Goal: Task Accomplishment & Management: Manage account settings

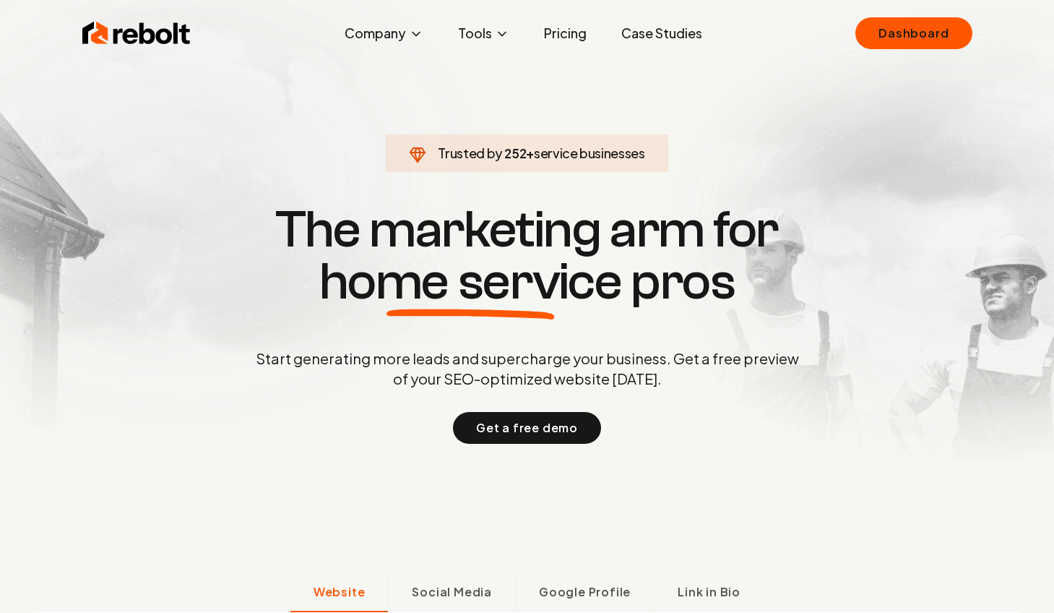
click at [904, 36] on link "Dashboard" at bounding box center [914, 33] width 116 height 32
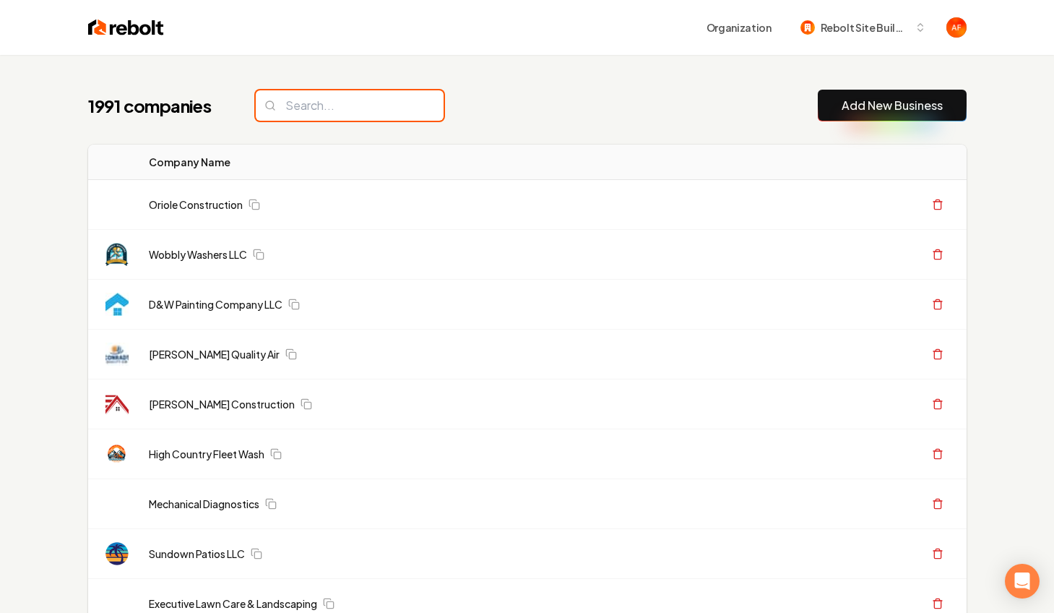
click at [350, 105] on input "search" at bounding box center [350, 105] width 188 height 30
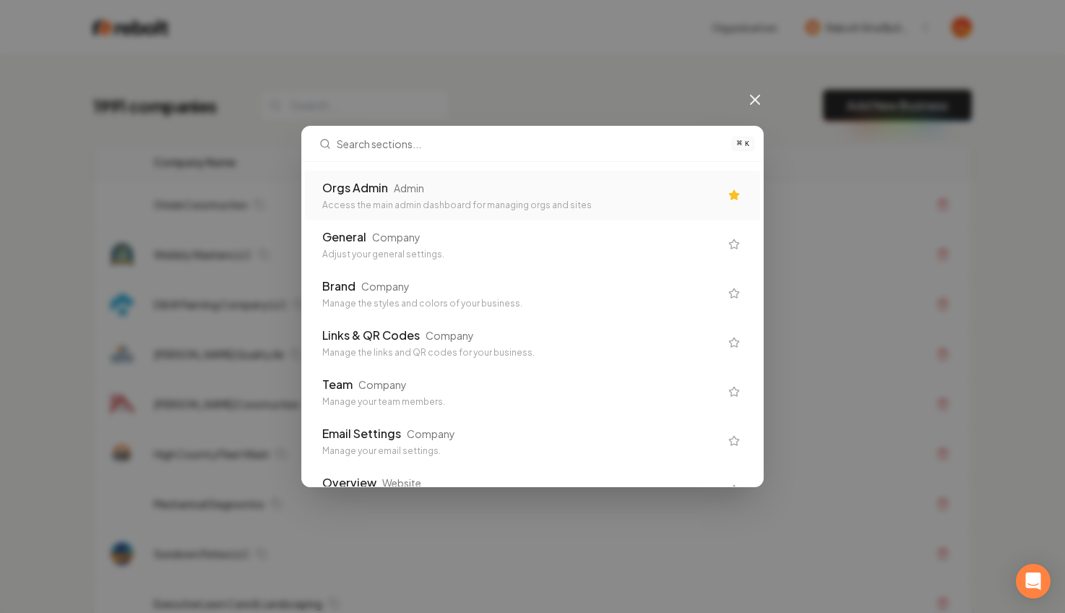
click at [368, 186] on div "Orgs Admin" at bounding box center [355, 187] width 66 height 17
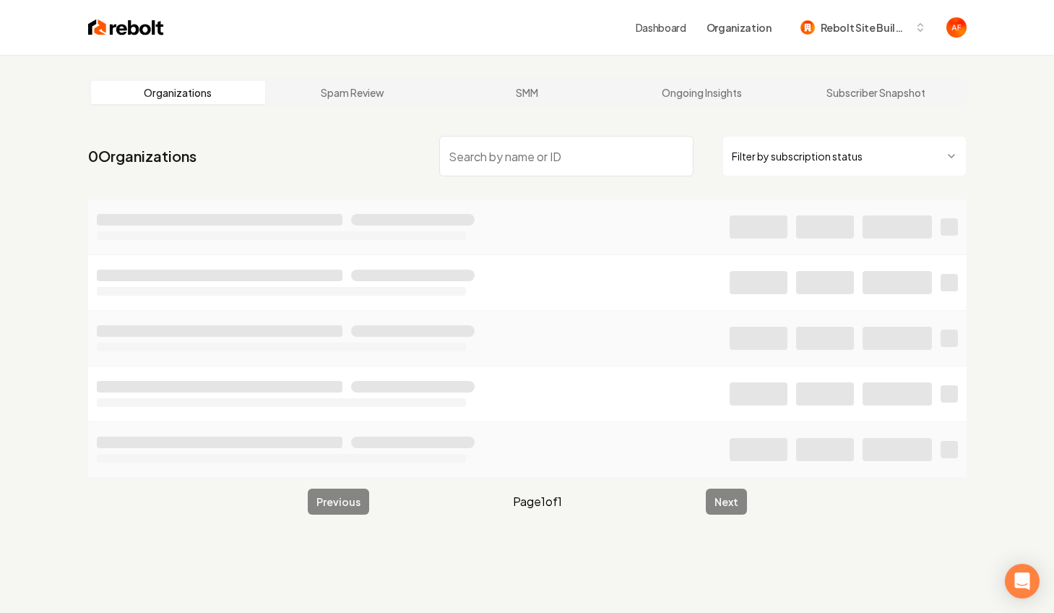
click at [452, 147] on input "search" at bounding box center [566, 156] width 254 height 40
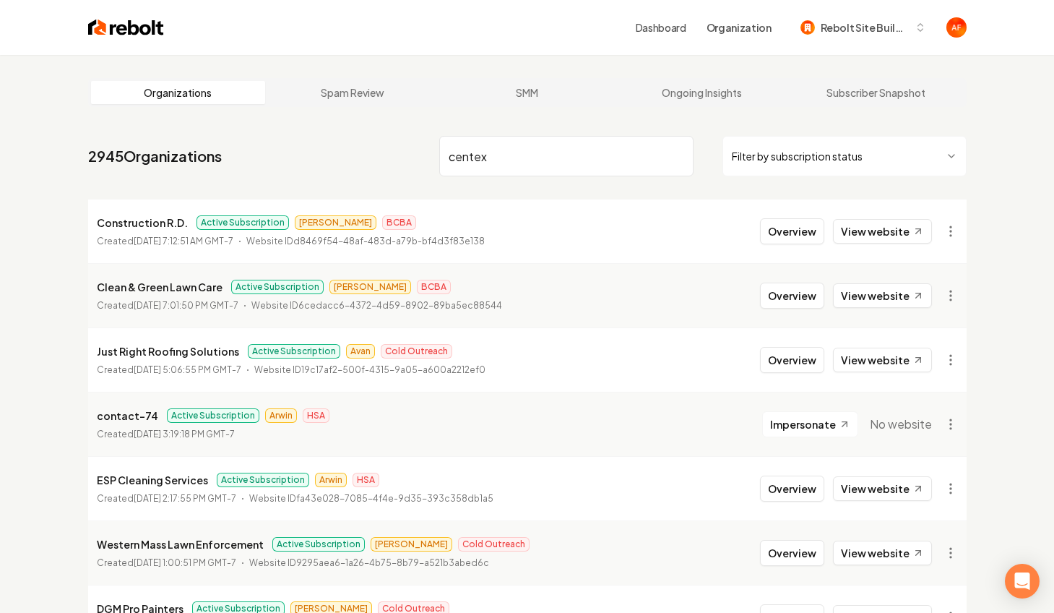
type input "centex"
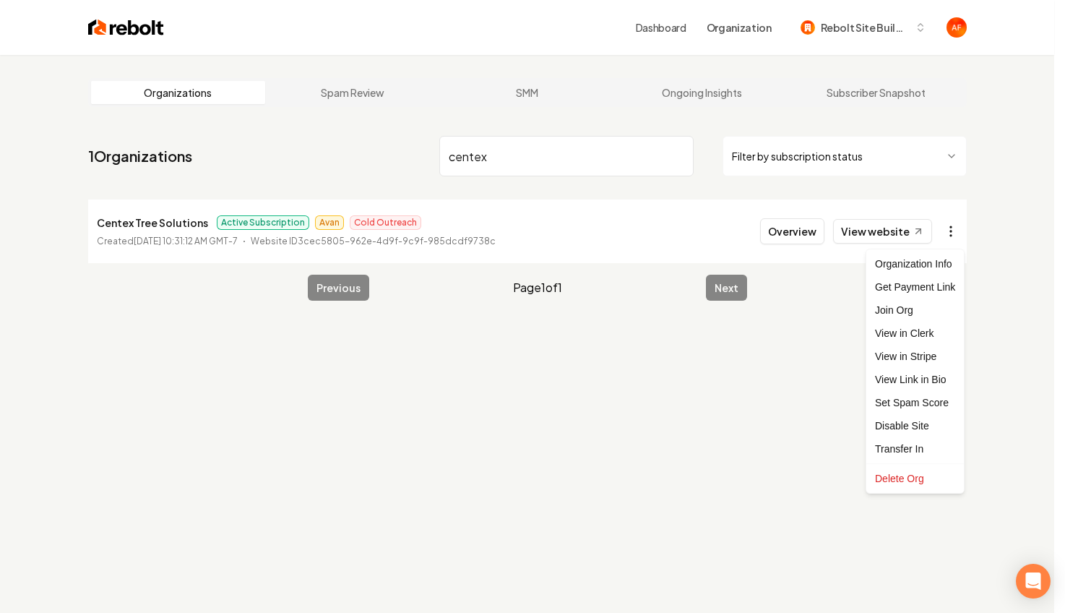
click at [954, 228] on html "Dashboard Organization Rebolt Site Builder Organizations Spam Review SMM Ongoin…" at bounding box center [532, 306] width 1065 height 613
click at [924, 288] on div "Get Payment Link" at bounding box center [915, 286] width 92 height 23
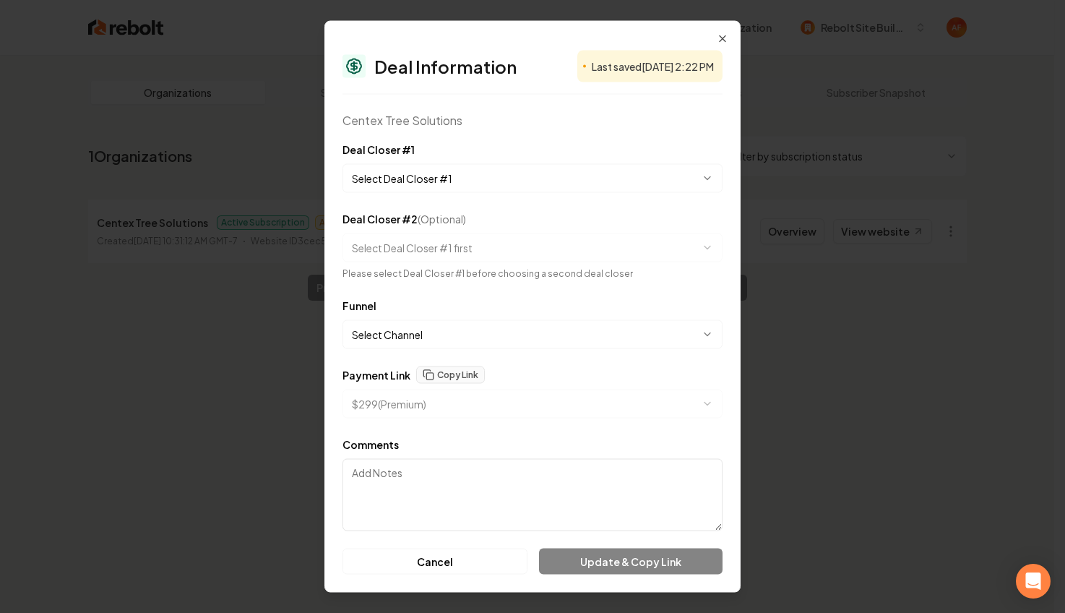
select select "**********"
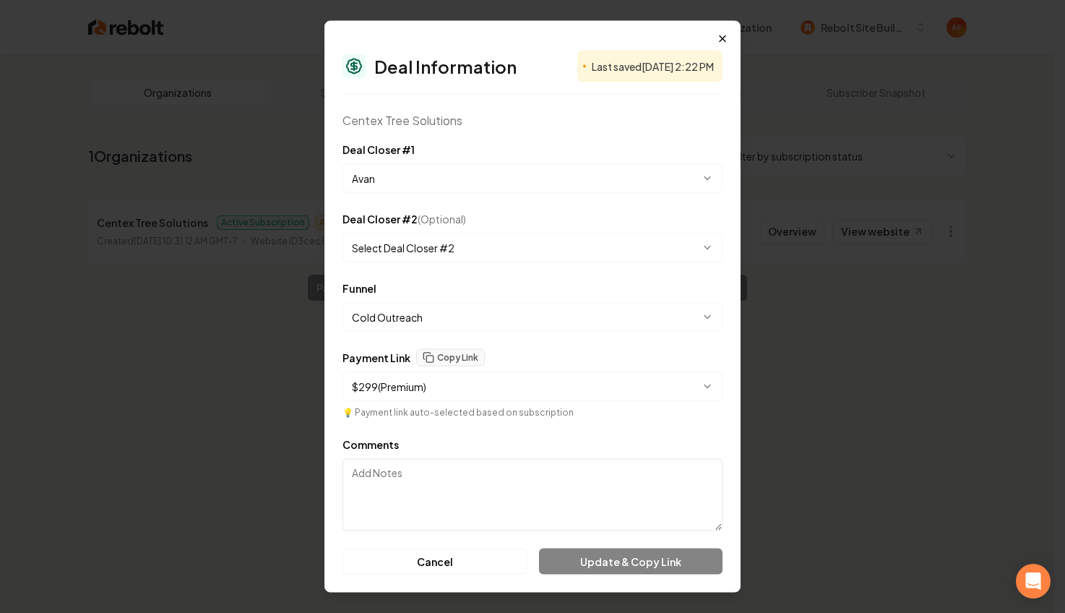
click at [727, 41] on icon "button" at bounding box center [723, 39] width 12 height 12
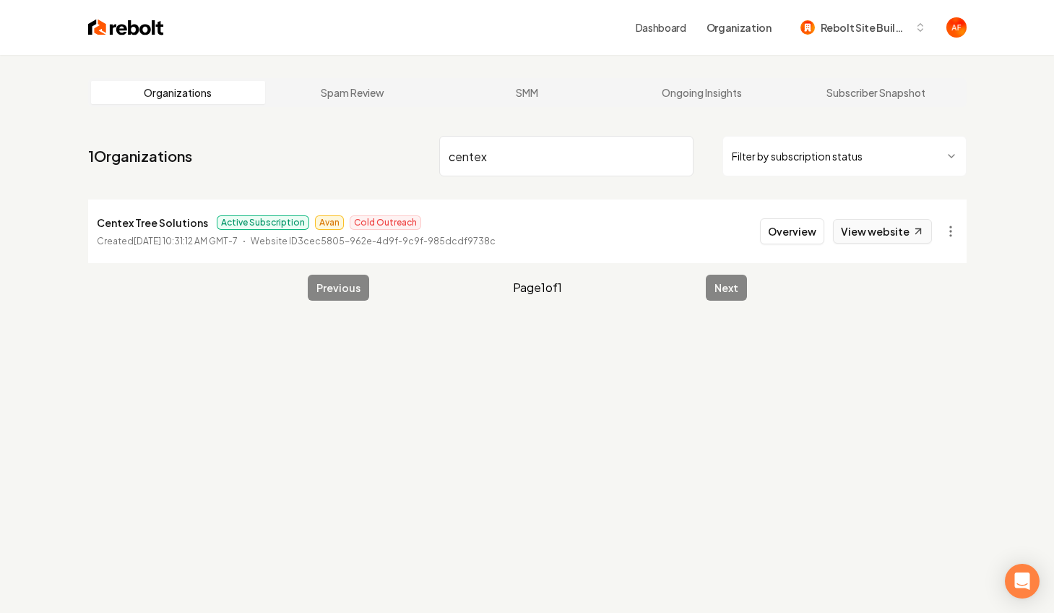
click at [864, 233] on link "View website" at bounding box center [882, 231] width 99 height 25
click at [345, 150] on nav "1 Organizations centex Filter by subscription status" at bounding box center [527, 162] width 879 height 64
click at [302, 113] on main "Organizations Spam Review SMM Ongoing Insights Subscriber Snapshot 1 Organizati…" at bounding box center [527, 189] width 925 height 269
drag, startPoint x: 71, startPoint y: 15, endPoint x: 107, endPoint y: 30, distance: 38.9
click at [84, 20] on div "Dashboard Organization Rebolt Site Builder" at bounding box center [527, 27] width 925 height 55
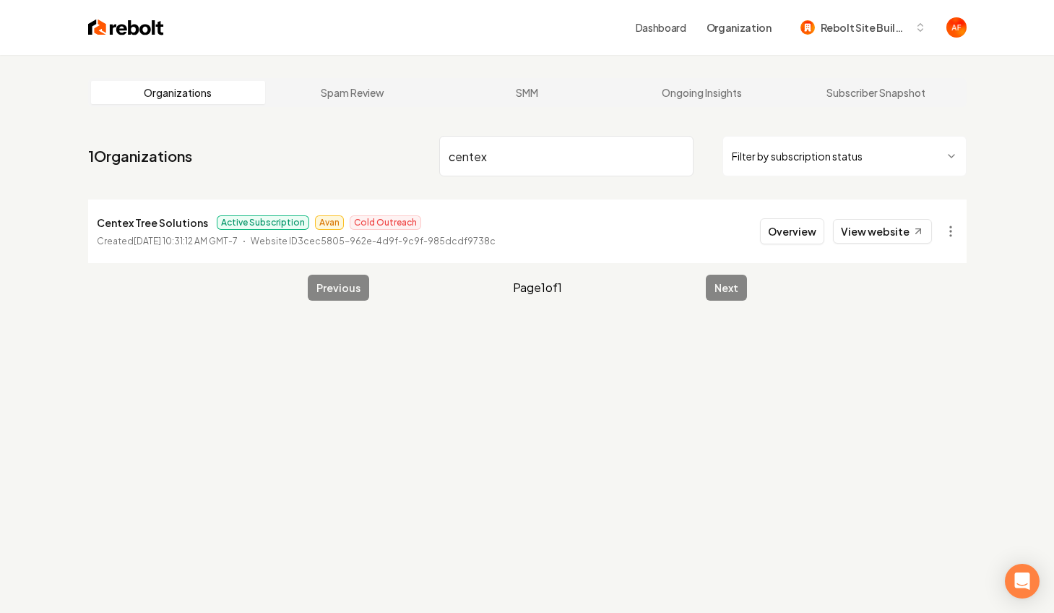
click at [109, 30] on img at bounding box center [126, 27] width 76 height 20
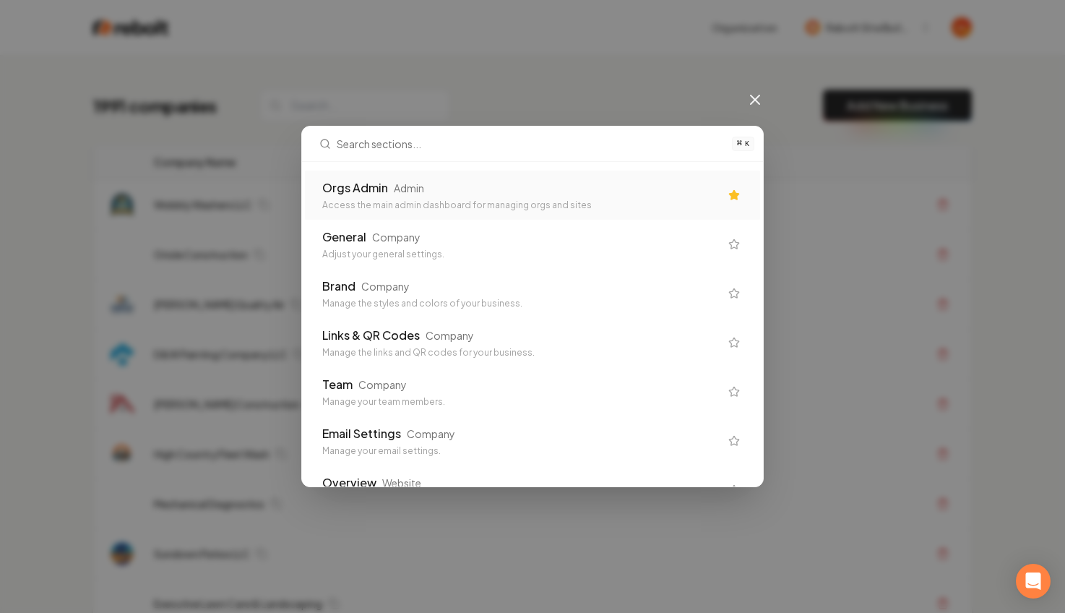
click at [508, 196] on div "Orgs Admin Admin" at bounding box center [520, 187] width 397 height 17
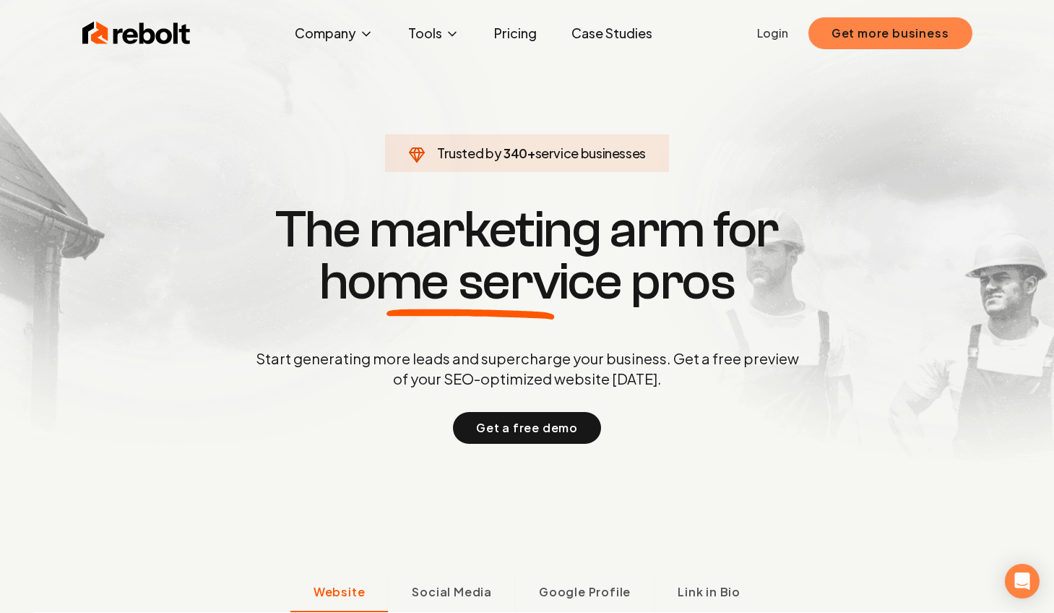
click at [955, 35] on button "Get more business" at bounding box center [891, 33] width 164 height 32
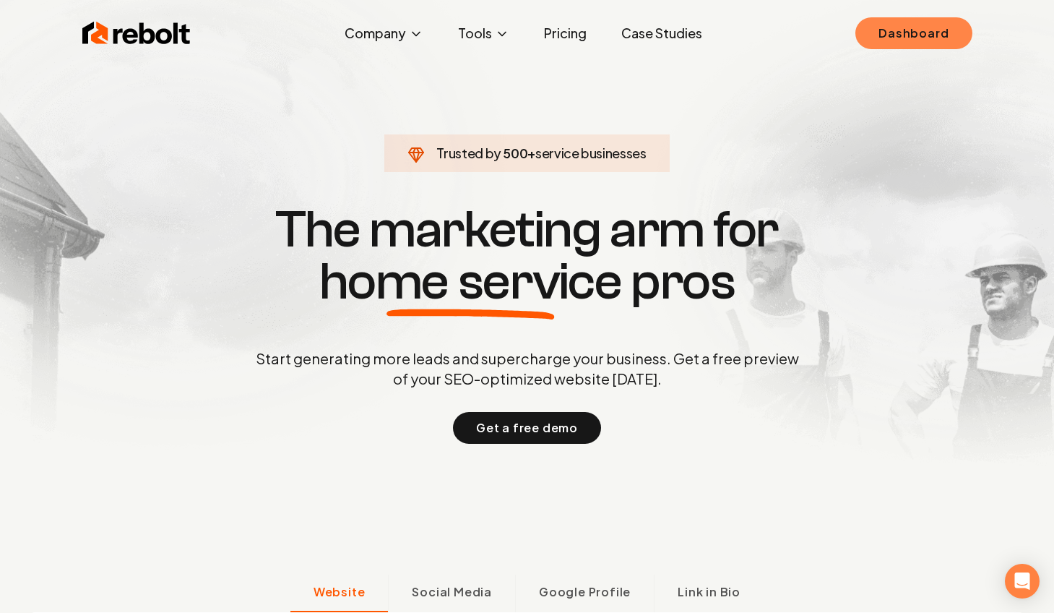
click at [893, 30] on link "Dashboard" at bounding box center [914, 33] width 116 height 32
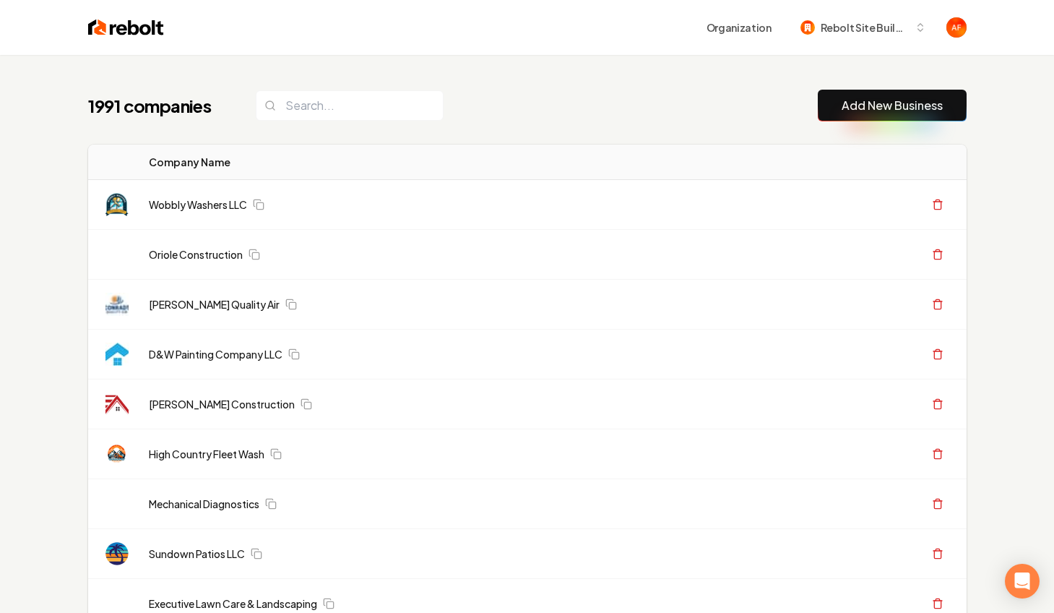
click at [159, 105] on h1 "1991 companies" at bounding box center [157, 105] width 139 height 23
click at [324, 115] on input "search" at bounding box center [350, 105] width 188 height 30
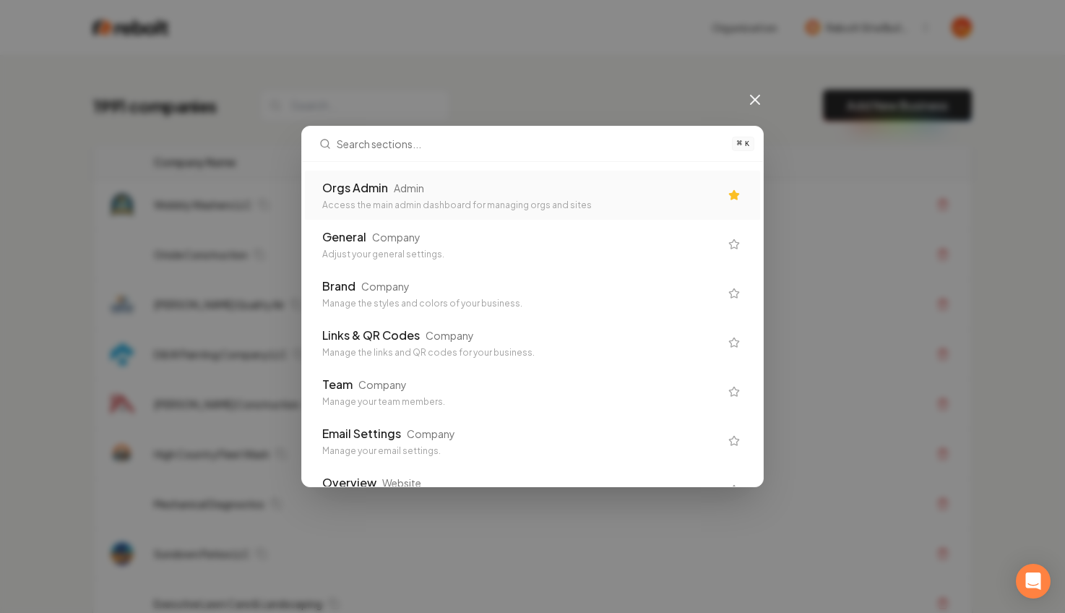
click at [399, 189] on div "Admin" at bounding box center [409, 188] width 30 height 14
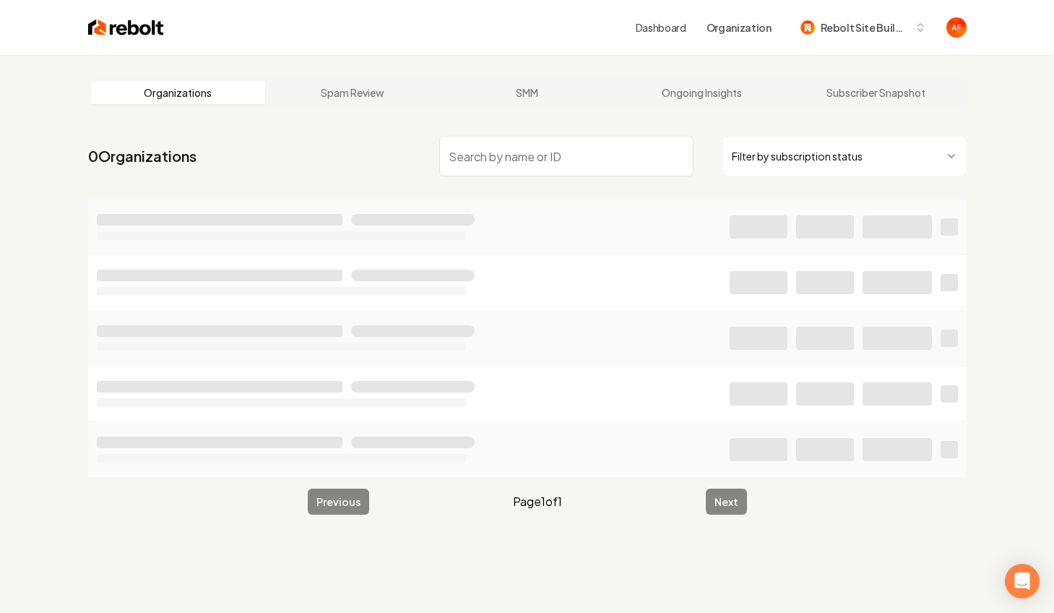
click at [501, 145] on input "search" at bounding box center [566, 156] width 254 height 40
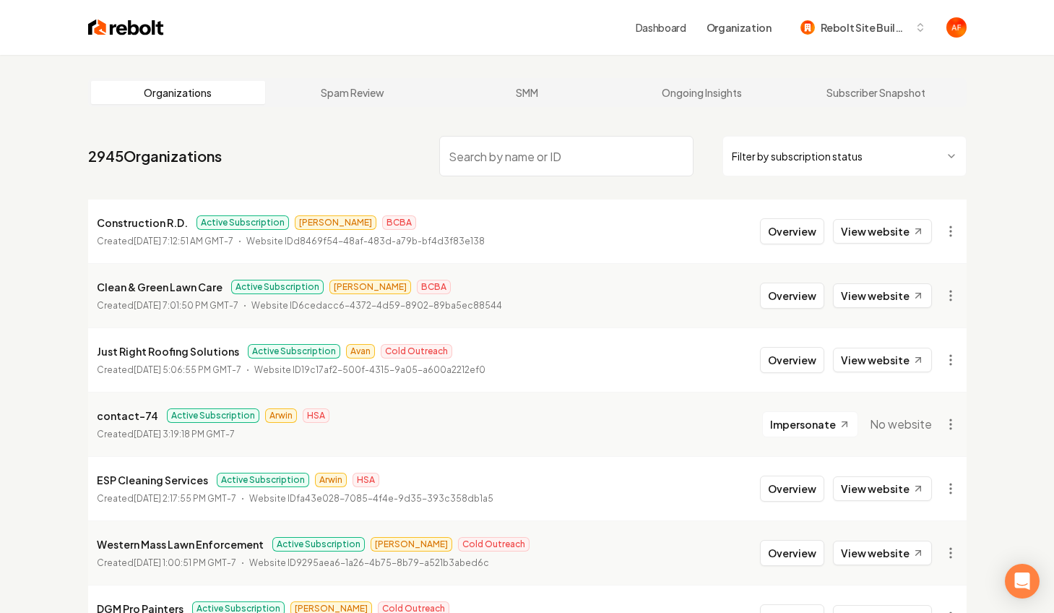
click at [496, 154] on input "search" at bounding box center [566, 156] width 254 height 40
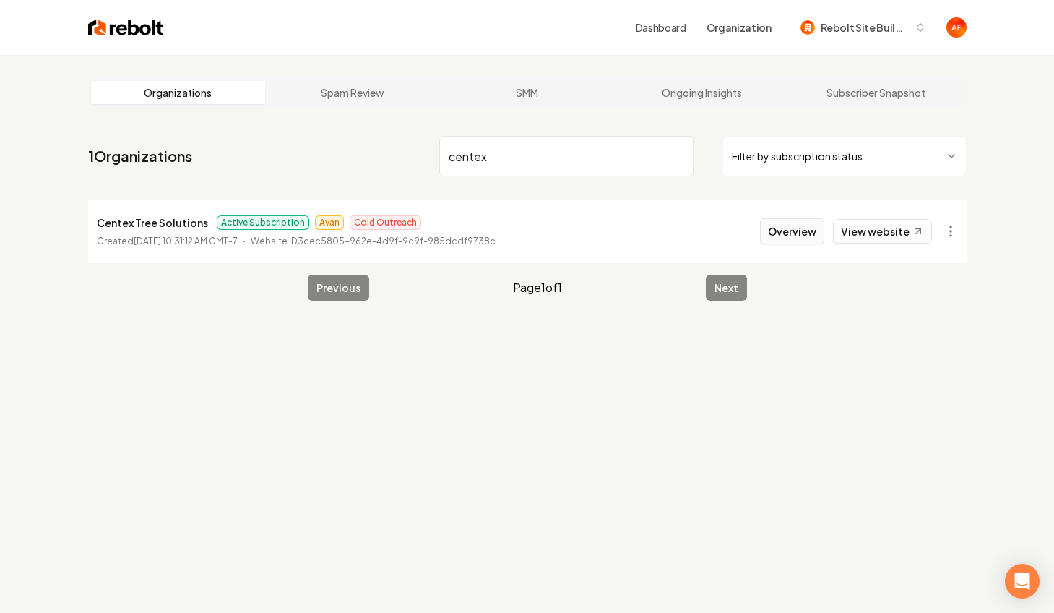
type input "centex"
click at [802, 229] on button "Overview" at bounding box center [792, 231] width 64 height 26
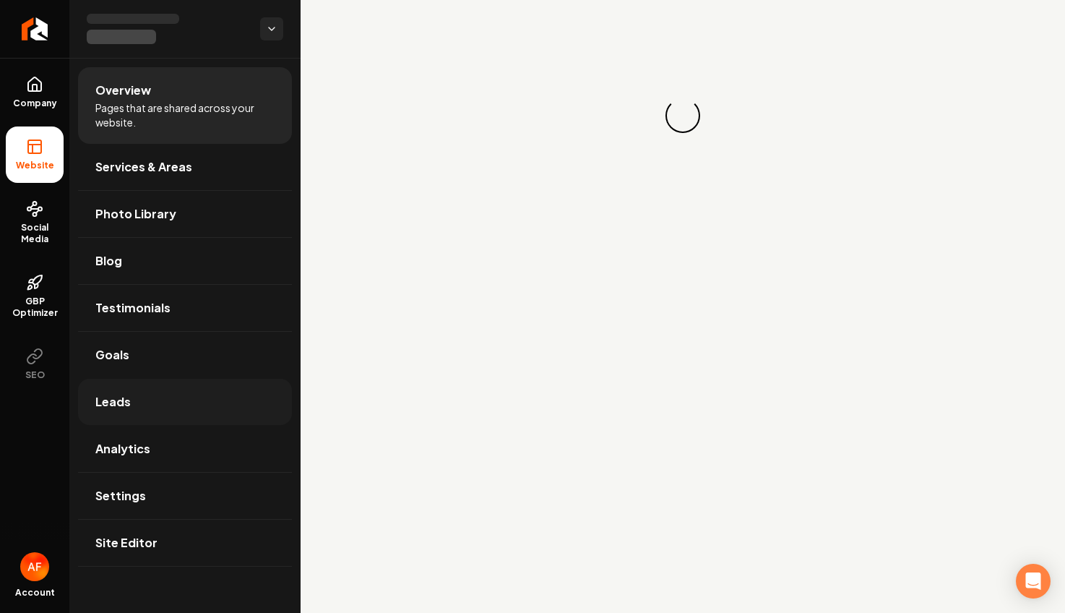
click at [119, 421] on link "Leads" at bounding box center [185, 402] width 214 height 46
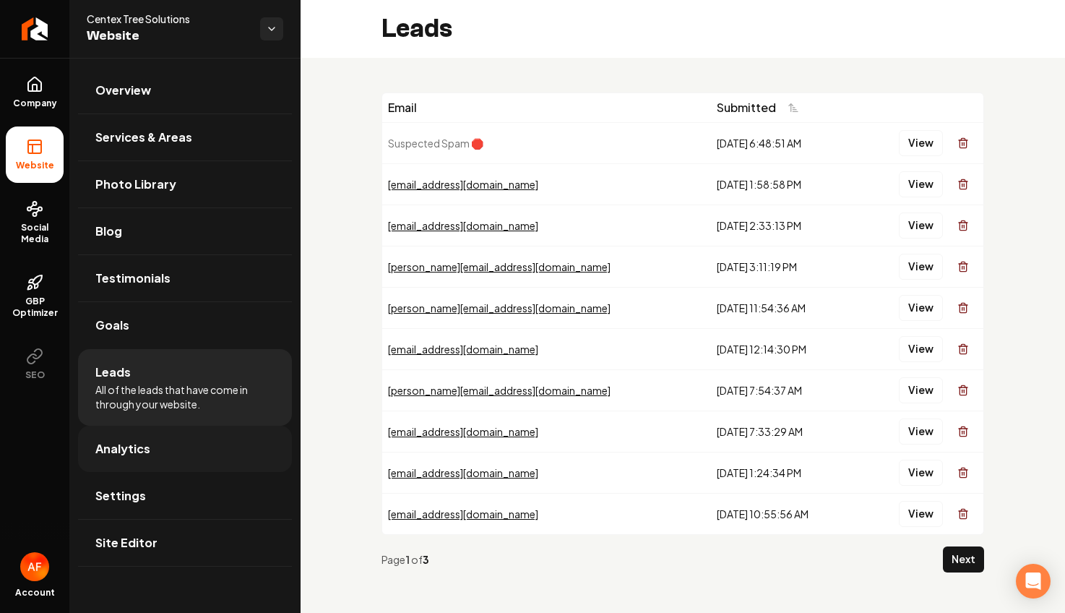
click at [128, 444] on span "Analytics" at bounding box center [122, 448] width 55 height 17
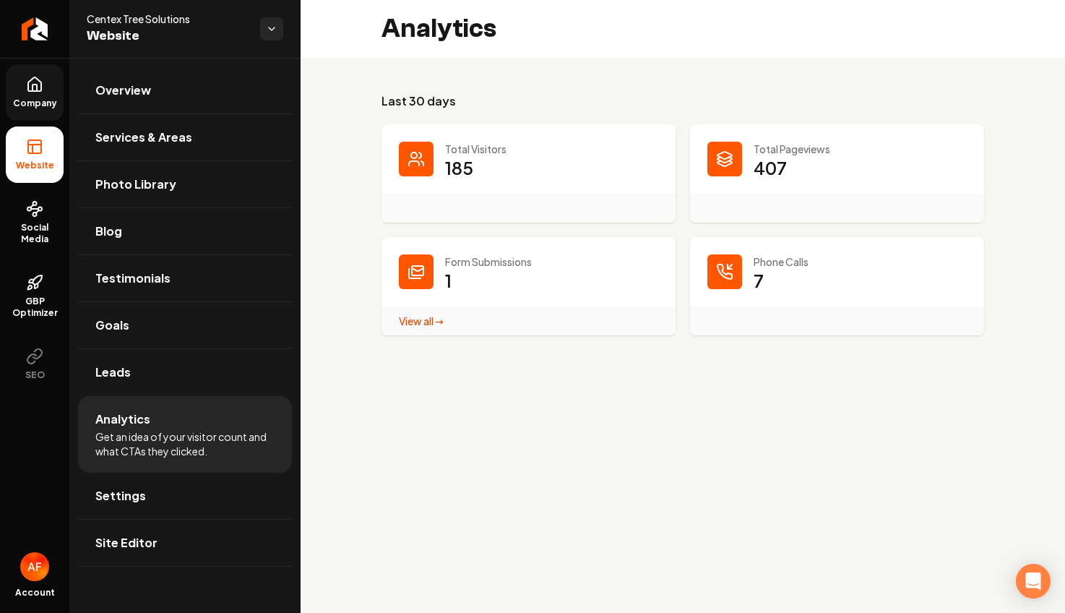
click at [31, 85] on icon at bounding box center [34, 84] width 17 height 17
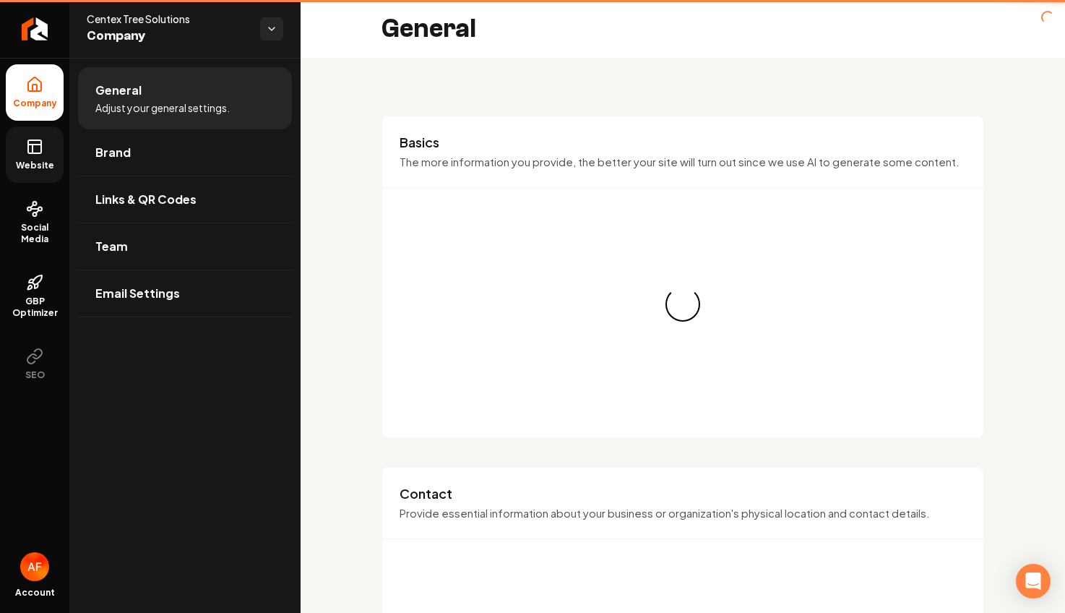
click at [36, 128] on link "Website" at bounding box center [35, 154] width 58 height 56
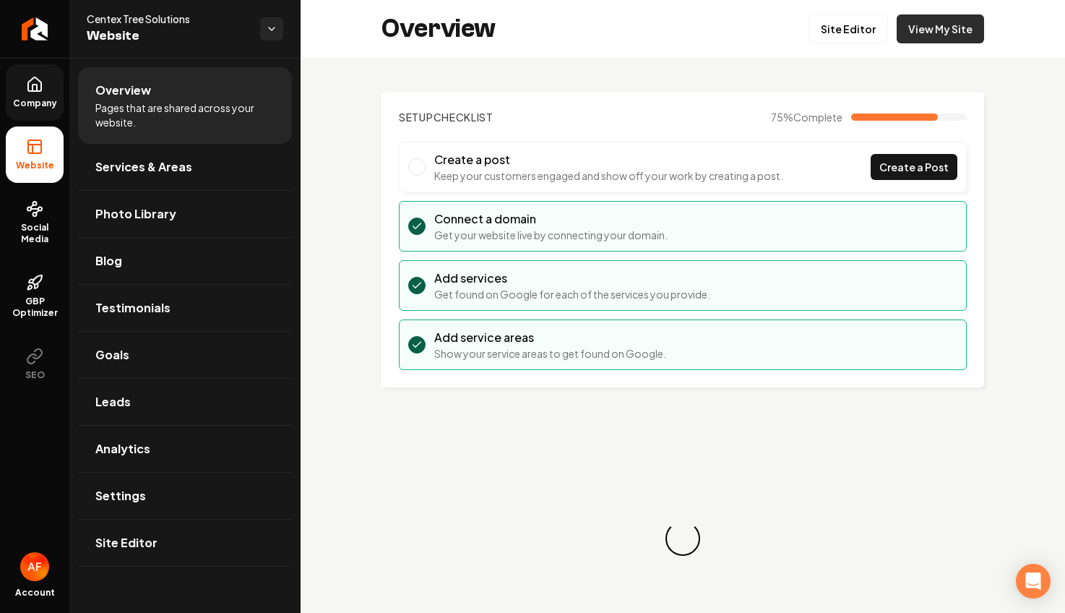
click at [906, 20] on link "View My Site" at bounding box center [940, 28] width 87 height 29
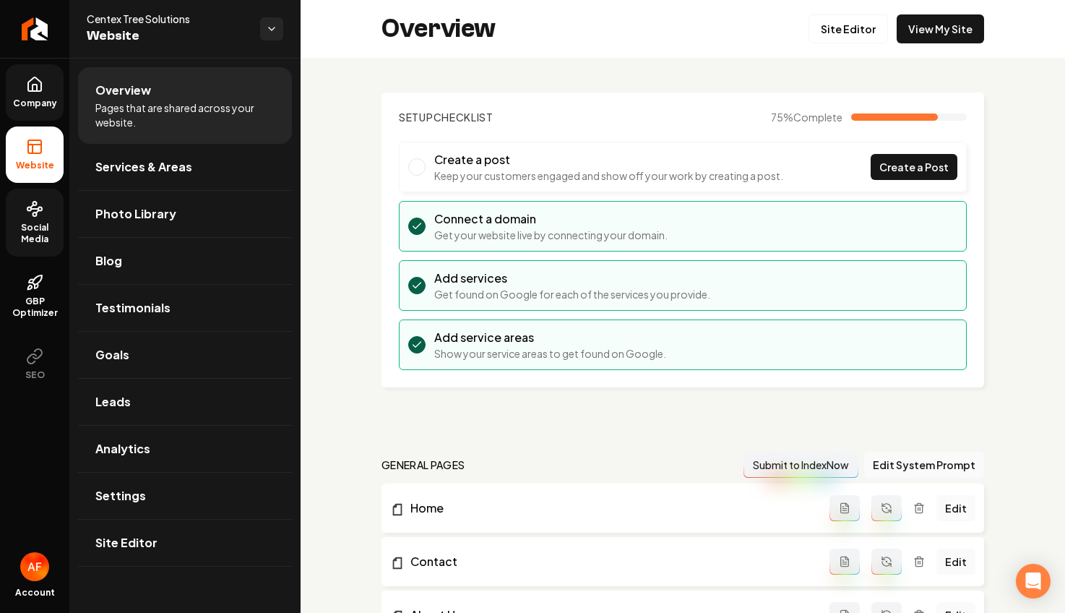
click at [43, 210] on icon at bounding box center [34, 208] width 17 height 17
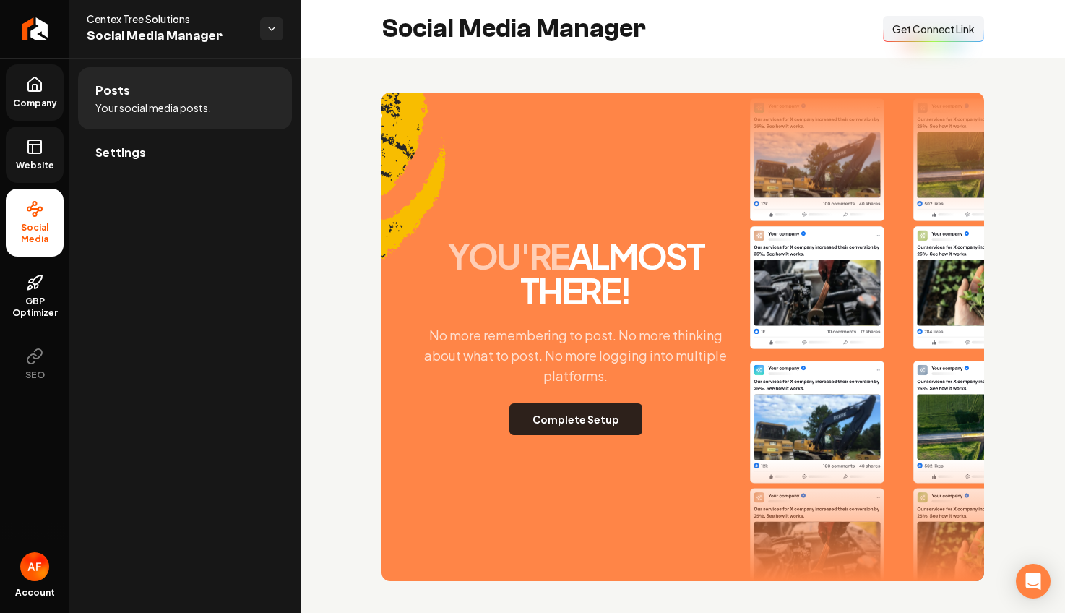
click at [567, 421] on button "Complete Setup" at bounding box center [575, 419] width 133 height 32
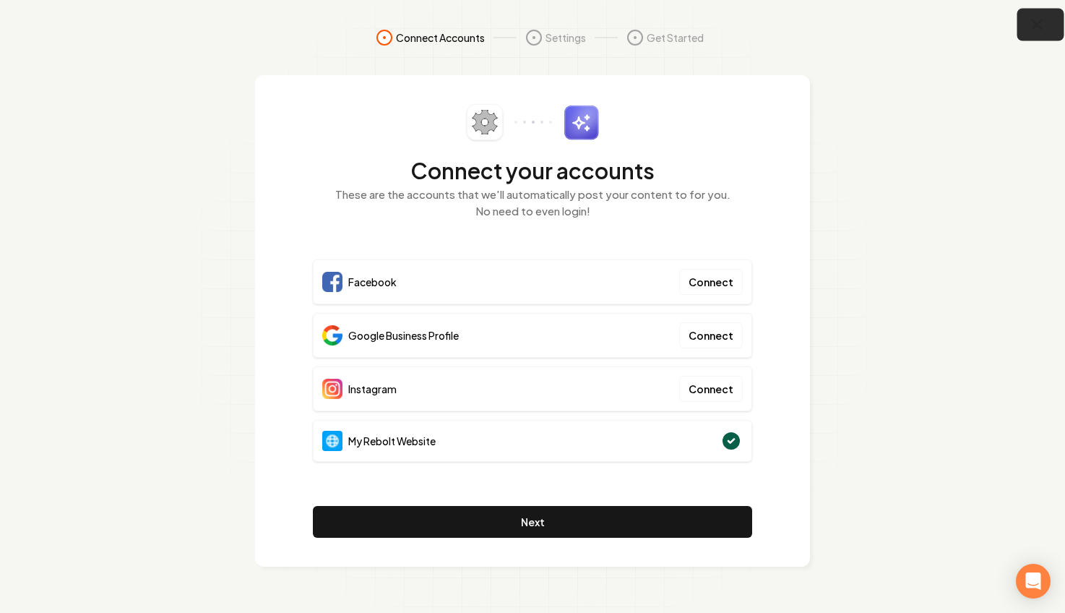
click at [1028, 23] on icon "button" at bounding box center [1037, 25] width 18 height 18
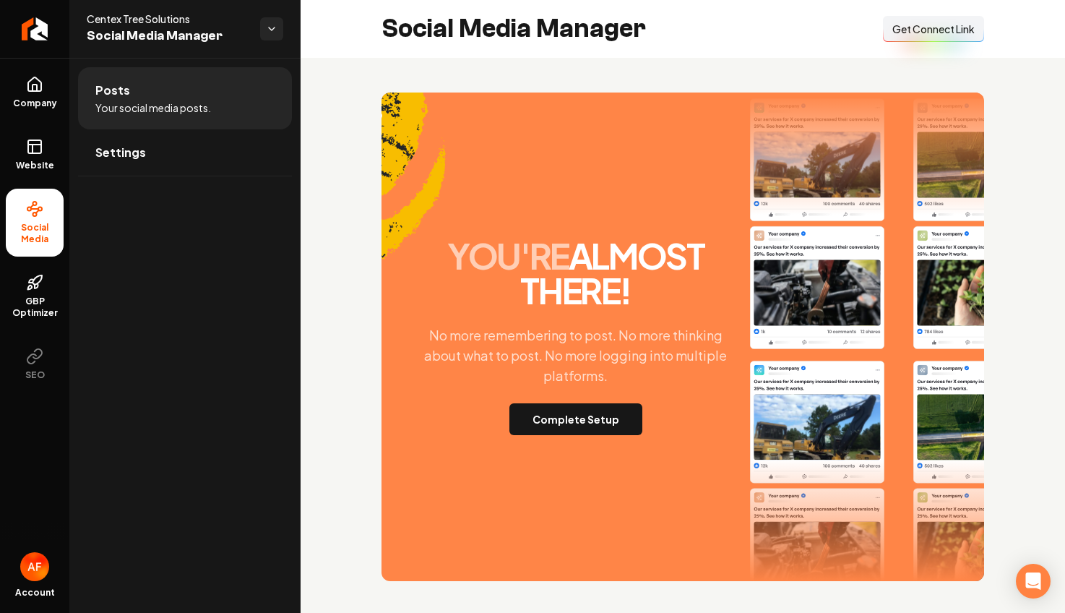
click at [921, 25] on span "Get Connect Link" at bounding box center [933, 29] width 82 height 14
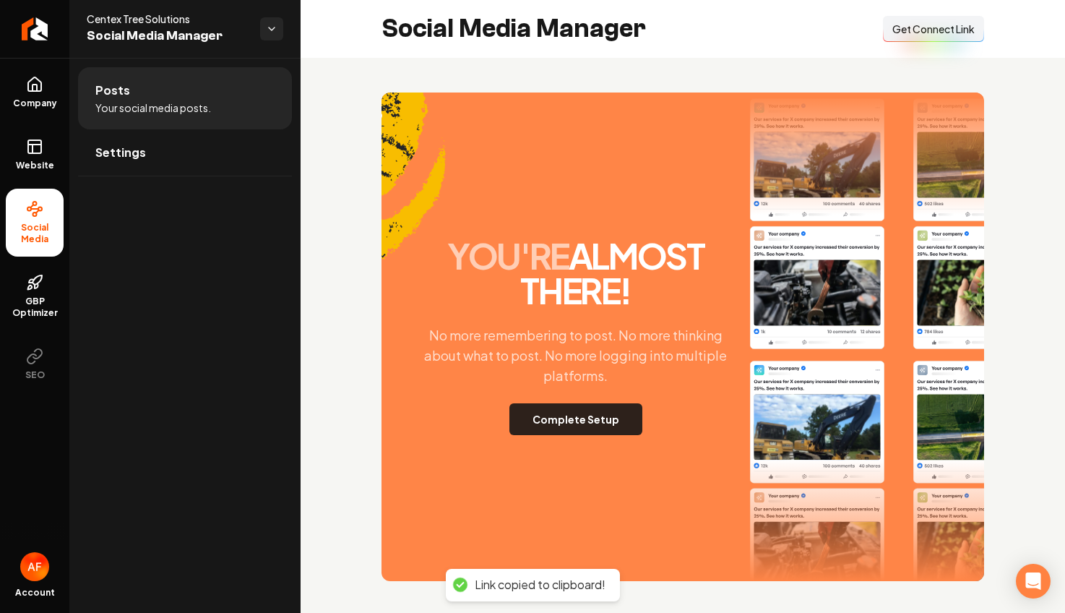
click at [601, 421] on button "Complete Setup" at bounding box center [575, 419] width 133 height 32
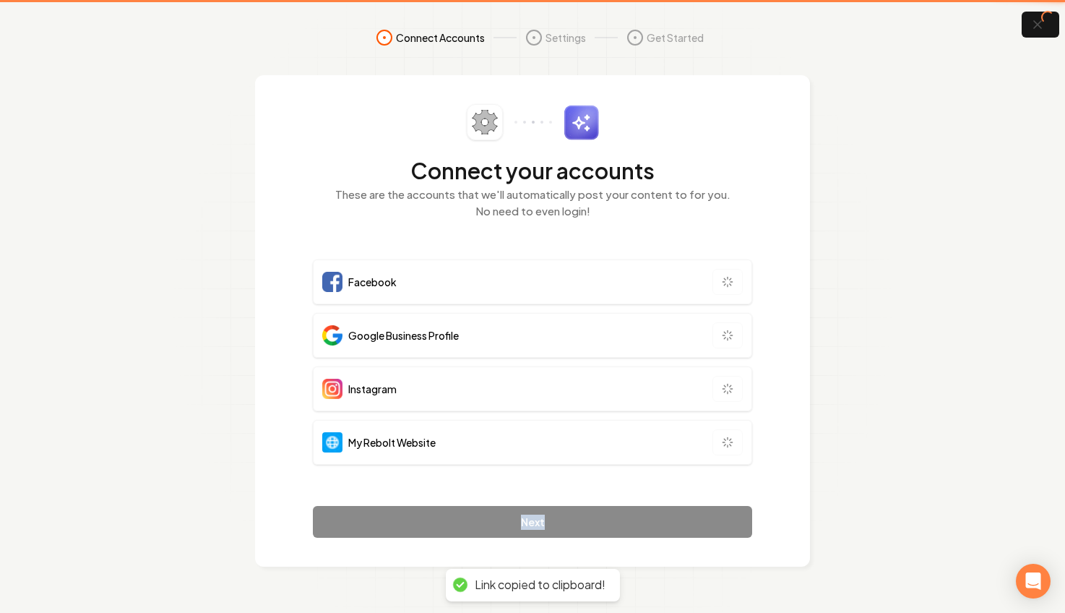
click at [602, 421] on div "My Rebolt Website" at bounding box center [532, 442] width 439 height 45
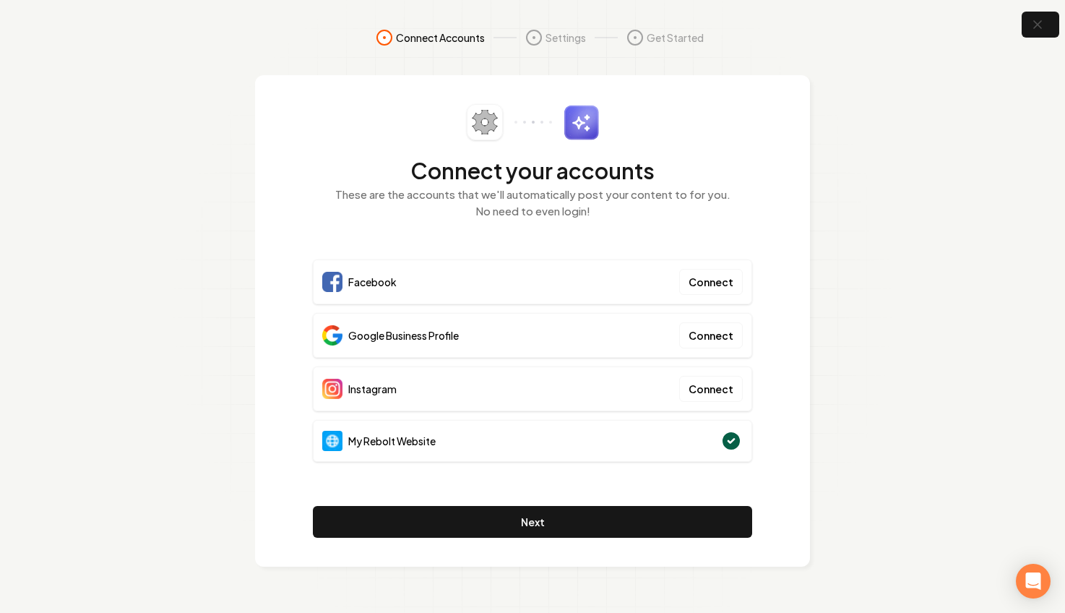
click at [135, 131] on section "Connect Accounts Settings Get Started Connect your accounts These are the accou…" at bounding box center [532, 306] width 1065 height 613
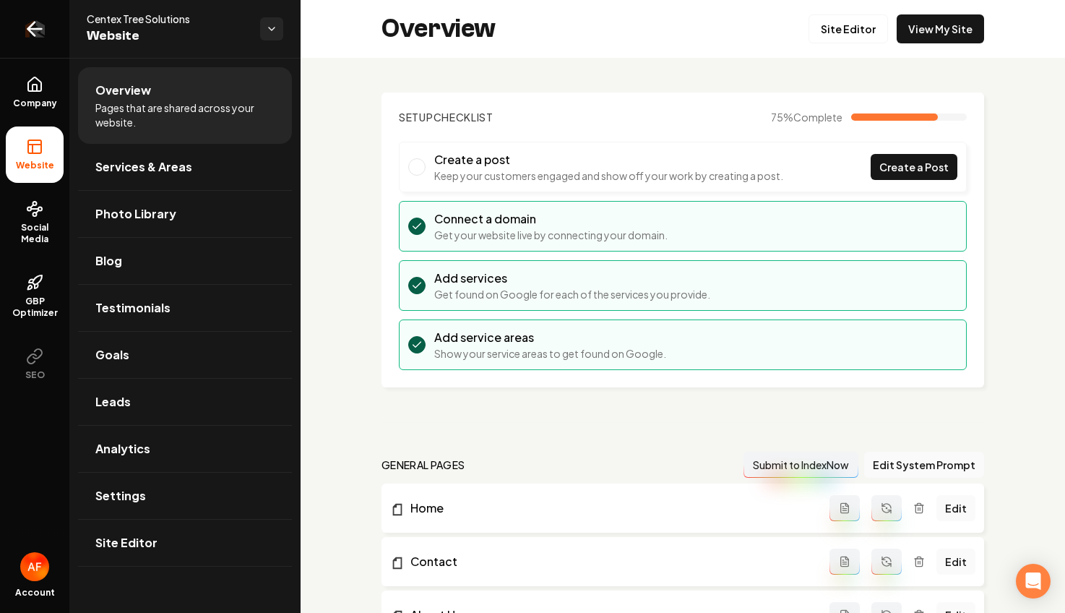
click at [33, 33] on icon "Return to dashboard" at bounding box center [31, 29] width 7 height 14
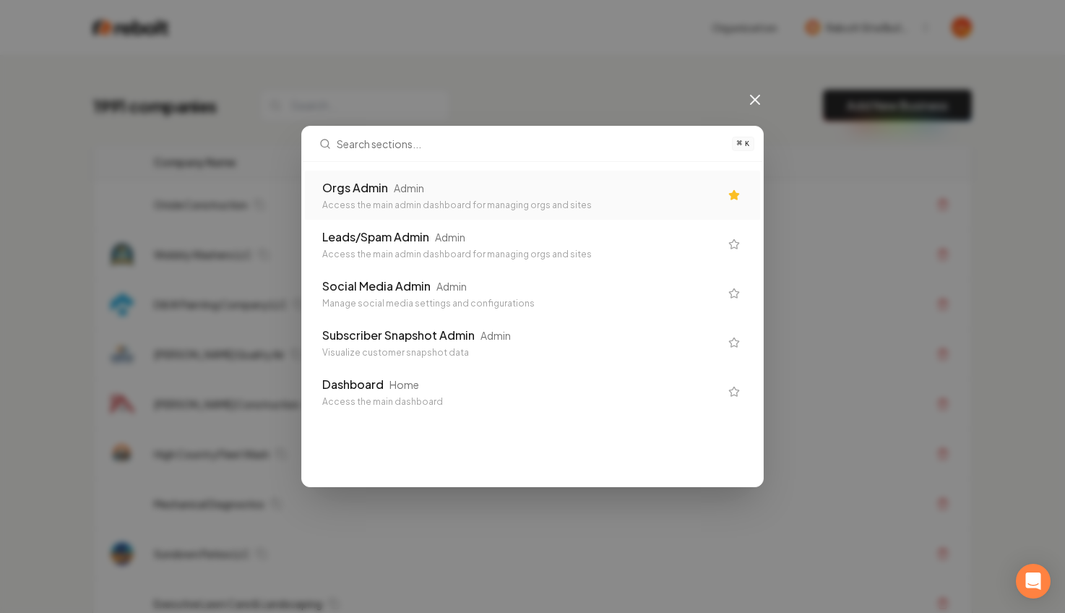
click at [394, 184] on div "Admin" at bounding box center [409, 188] width 30 height 14
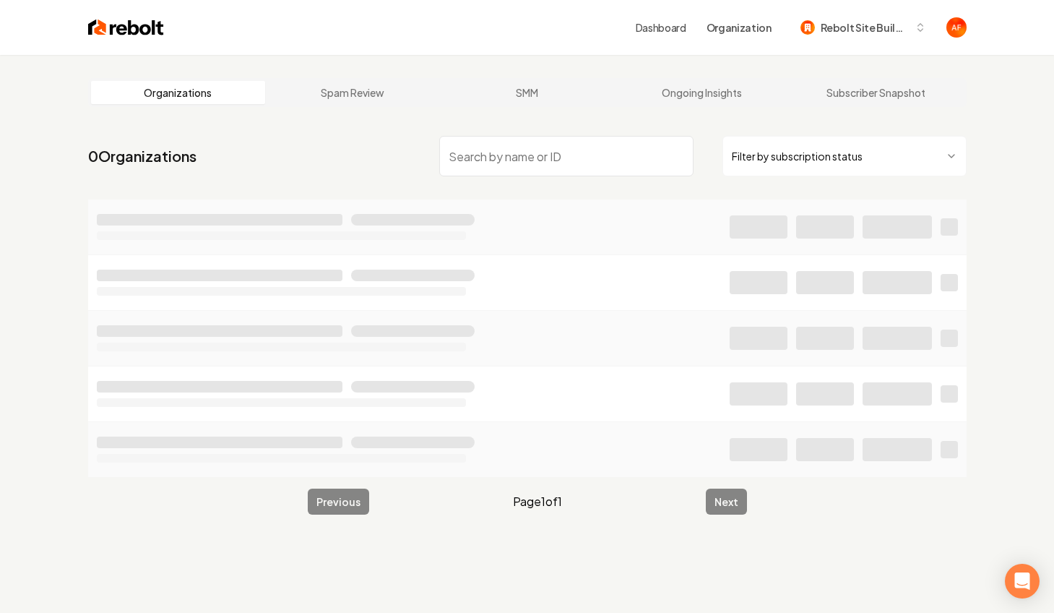
click at [367, 108] on main "Organizations Spam Review SMM Ongoing Insights Subscriber Snapshot 0 Organizati…" at bounding box center [527, 296] width 925 height 483
click at [449, 155] on input "search" at bounding box center [566, 156] width 254 height 40
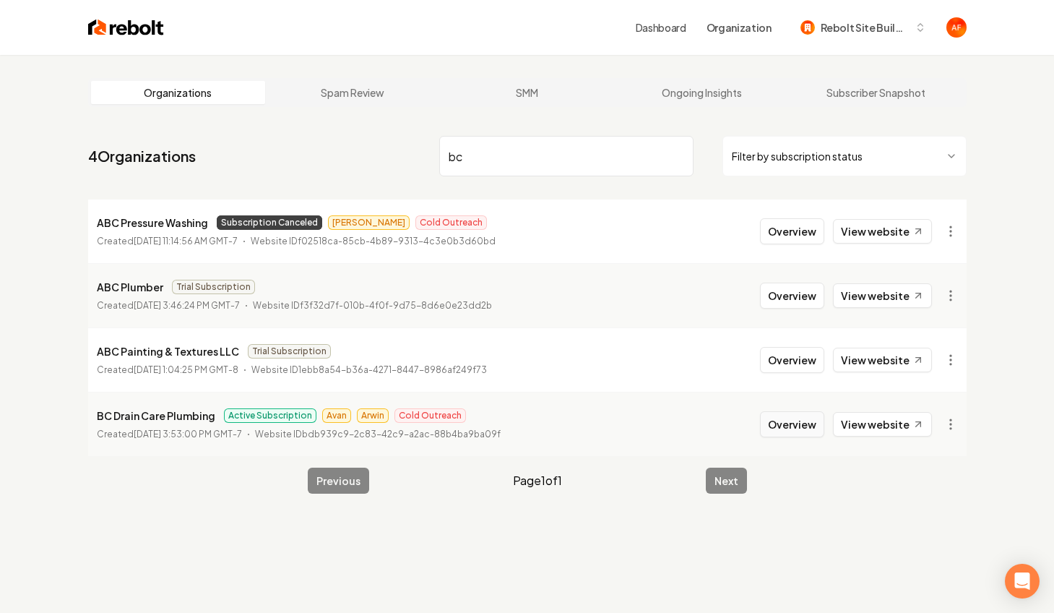
type input "bc"
click at [806, 420] on button "Overview" at bounding box center [792, 424] width 64 height 26
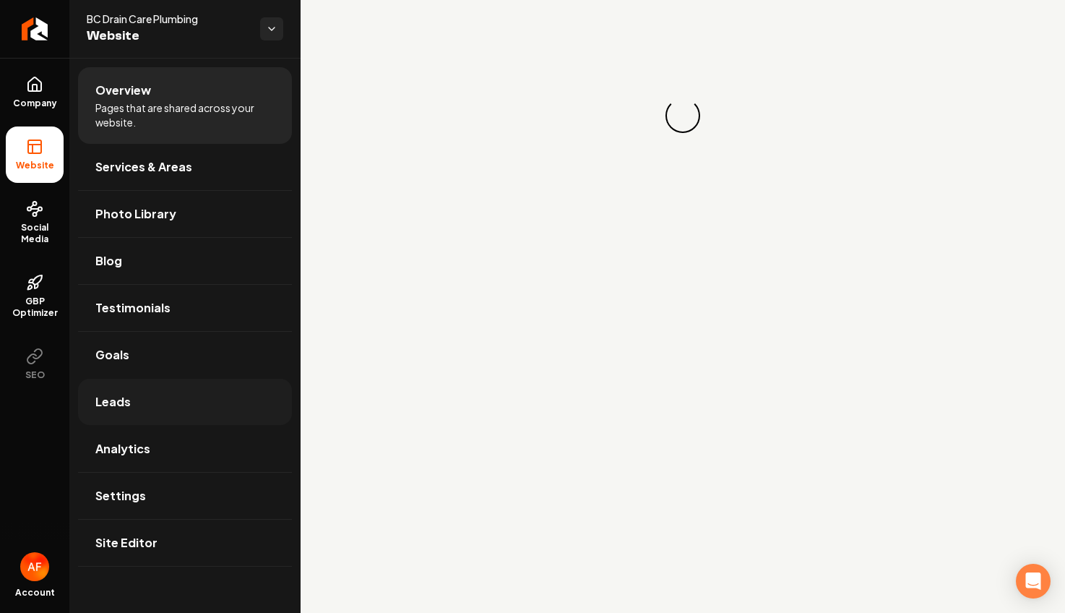
click at [138, 410] on link "Leads" at bounding box center [185, 402] width 214 height 46
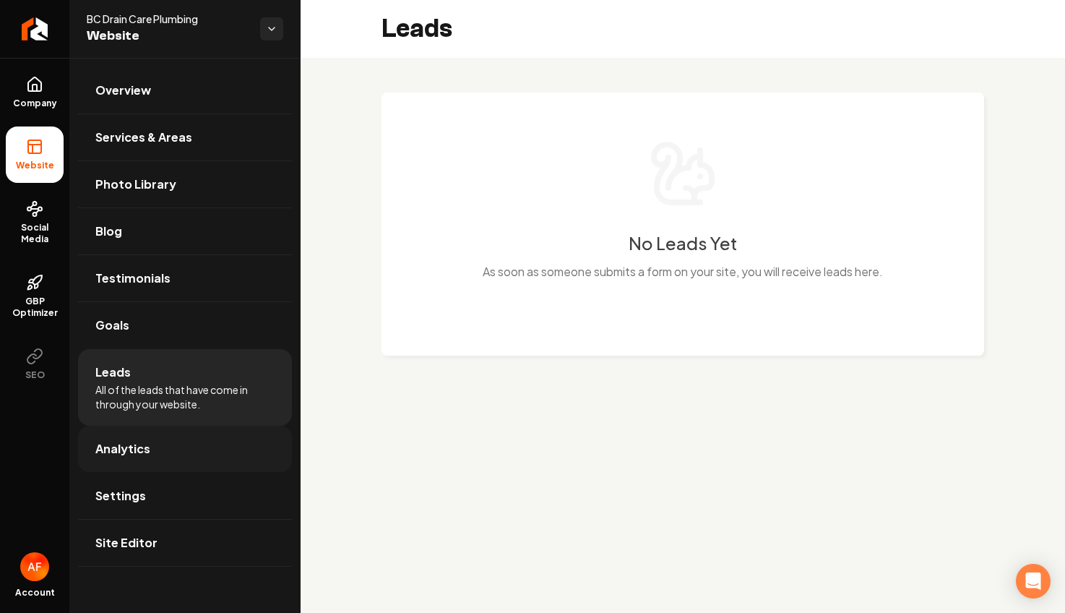
click at [140, 452] on span "Analytics" at bounding box center [122, 448] width 55 height 17
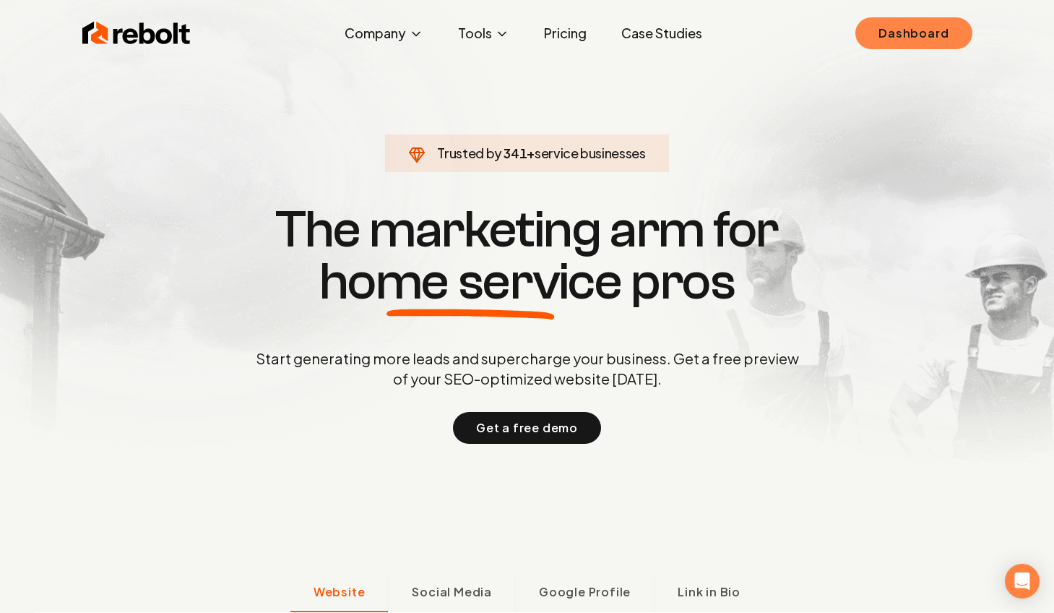
click at [915, 26] on link "Dashboard" at bounding box center [914, 33] width 116 height 32
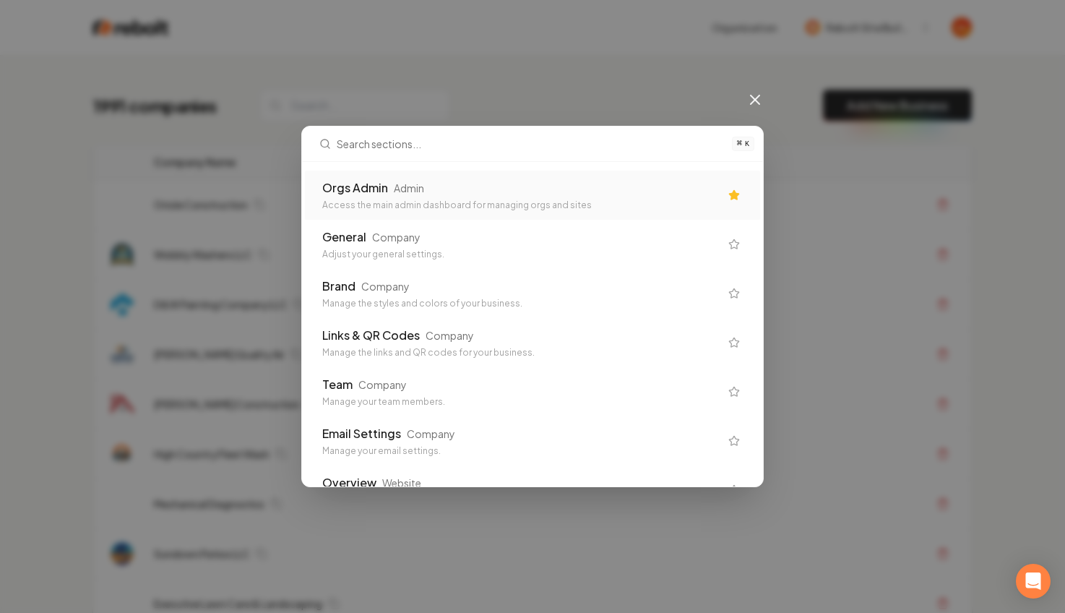
click at [397, 196] on div "Orgs Admin Admin" at bounding box center [520, 187] width 397 height 17
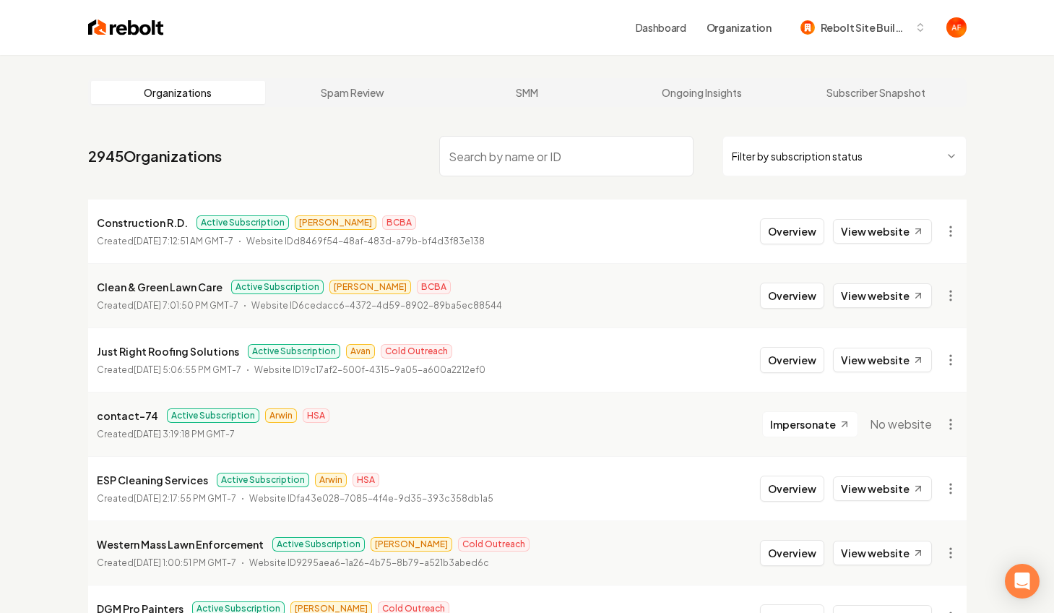
click at [548, 154] on input "search" at bounding box center [566, 156] width 254 height 40
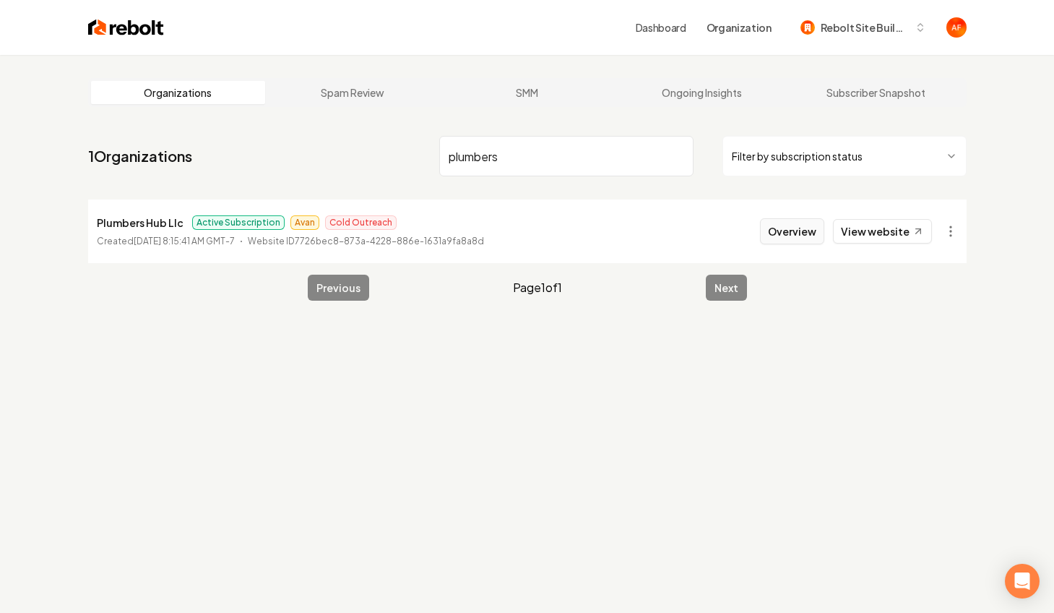
type input "plumbers"
click at [818, 239] on button "Overview" at bounding box center [792, 231] width 64 height 26
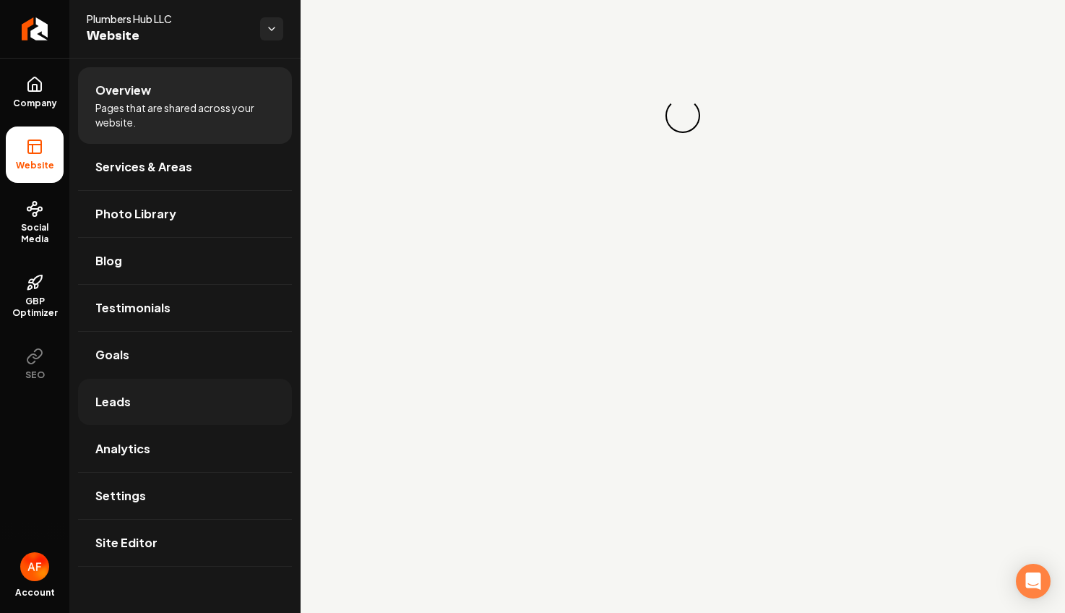
click at [157, 423] on link "Leads" at bounding box center [185, 402] width 214 height 46
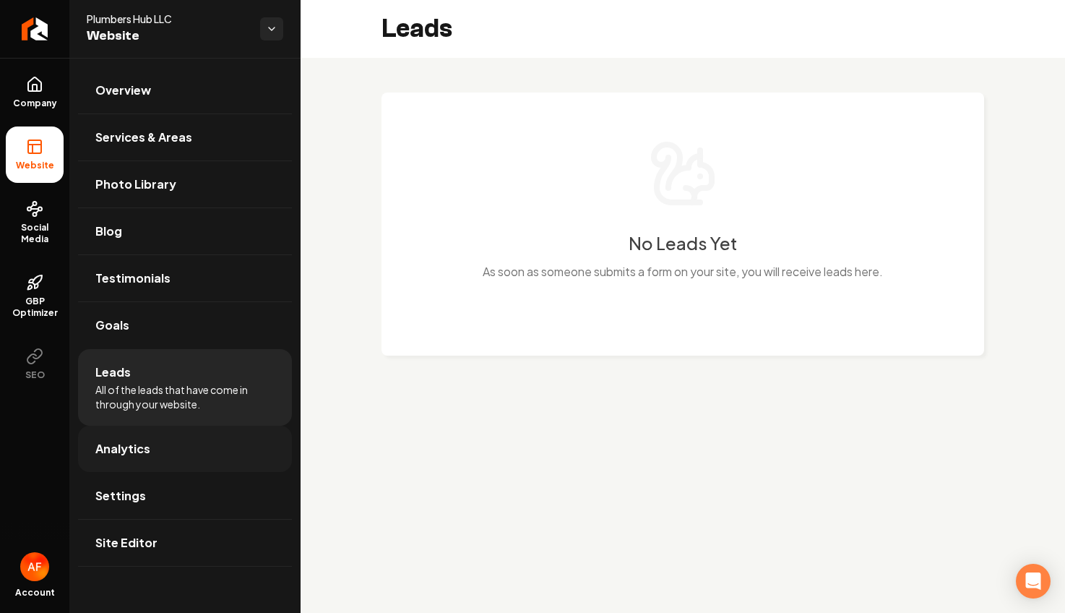
click at [191, 454] on link "Analytics" at bounding box center [185, 449] width 214 height 46
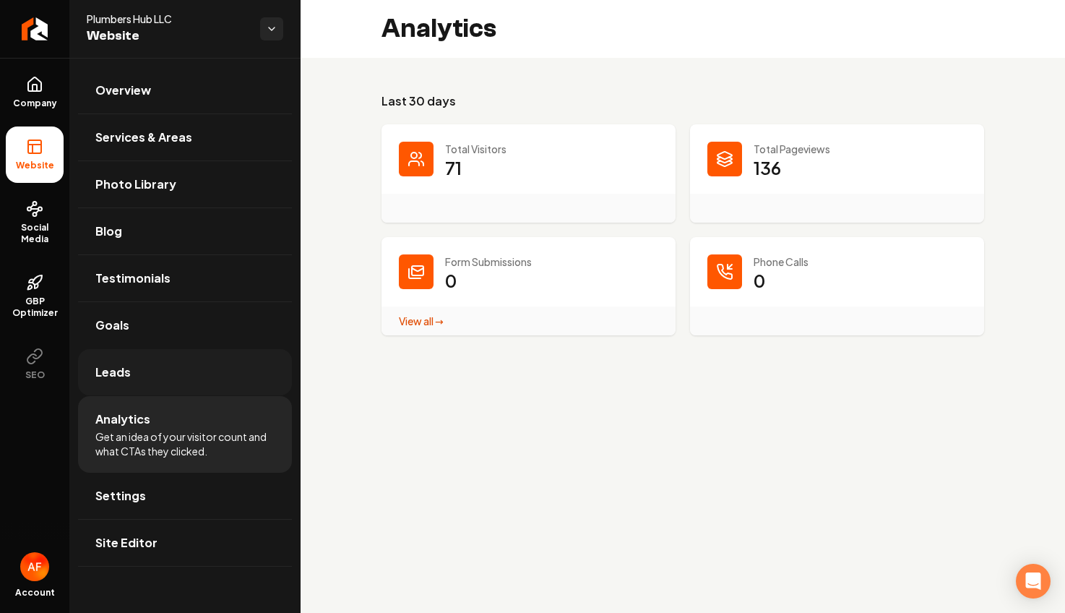
click at [138, 379] on link "Leads" at bounding box center [185, 372] width 214 height 46
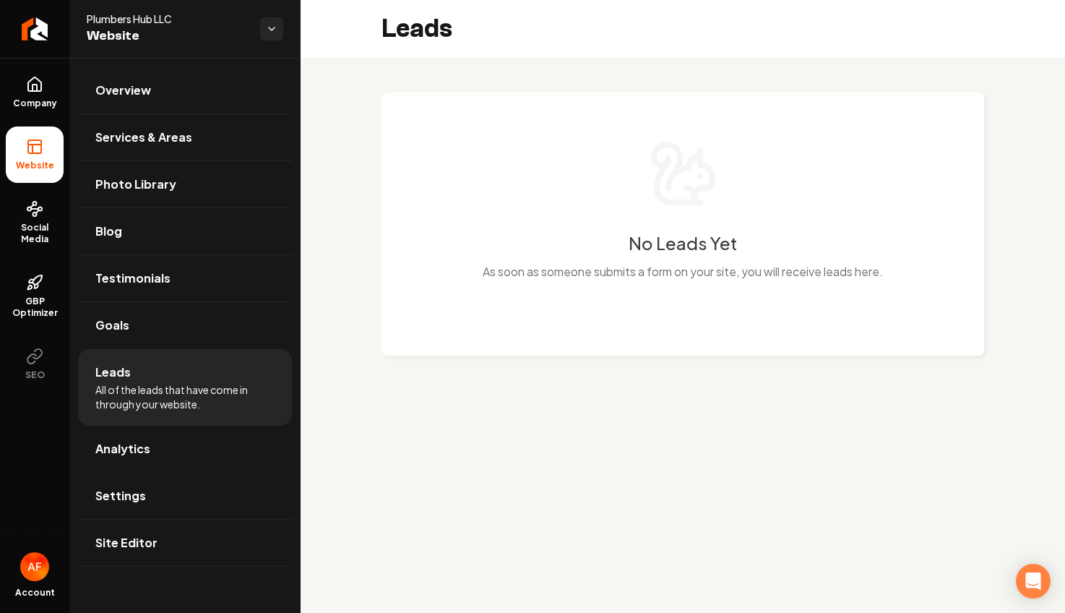
drag, startPoint x: 38, startPoint y: 84, endPoint x: 22, endPoint y: 125, distance: 44.1
click at [38, 85] on icon at bounding box center [34, 84] width 17 height 17
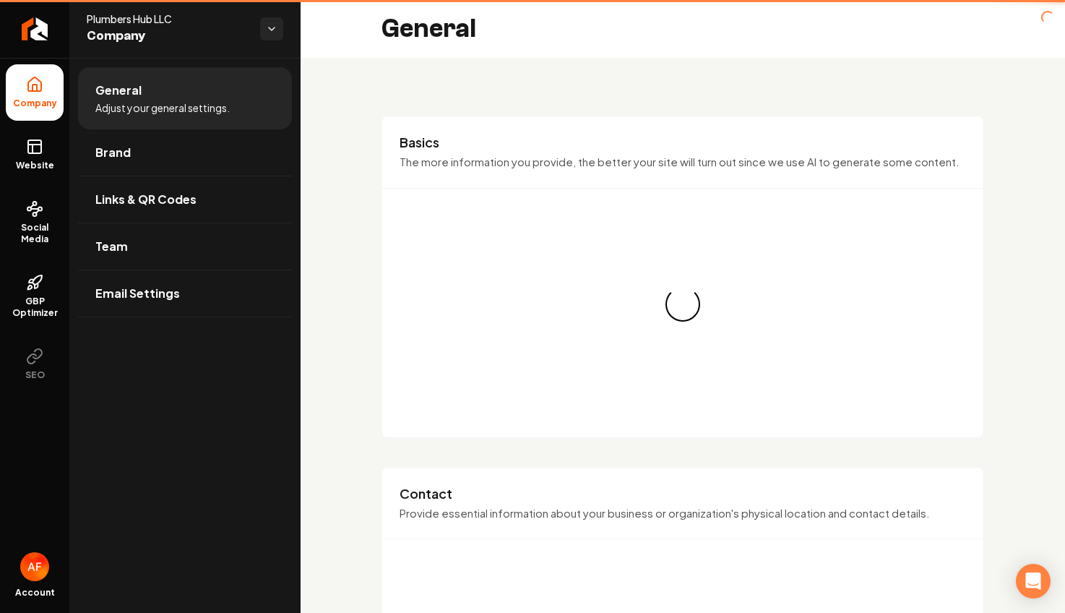
click at [22, 132] on link "Website" at bounding box center [35, 154] width 58 height 56
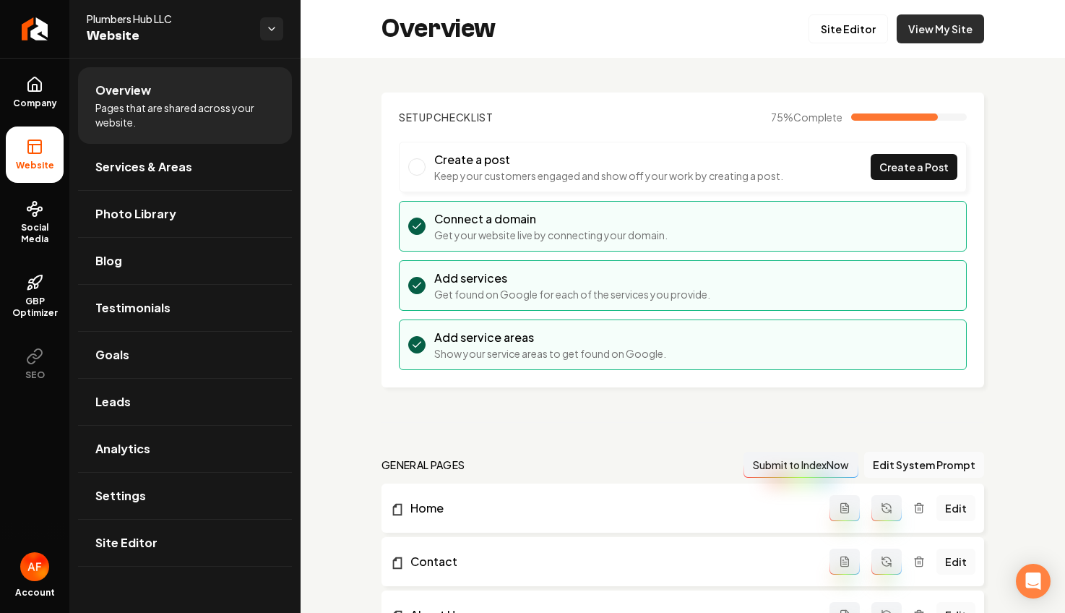
click at [908, 30] on link "View My Site" at bounding box center [940, 28] width 87 height 29
click at [30, 231] on span "Social Media" at bounding box center [35, 233] width 58 height 23
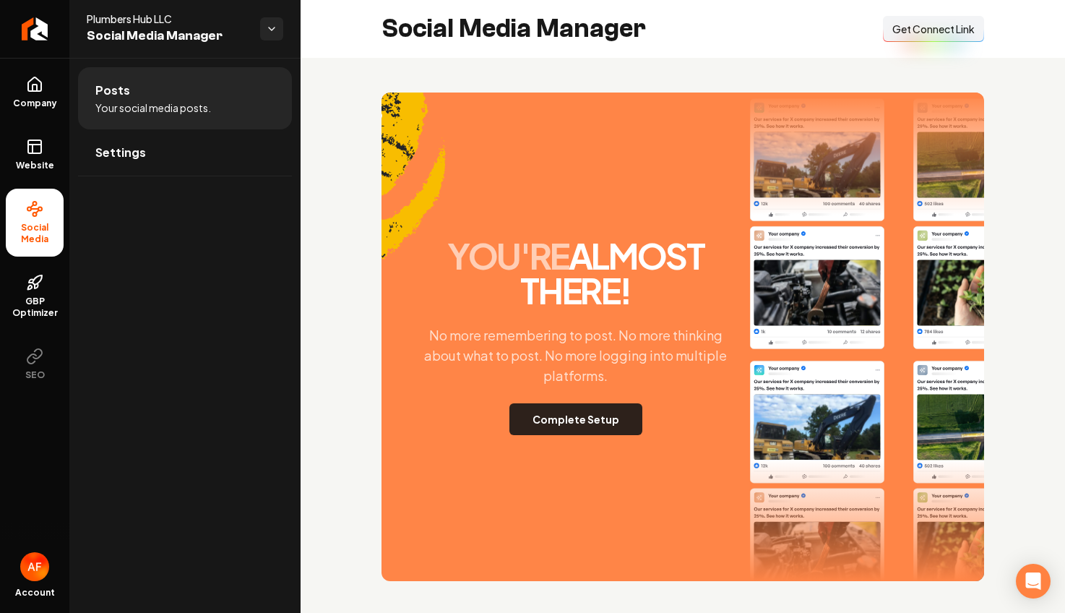
click at [619, 433] on button "Complete Setup" at bounding box center [575, 419] width 133 height 32
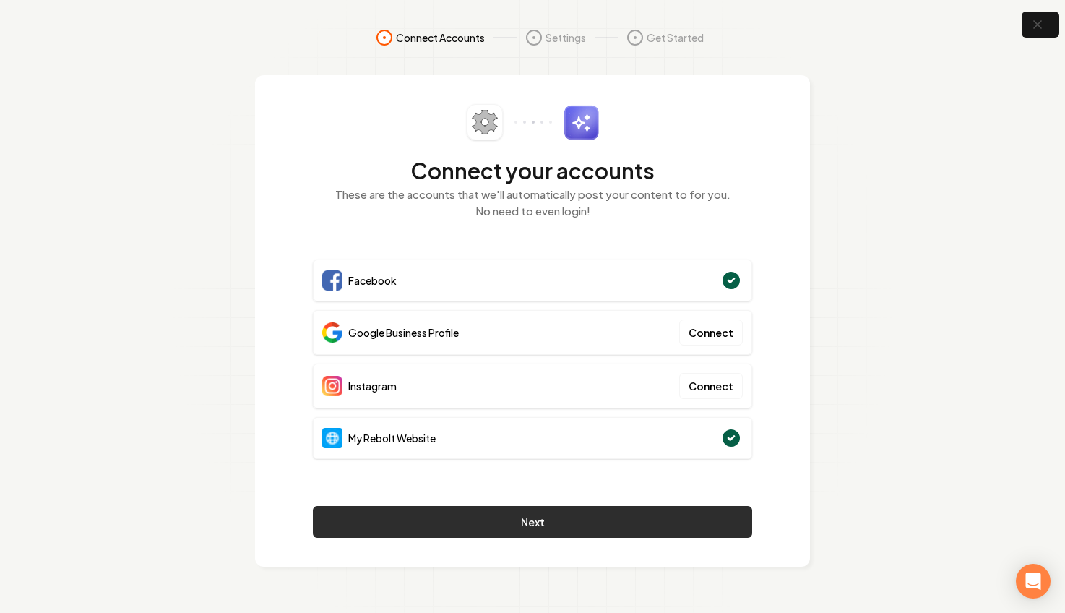
click at [621, 525] on button "Next" at bounding box center [532, 522] width 439 height 32
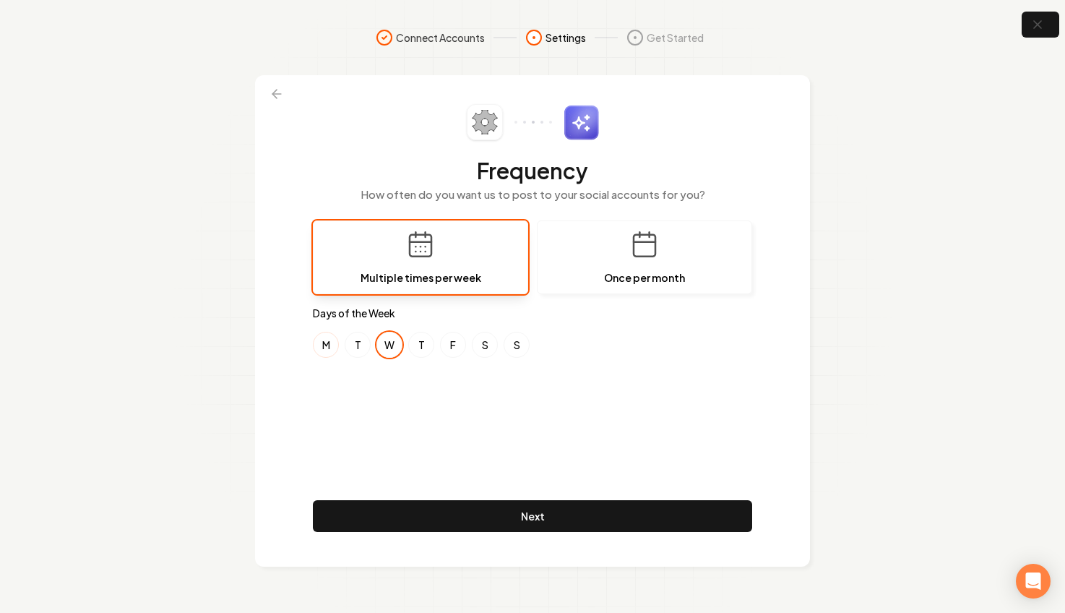
click at [326, 343] on button "M" at bounding box center [326, 345] width 26 height 26
click at [365, 342] on button "T" at bounding box center [358, 345] width 26 height 26
click at [431, 340] on button "T" at bounding box center [421, 345] width 26 height 26
click at [455, 344] on button "F" at bounding box center [453, 345] width 26 height 26
click at [495, 342] on button "S" at bounding box center [485, 345] width 26 height 26
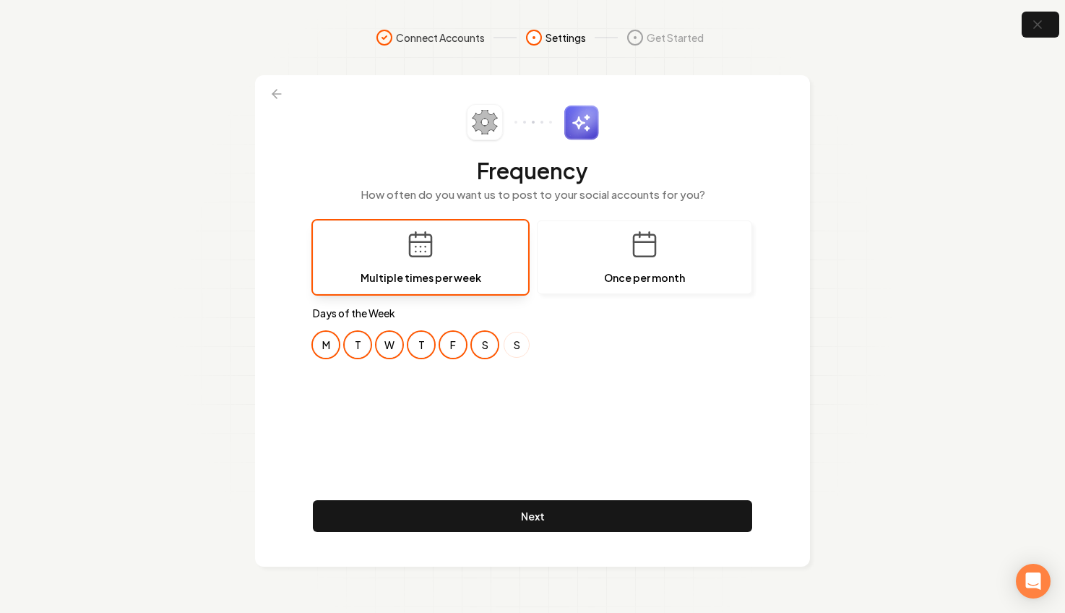
click at [513, 345] on button "S" at bounding box center [517, 345] width 26 height 26
click at [602, 532] on footer "Next" at bounding box center [532, 519] width 439 height 38
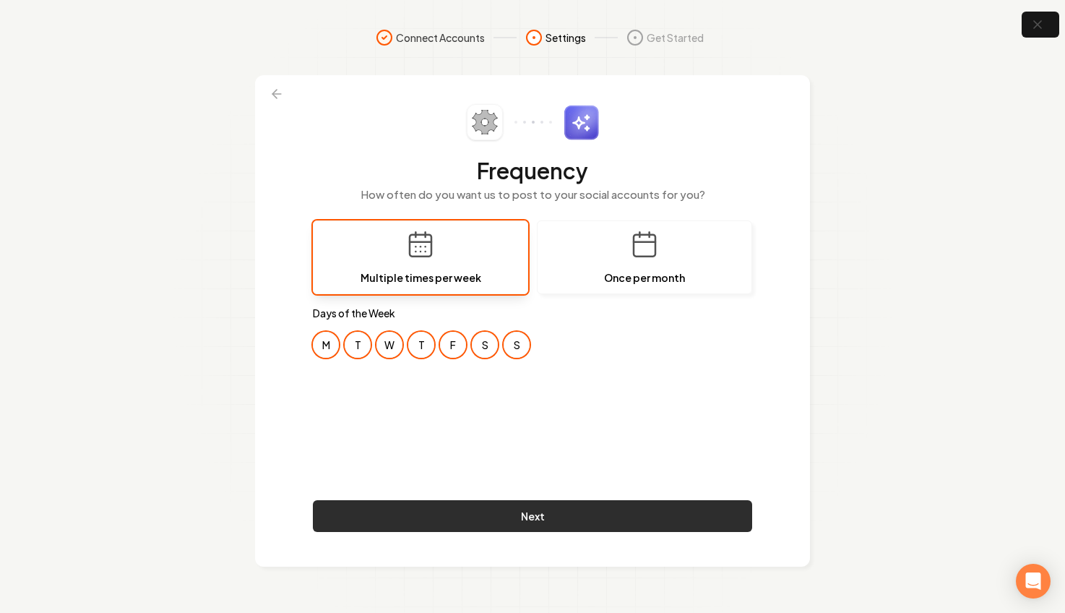
click at [601, 530] on button "Next" at bounding box center [532, 516] width 439 height 32
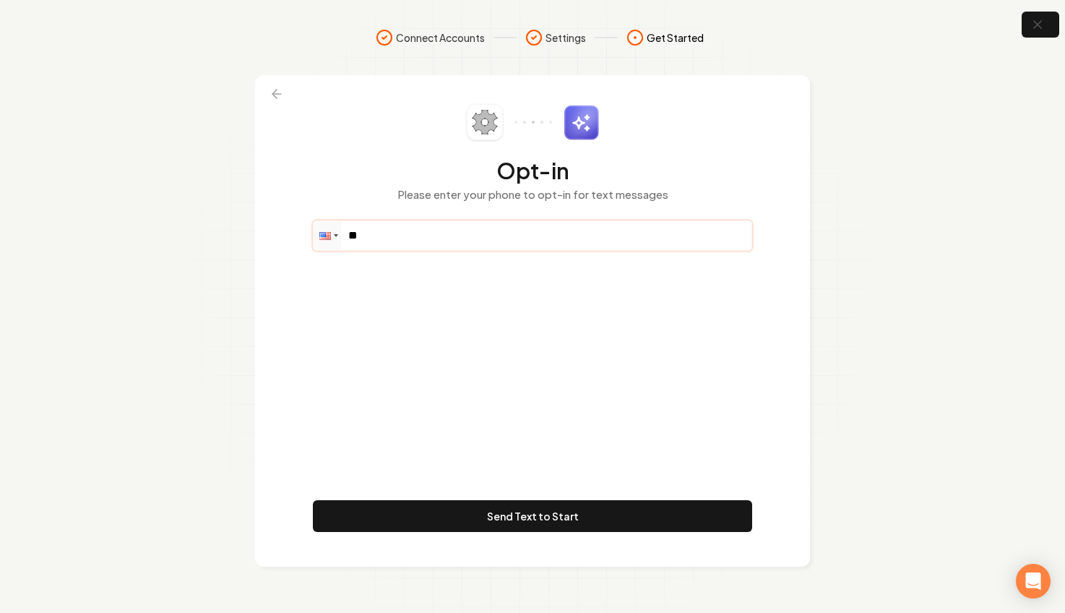
click at [397, 231] on input "**" at bounding box center [533, 235] width 438 height 29
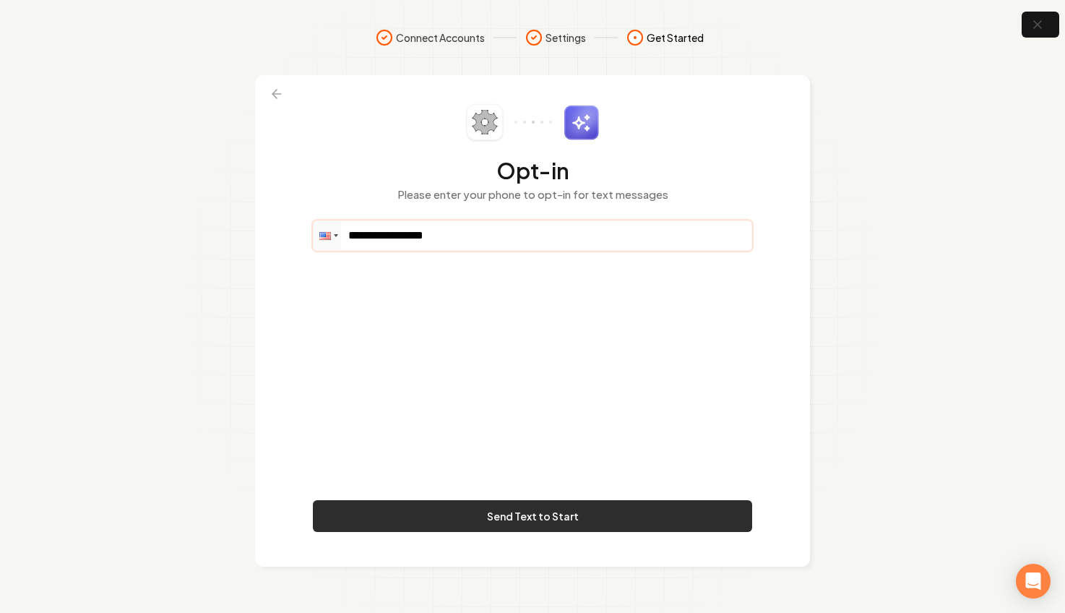
type input "**********"
click at [587, 507] on button "Send Text to Start" at bounding box center [532, 516] width 439 height 32
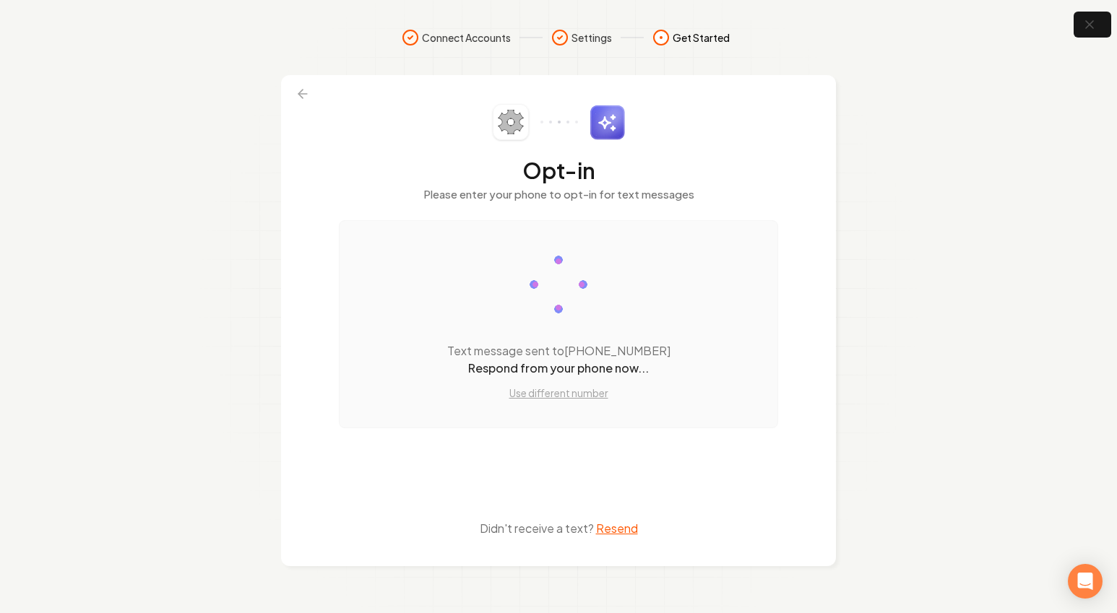
click at [1003, 193] on section "Connect Accounts Settings Get Started Opt-in Please enter your phone to opt-in …" at bounding box center [558, 306] width 1117 height 613
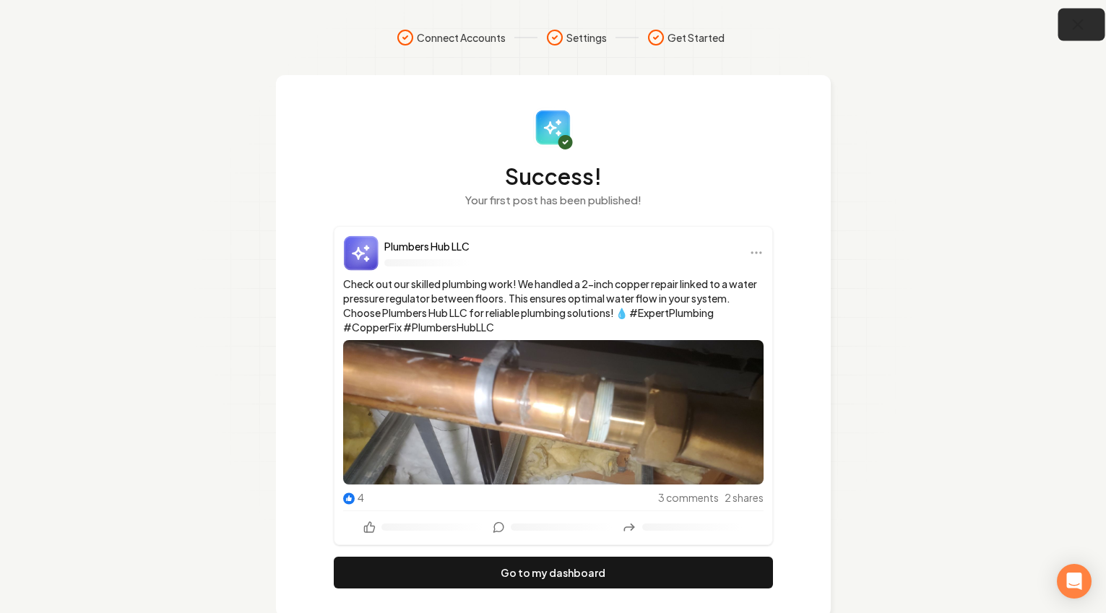
click at [1054, 12] on button "button" at bounding box center [1082, 25] width 47 height 33
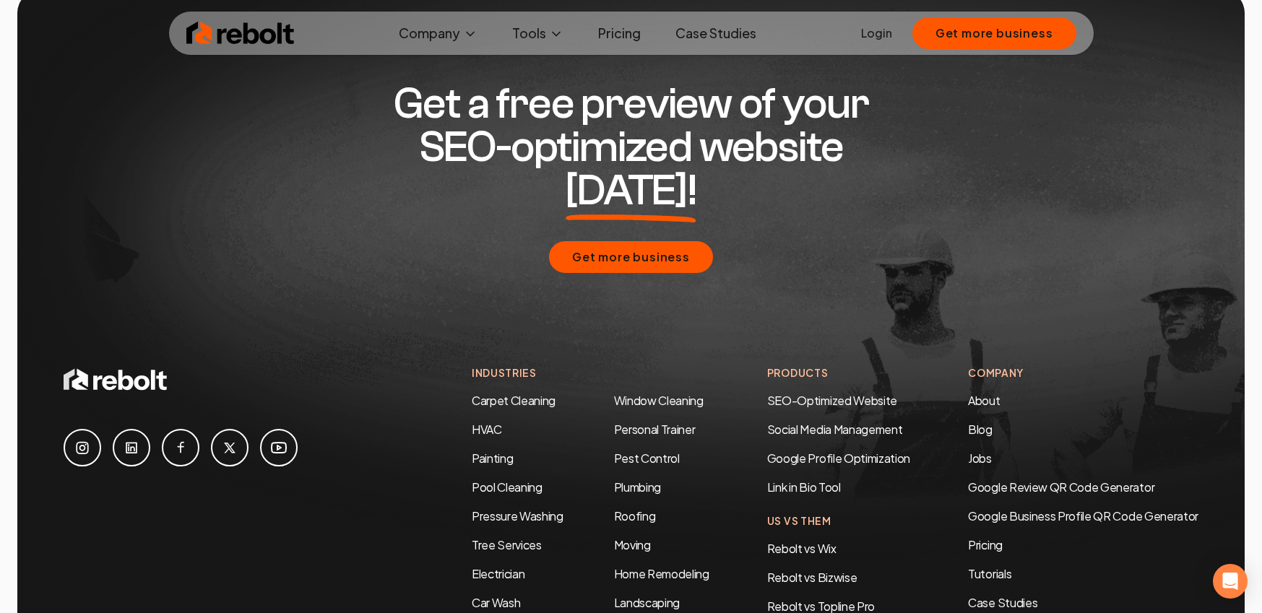
scroll to position [6497, 0]
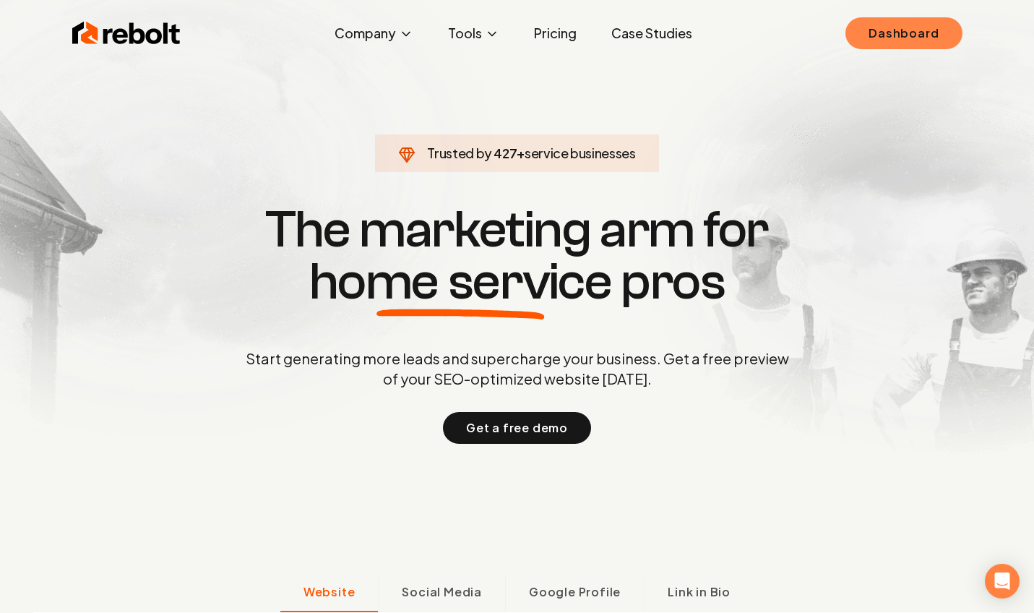
click at [892, 20] on link "Dashboard" at bounding box center [903, 33] width 116 height 32
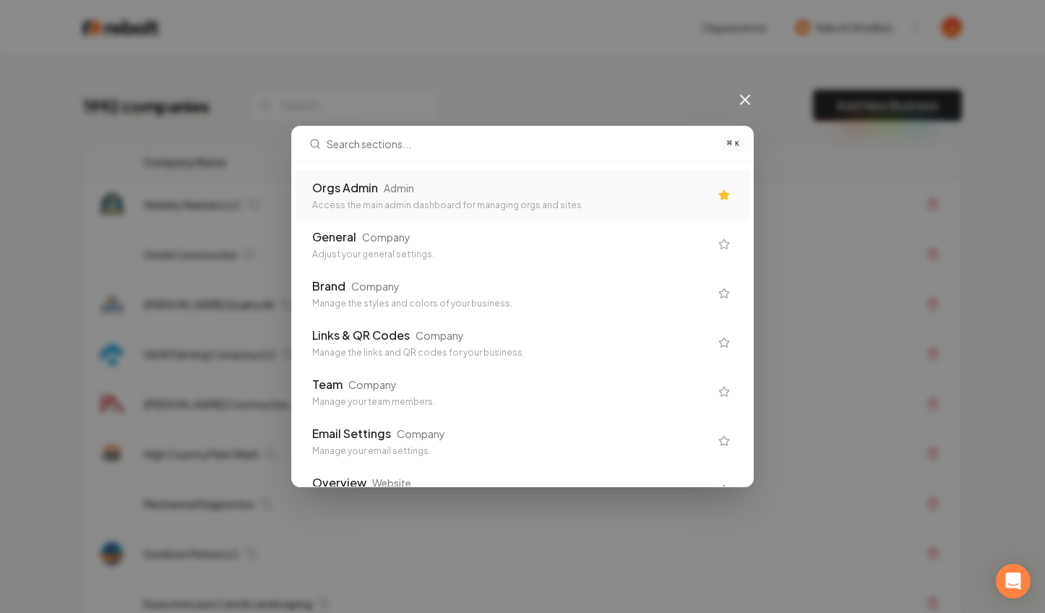
click at [361, 183] on div "Orgs Admin" at bounding box center [345, 187] width 66 height 17
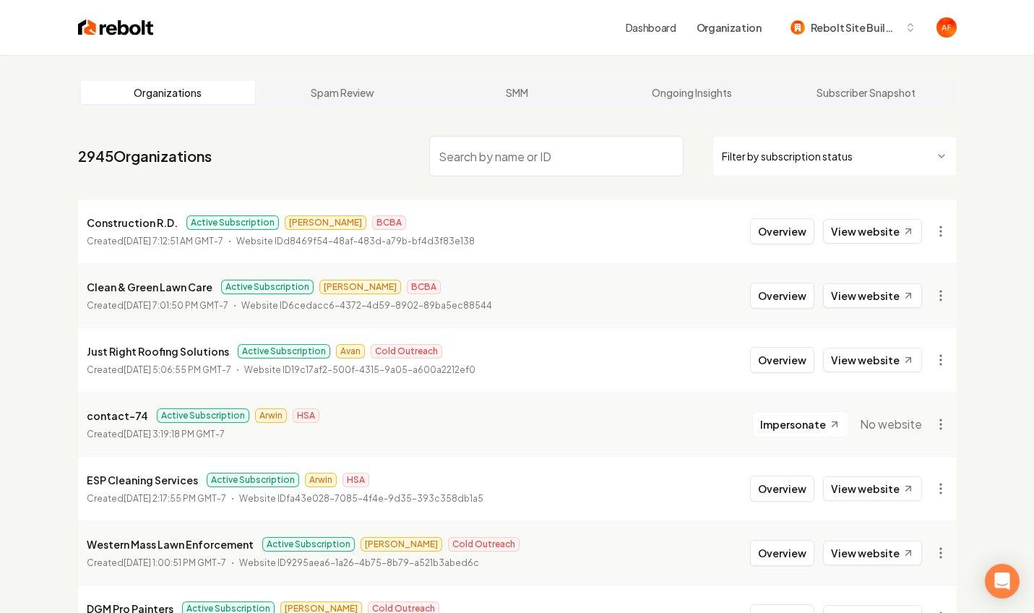
click at [488, 166] on input "search" at bounding box center [556, 156] width 254 height 40
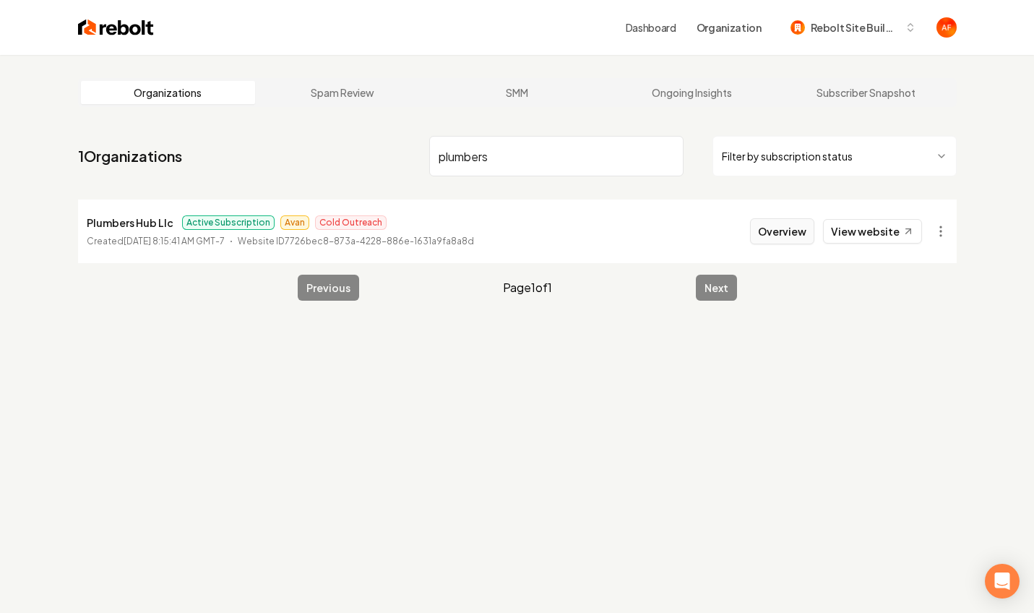
type input "plumbers"
click at [780, 237] on button "Overview" at bounding box center [782, 231] width 64 height 26
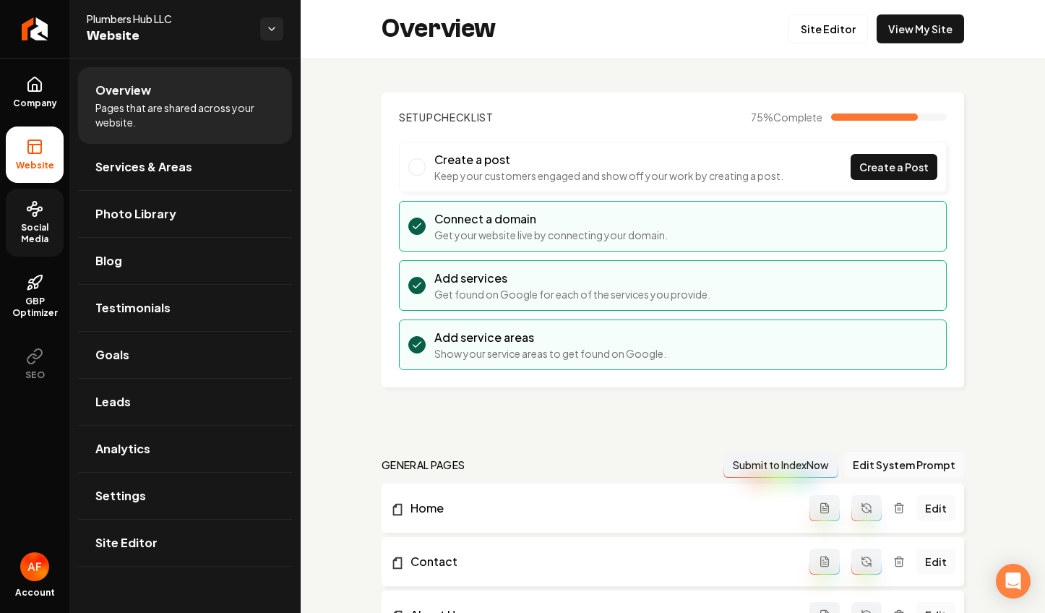
click at [39, 214] on icon at bounding box center [34, 208] width 17 height 17
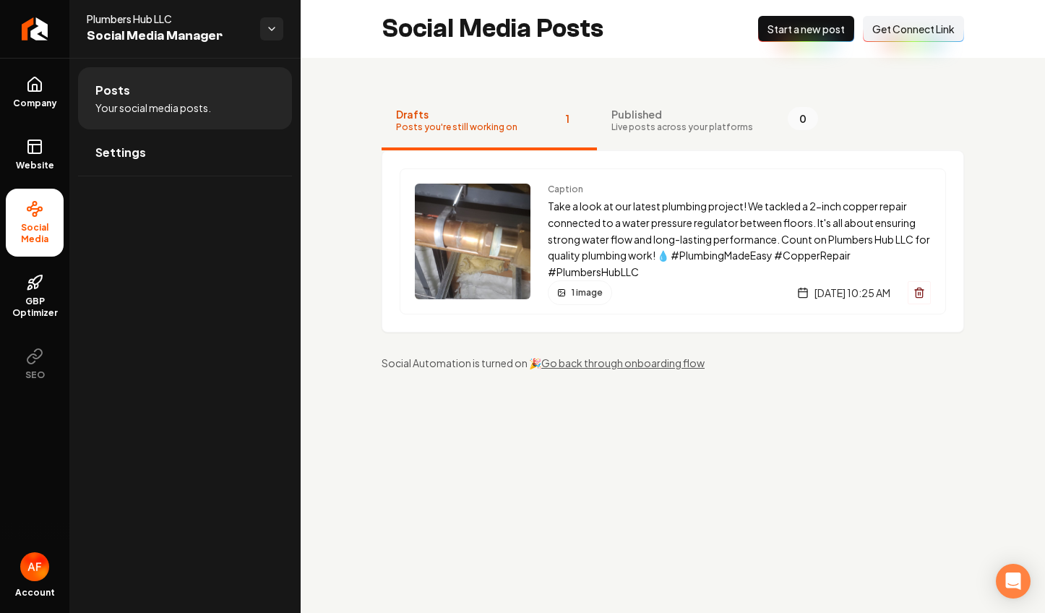
click at [904, 30] on span "Get Connect Link" at bounding box center [913, 29] width 82 height 14
click at [663, 126] on span "Live posts across your platforms" at bounding box center [682, 127] width 142 height 12
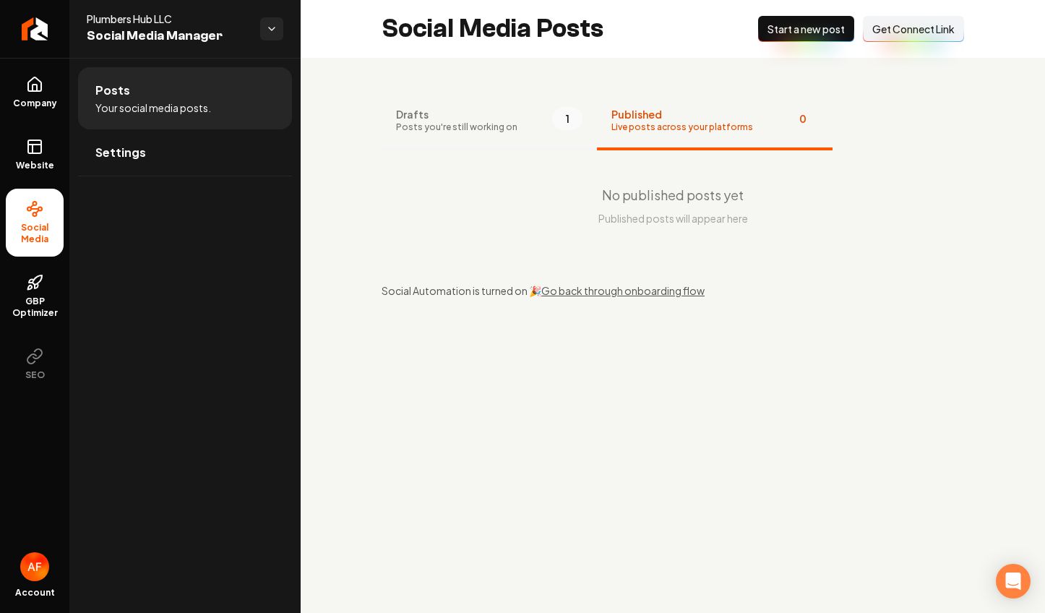
drag, startPoint x: 525, startPoint y: 129, endPoint x: 507, endPoint y: 134, distance: 19.3
click at [525, 130] on button "Drafts Posts you're still working on 1" at bounding box center [489, 121] width 215 height 58
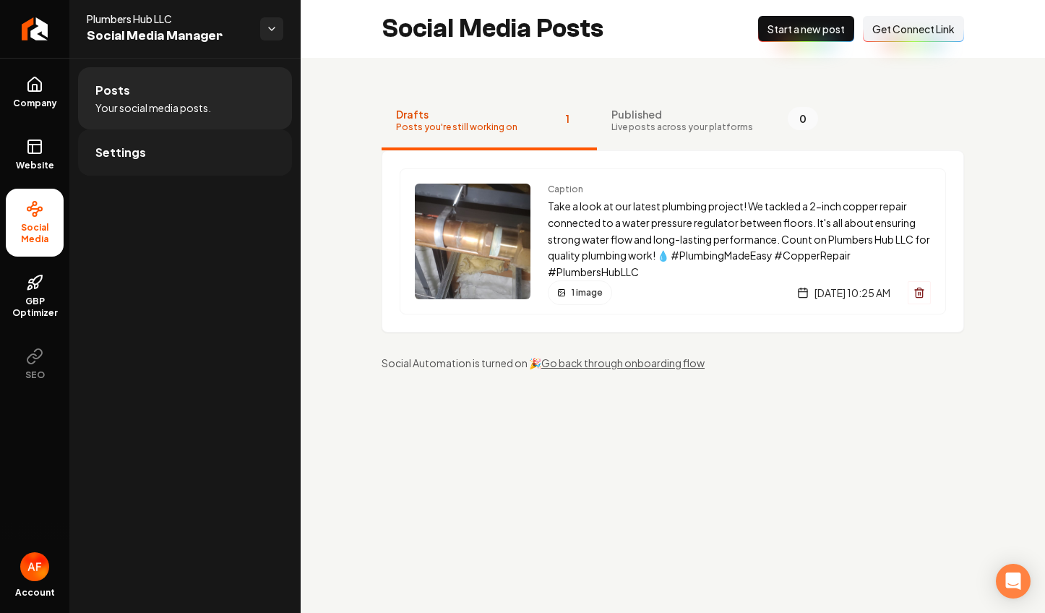
click at [126, 147] on span "Settings" at bounding box center [120, 152] width 51 height 17
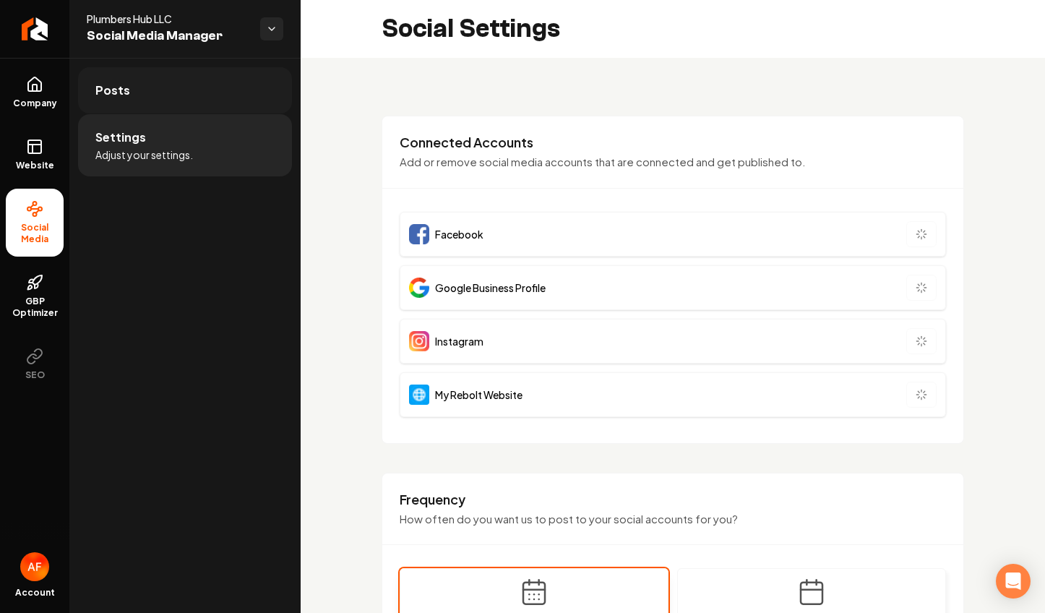
click at [153, 108] on link "Posts" at bounding box center [185, 90] width 214 height 46
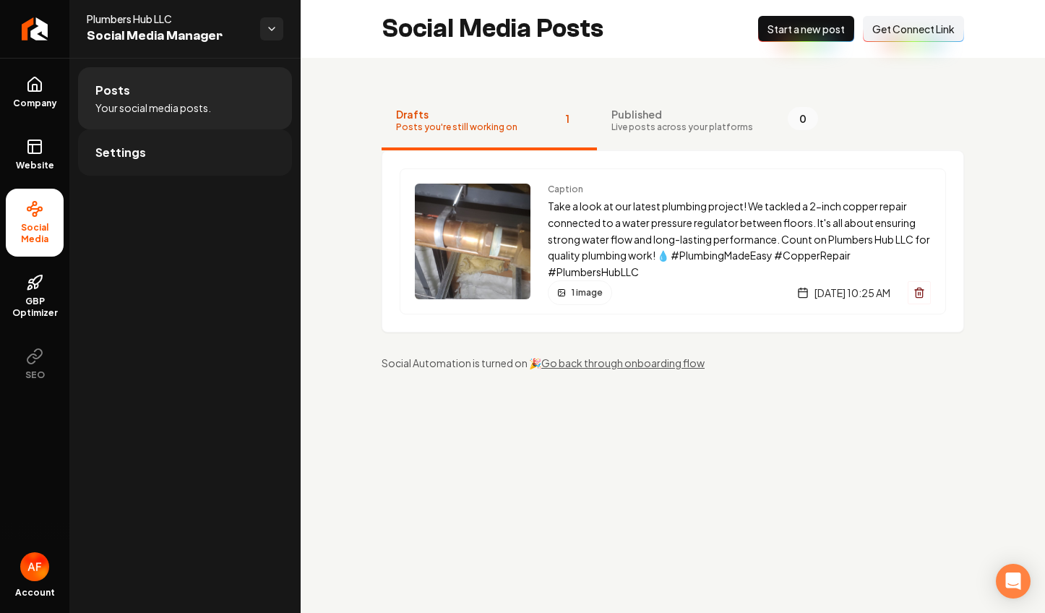
click at [159, 147] on link "Settings" at bounding box center [185, 152] width 214 height 46
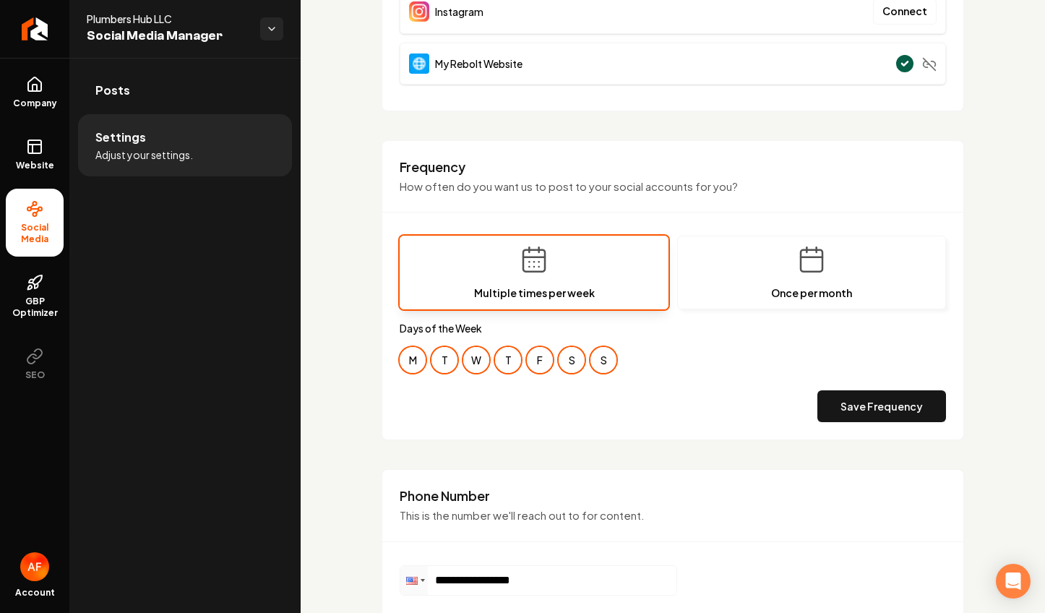
scroll to position [327, 0]
click at [460, 412] on div "Save Frequency" at bounding box center [673, 405] width 546 height 32
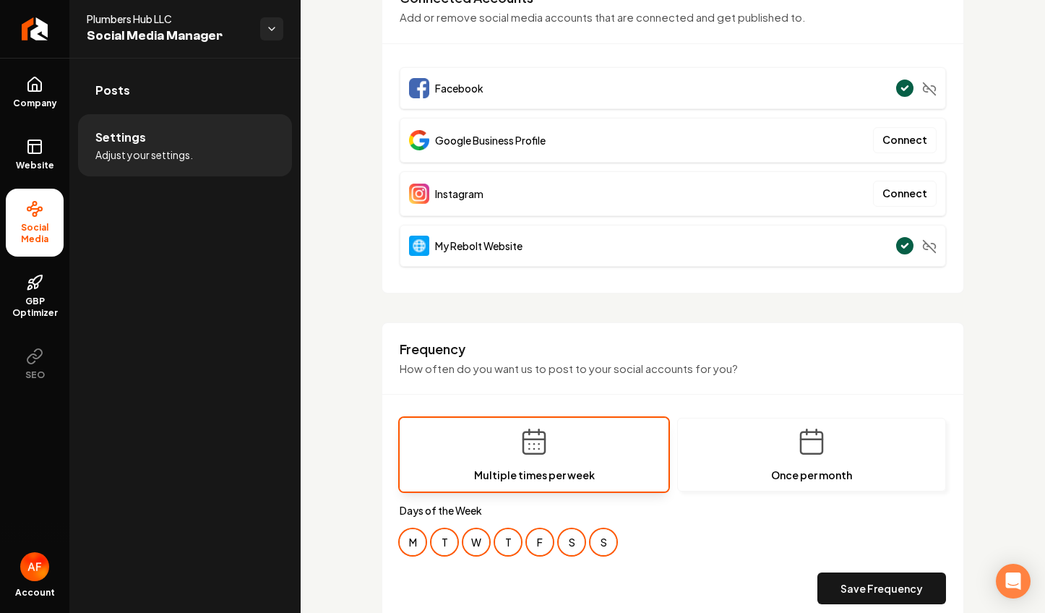
scroll to position [0, 0]
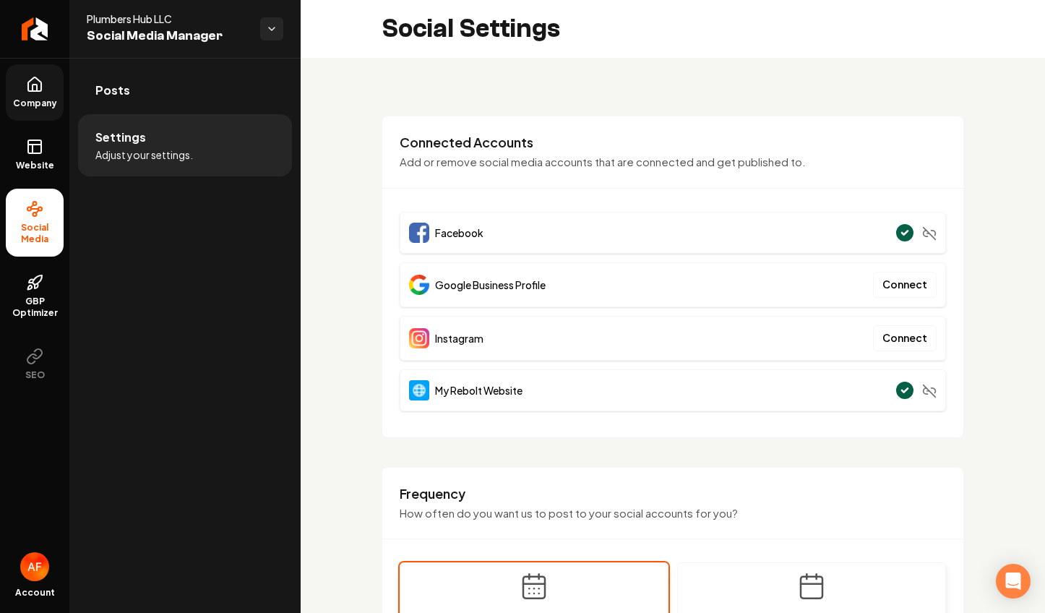
click at [42, 101] on span "Company" at bounding box center [35, 104] width 56 height 12
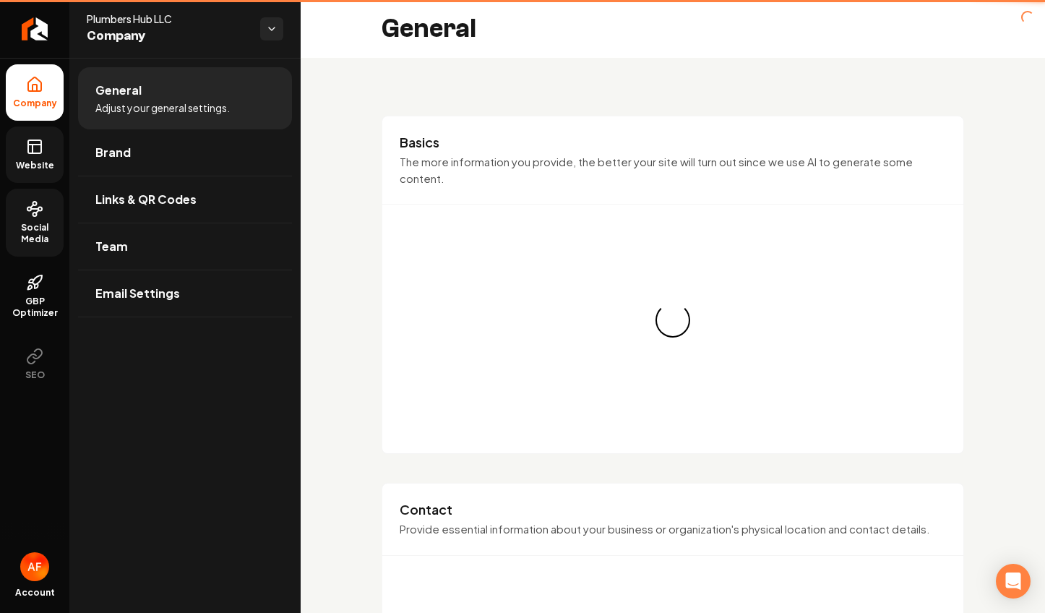
click at [28, 152] on rect at bounding box center [34, 146] width 13 height 13
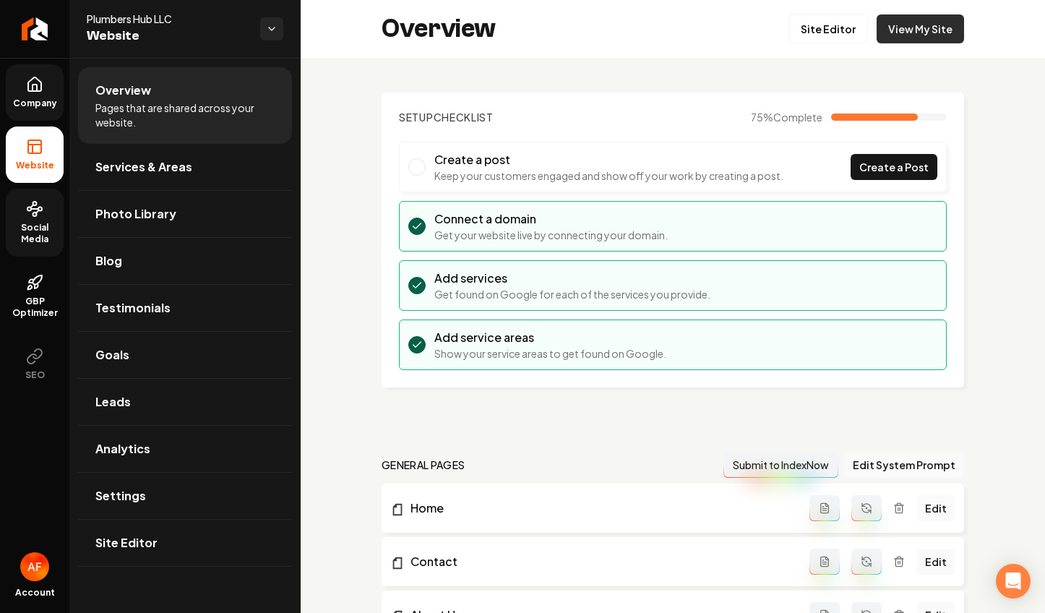
click at [920, 22] on link "View My Site" at bounding box center [920, 28] width 87 height 29
click at [27, 279] on icon at bounding box center [34, 282] width 17 height 17
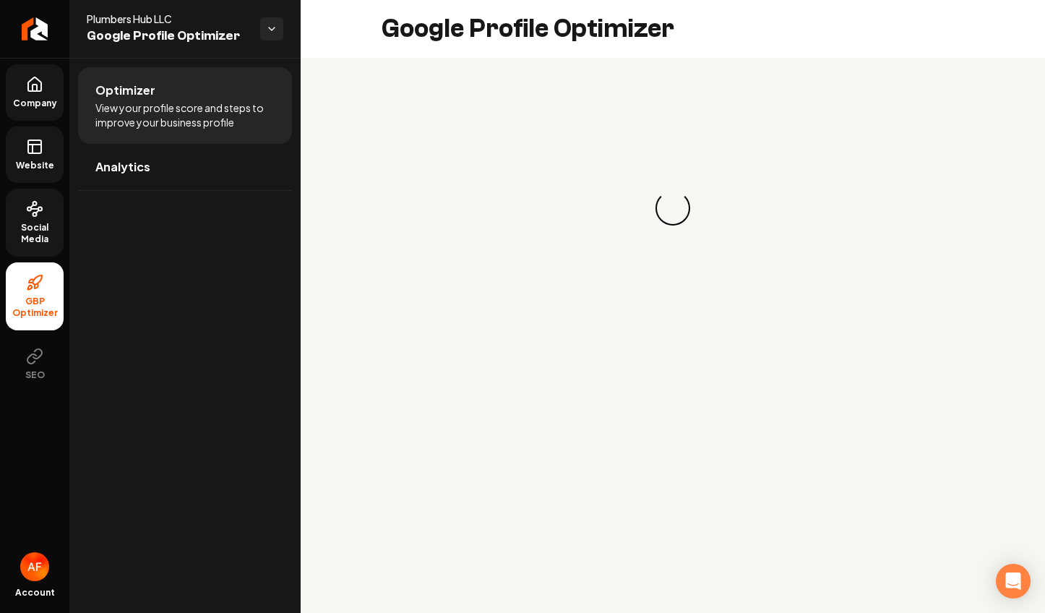
click at [37, 212] on icon at bounding box center [37, 211] width 3 height 3
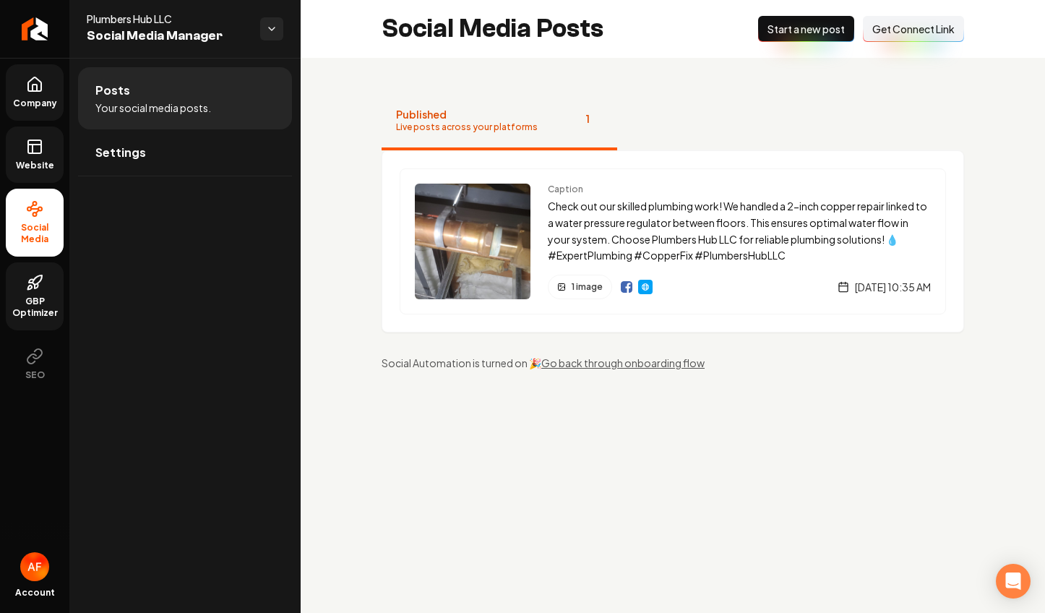
drag, startPoint x: 910, startPoint y: 35, endPoint x: 793, endPoint y: 8, distance: 119.5
click at [910, 35] on span "Get Connect Link" at bounding box center [913, 29] width 82 height 14
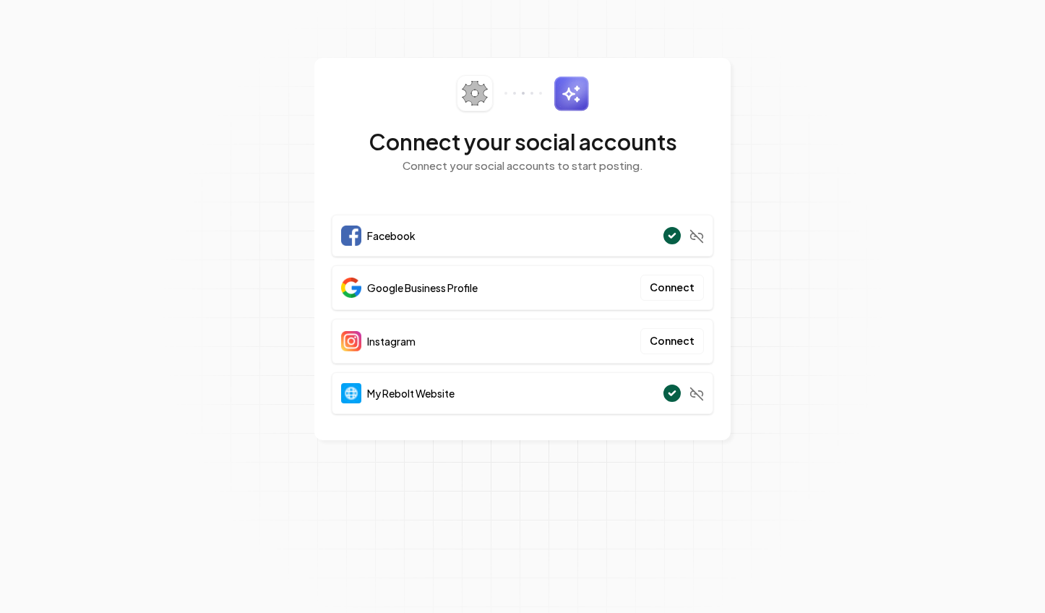
click at [270, 219] on section "Connect your social accounts Connect your social accounts to start posting. Fac…" at bounding box center [522, 306] width 1045 height 613
drag, startPoint x: 199, startPoint y: 69, endPoint x: 194, endPoint y: 15, distance: 53.7
click at [199, 68] on section "Connect your social accounts Connect your social accounts to start posting. Fac…" at bounding box center [522, 306] width 1045 height 613
click at [645, 126] on div "Connect your social accounts Connect your social accounts to start posting." at bounding box center [523, 133] width 382 height 116
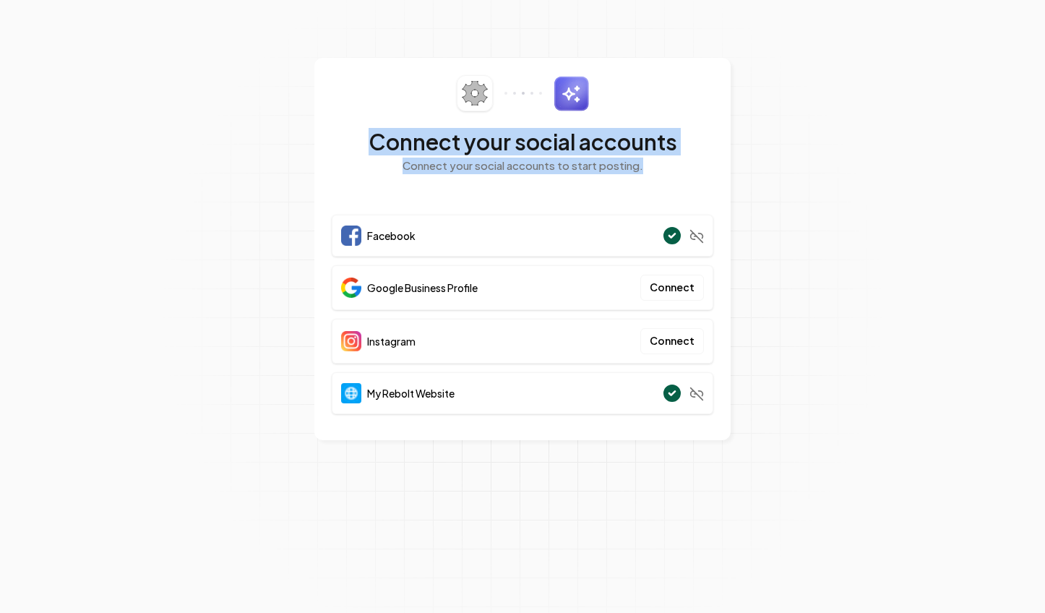
drag, startPoint x: 653, startPoint y: 165, endPoint x: 371, endPoint y: 133, distance: 284.3
click at [356, 137] on div "Connect your social accounts Connect your social accounts to start posting." at bounding box center [523, 133] width 382 height 116
click at [371, 133] on h2 "Connect your social accounts" at bounding box center [523, 142] width 382 height 26
drag, startPoint x: 366, startPoint y: 134, endPoint x: 649, endPoint y: 163, distance: 284.8
click at [653, 163] on div "Connect your social accounts Connect your social accounts to start posting." at bounding box center [523, 133] width 382 height 116
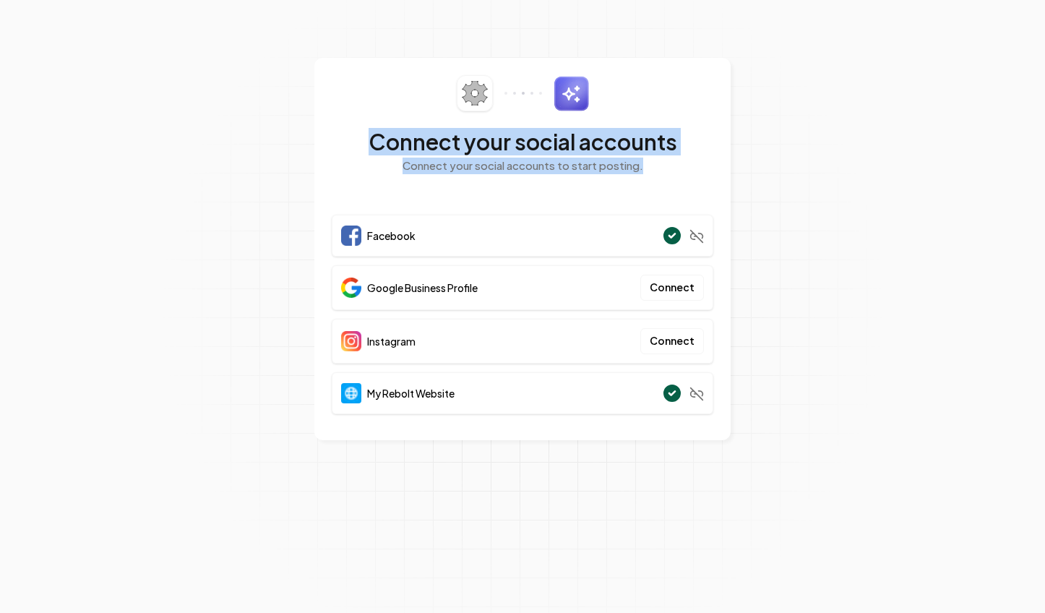
click at [649, 163] on p "Connect your social accounts to start posting." at bounding box center [523, 166] width 382 height 17
drag, startPoint x: 639, startPoint y: 165, endPoint x: 358, endPoint y: 121, distance: 284.5
click at [358, 121] on div "Connect your social accounts Connect your social accounts to start posting." at bounding box center [523, 133] width 382 height 116
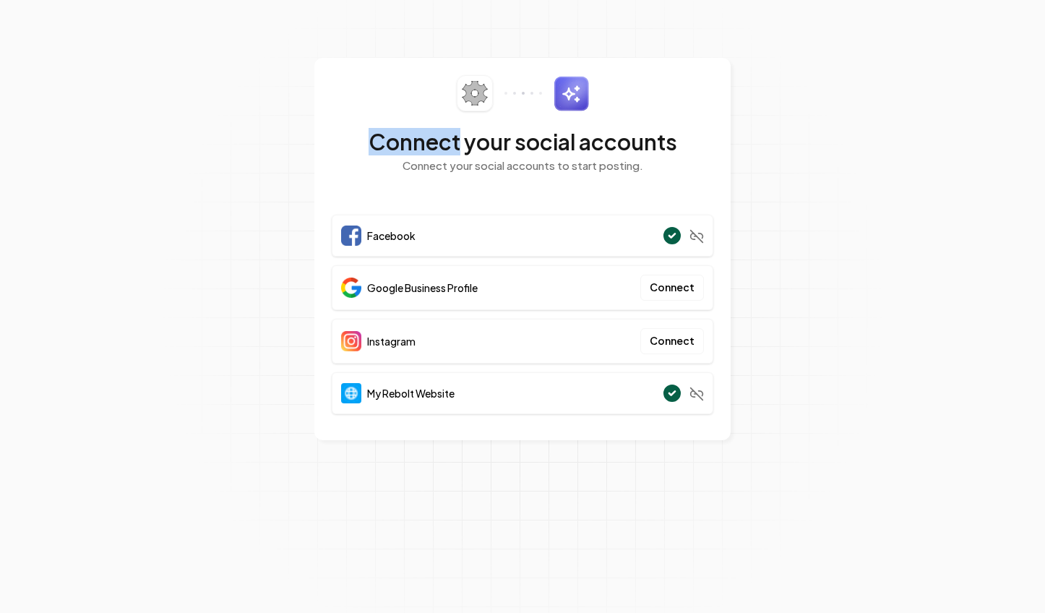
click at [361, 128] on div "Connect your social accounts Connect your social accounts to start posting." at bounding box center [523, 133] width 382 height 116
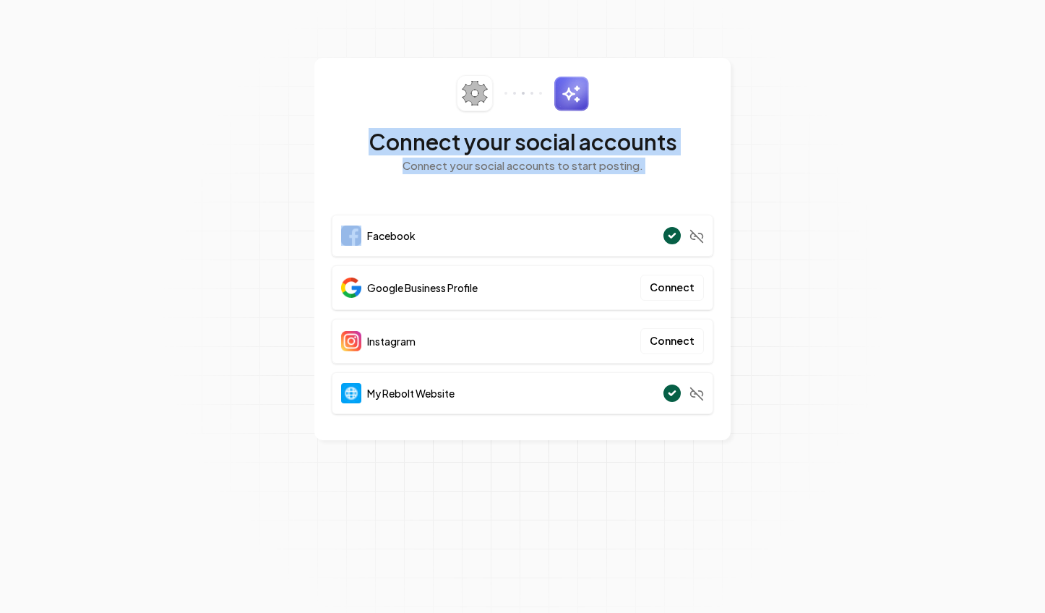
drag, startPoint x: 438, startPoint y: 152, endPoint x: 666, endPoint y: 164, distance: 227.9
click at [666, 164] on div "Connect your social accounts Connect your social accounts to start posting." at bounding box center [523, 133] width 382 height 116
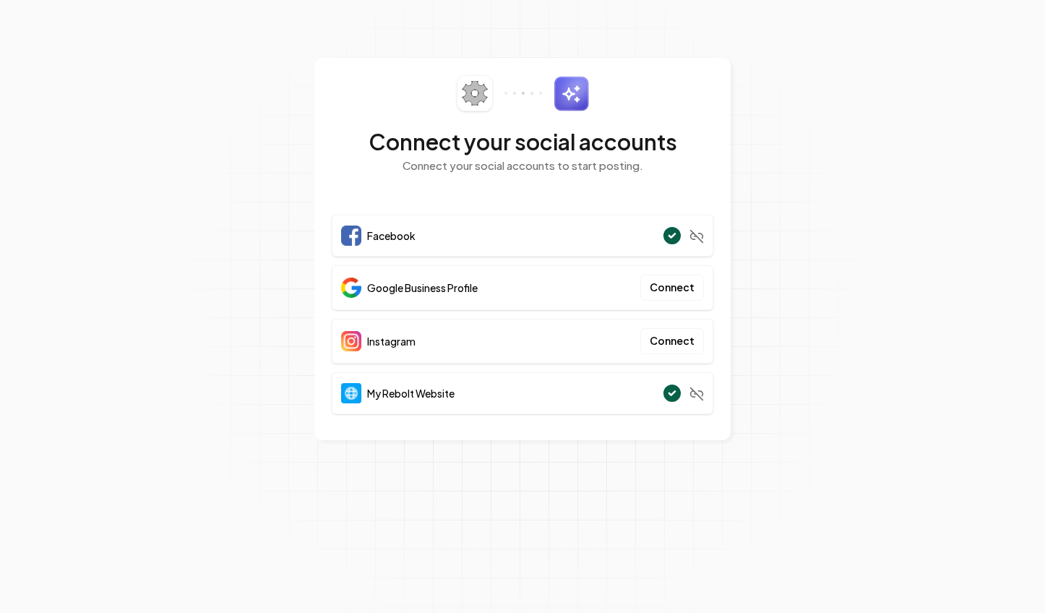
drag, startPoint x: 664, startPoint y: 165, endPoint x: 625, endPoint y: 168, distance: 39.2
click at [664, 165] on p "Connect your social accounts to start posting." at bounding box center [523, 166] width 382 height 17
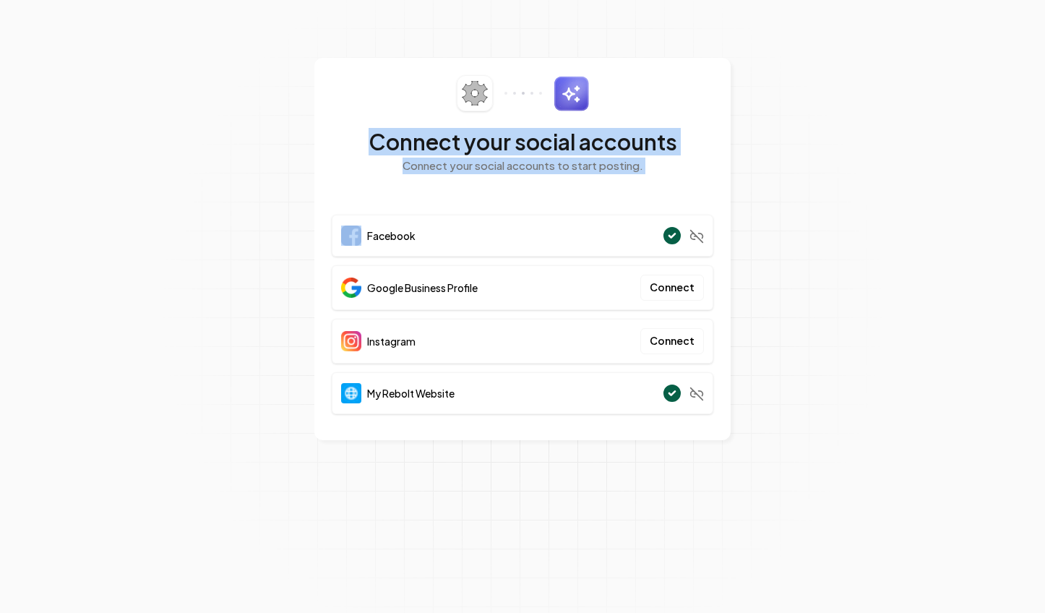
drag, startPoint x: 625, startPoint y: 168, endPoint x: 372, endPoint y: 147, distance: 253.8
click at [372, 147] on div "Connect your social accounts Connect your social accounts to start posting." at bounding box center [523, 133] width 382 height 116
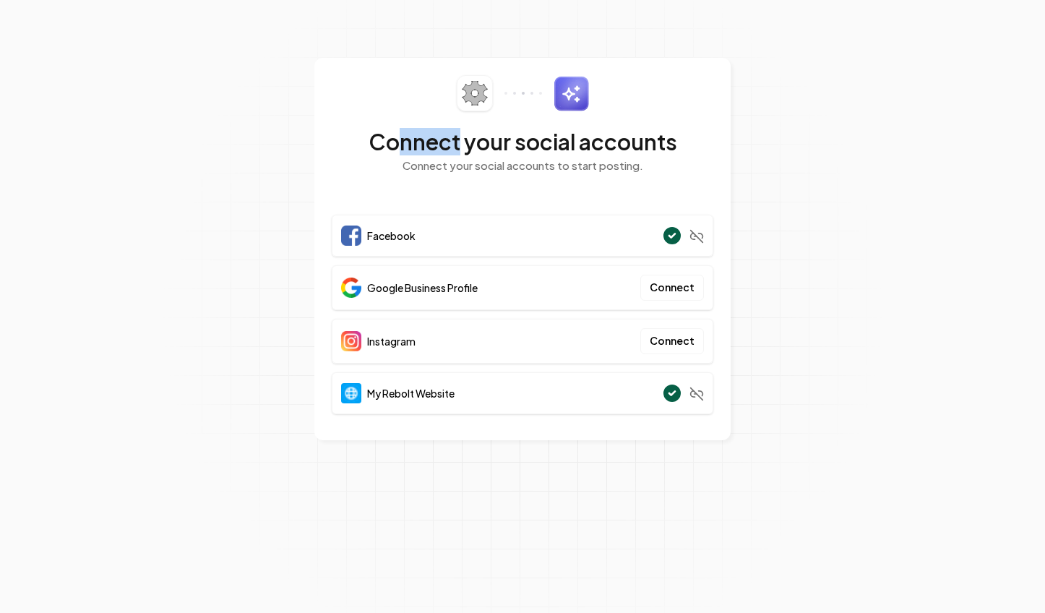
drag, startPoint x: 399, startPoint y: 139, endPoint x: 382, endPoint y: 142, distance: 17.5
click at [395, 141] on h2 "Connect your social accounts" at bounding box center [523, 142] width 382 height 26
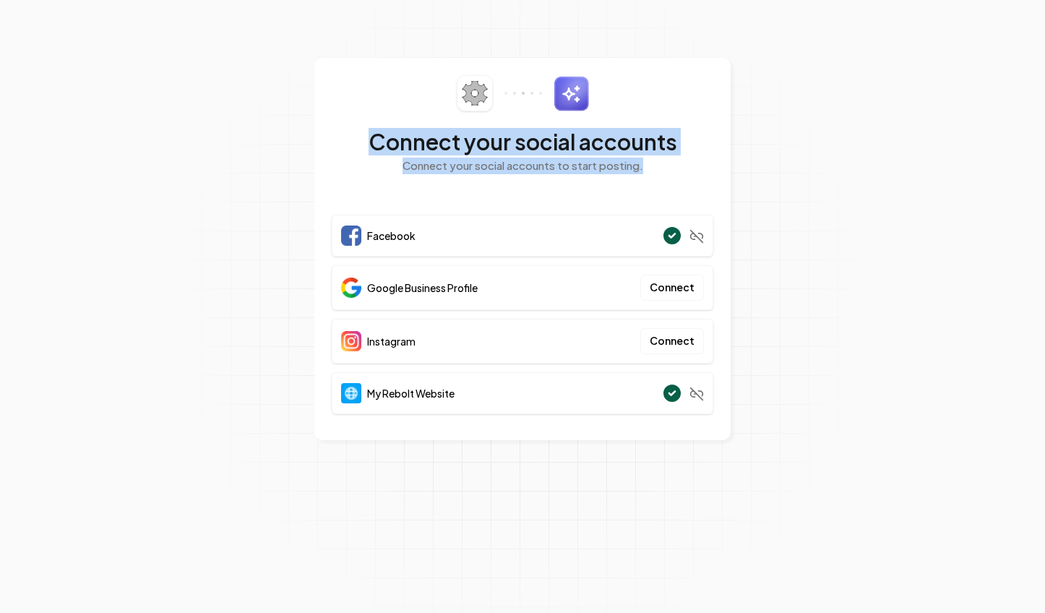
drag, startPoint x: 369, startPoint y: 141, endPoint x: 674, endPoint y: 177, distance: 307.1
click at [689, 181] on div "Connect your social accounts Connect your social accounts to start posting." at bounding box center [523, 133] width 382 height 116
click at [673, 176] on div "Connect your social accounts Connect your social accounts to start posting." at bounding box center [523, 133] width 382 height 116
drag, startPoint x: 621, startPoint y: 167, endPoint x: 309, endPoint y: 118, distance: 315.3
click at [346, 130] on div "Connect your social accounts Connect your social accounts to start posting." at bounding box center [523, 133] width 382 height 116
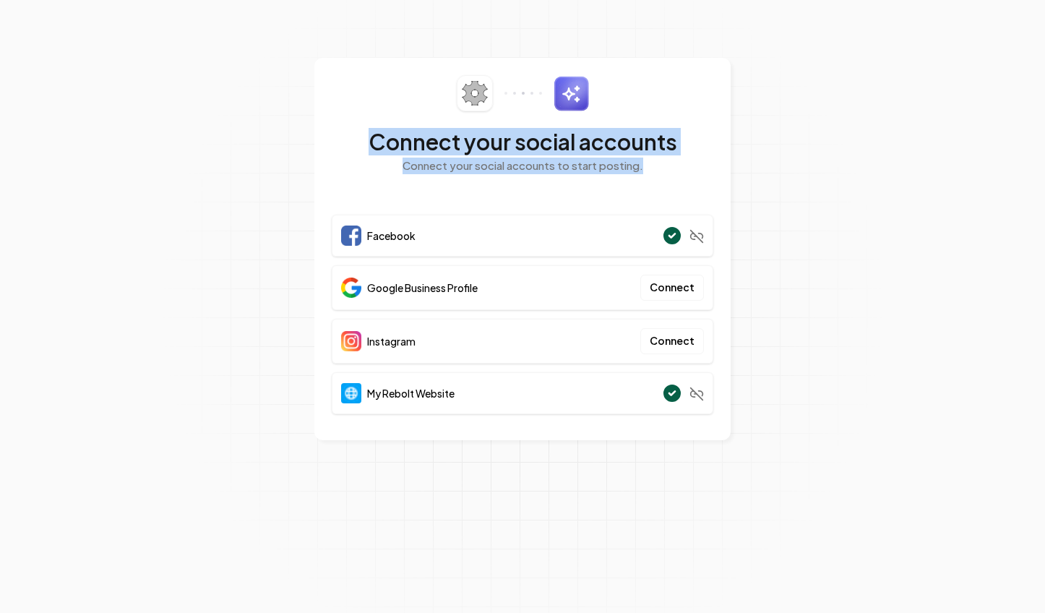
drag, startPoint x: 578, startPoint y: 91, endPoint x: 587, endPoint y: 97, distance: 11.0
click at [578, 91] on img at bounding box center [571, 93] width 35 height 35
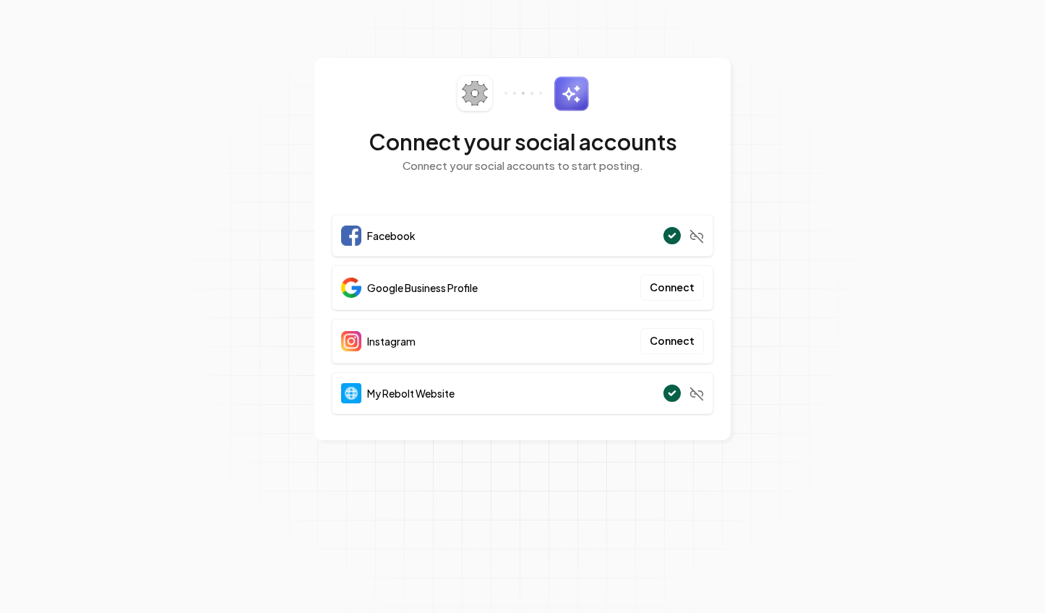
drag, startPoint x: 637, startPoint y: 79, endPoint x: 618, endPoint y: 85, distance: 19.5
click at [634, 80] on div "Connect your social accounts Connect your social accounts to start posting." at bounding box center [523, 133] width 382 height 116
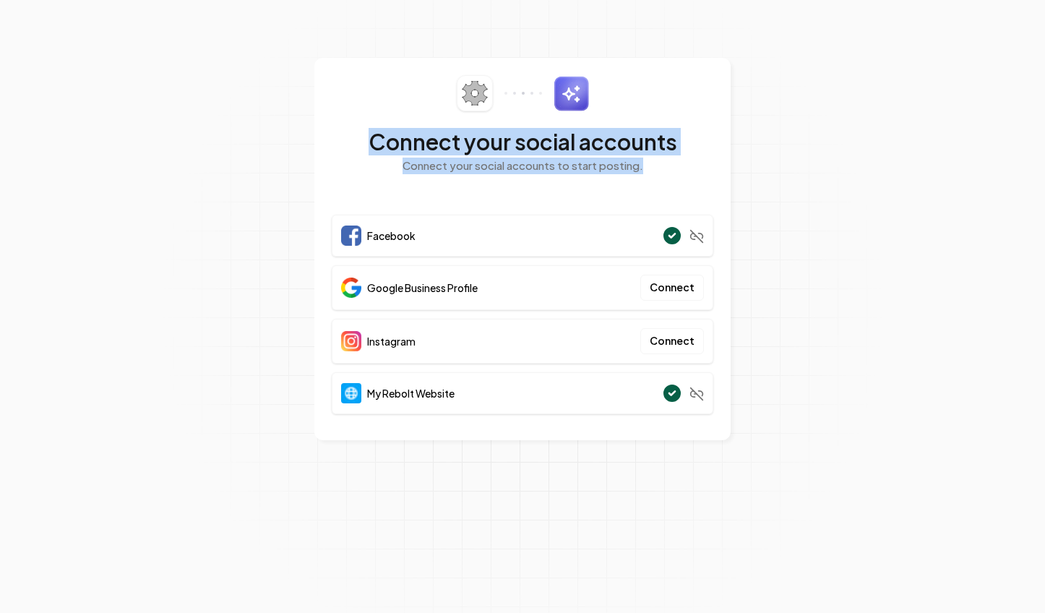
drag, startPoint x: 363, startPoint y: 146, endPoint x: 694, endPoint y: 175, distance: 332.2
click at [695, 177] on div "Connect your social accounts Connect your social accounts to start posting." at bounding box center [523, 133] width 382 height 116
drag, startPoint x: 693, startPoint y: 171, endPoint x: 651, endPoint y: 172, distance: 41.9
click at [692, 171] on p "Connect your social accounts to start posting." at bounding box center [523, 166] width 382 height 17
drag, startPoint x: 651, startPoint y: 172, endPoint x: 350, endPoint y: 147, distance: 302.4
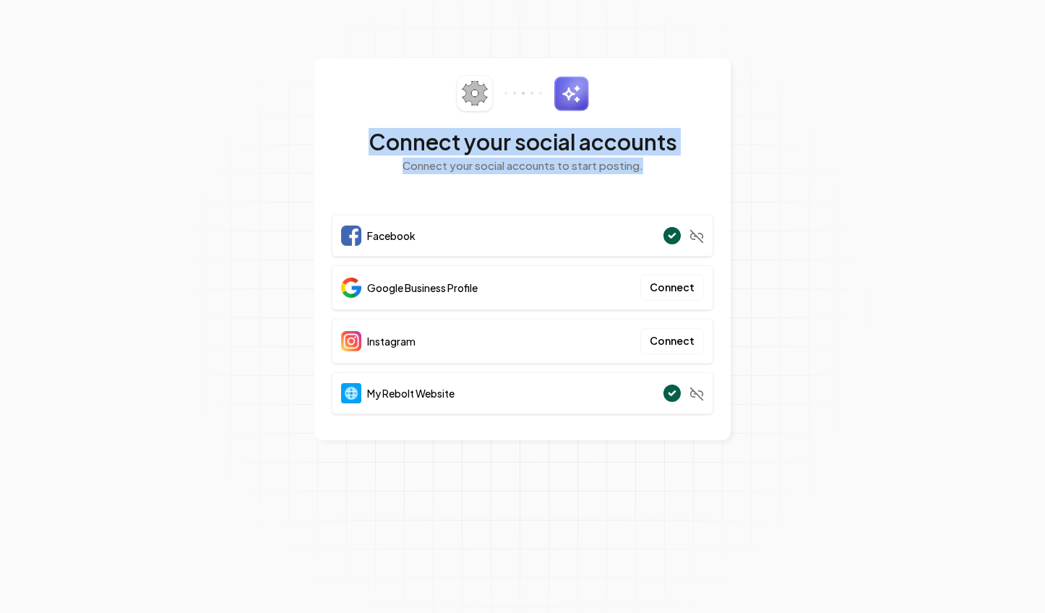
click at [350, 147] on div "Connect your social accounts Connect your social accounts to start posting." at bounding box center [523, 133] width 382 height 116
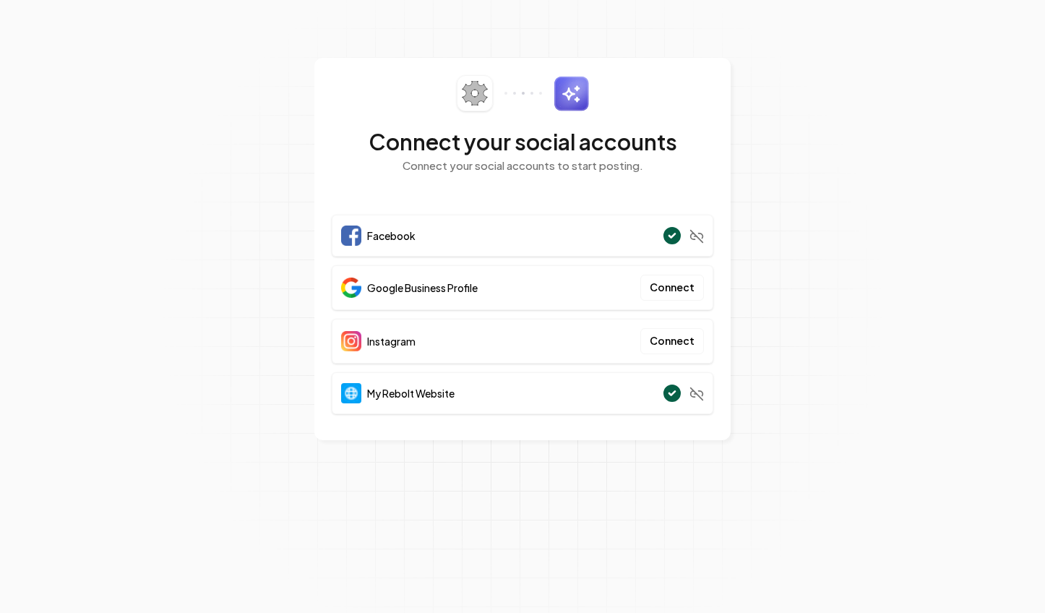
drag, startPoint x: 352, startPoint y: 147, endPoint x: 366, endPoint y: 142, distance: 14.6
click at [352, 146] on h2 "Connect your social accounts" at bounding box center [523, 142] width 382 height 26
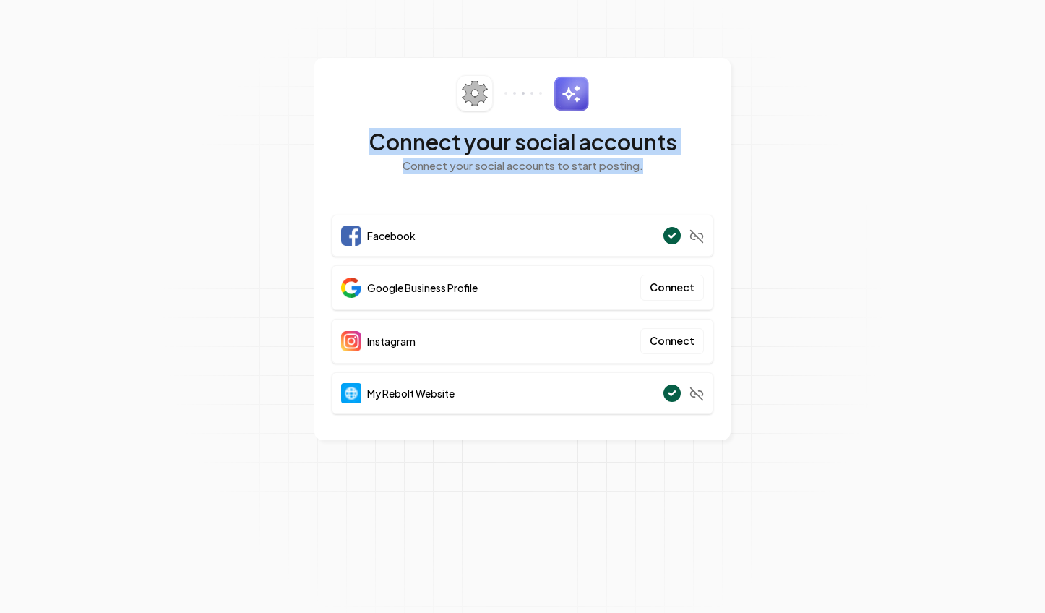
drag, startPoint x: 366, startPoint y: 142, endPoint x: 668, endPoint y: 159, distance: 303.3
click at [668, 159] on div "Connect your social accounts Connect your social accounts to start posting." at bounding box center [523, 133] width 382 height 116
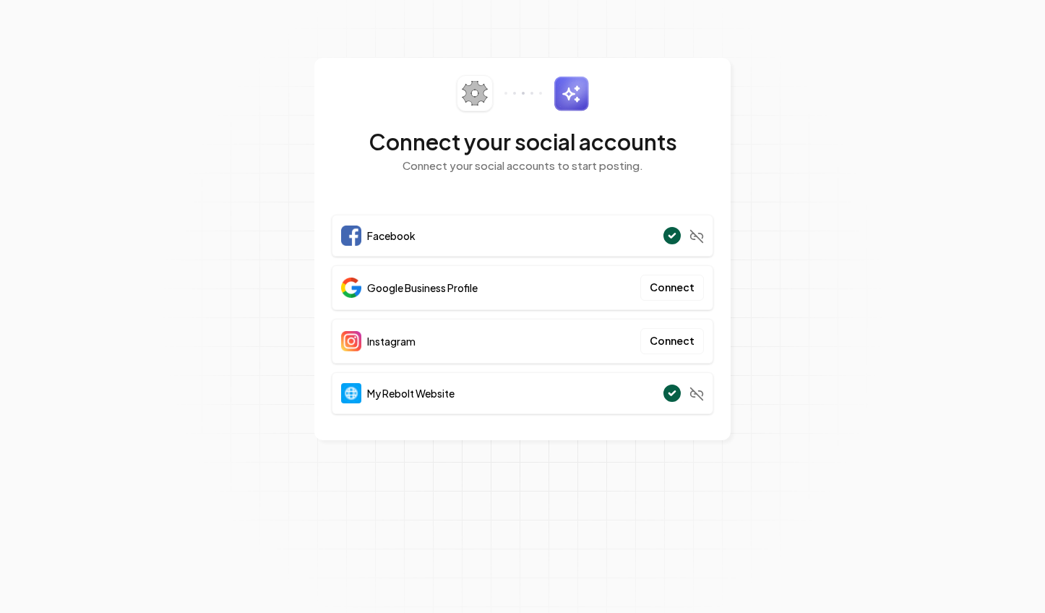
drag, startPoint x: 662, startPoint y: 162, endPoint x: 329, endPoint y: 113, distance: 336.7
click at [662, 163] on p "Connect your social accounts to start posting." at bounding box center [523, 166] width 382 height 17
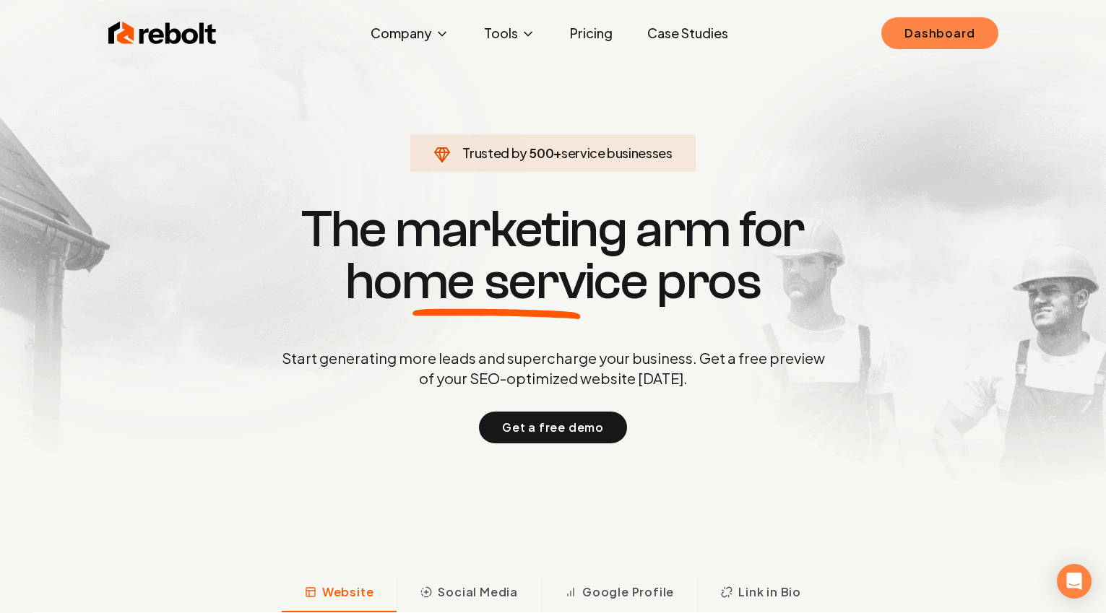
click at [947, 22] on link "Dashboard" at bounding box center [940, 33] width 116 height 32
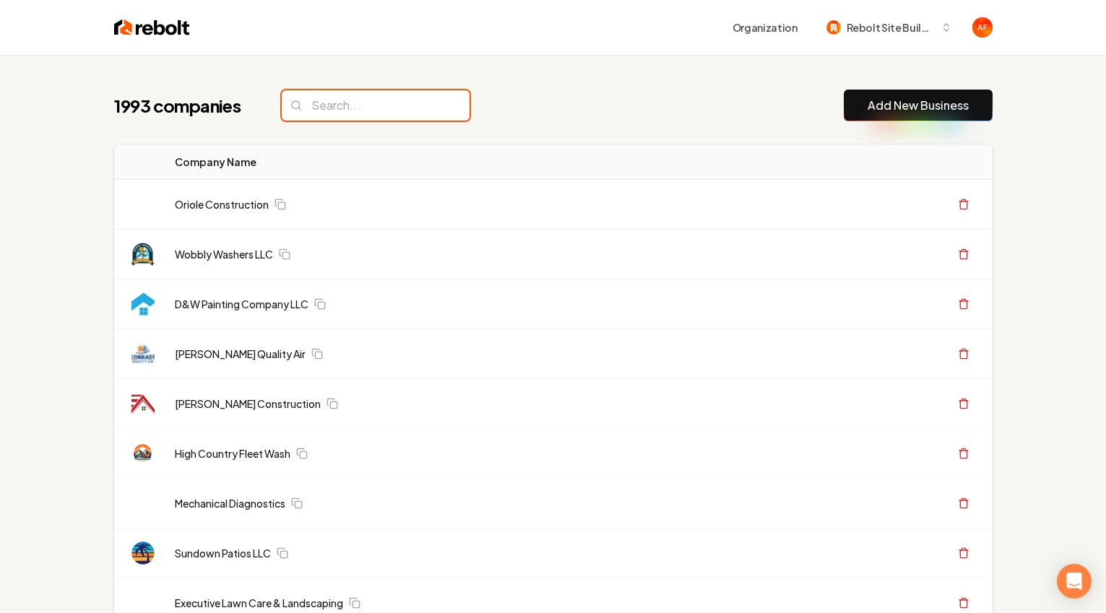
click at [392, 95] on input "search" at bounding box center [376, 105] width 188 height 30
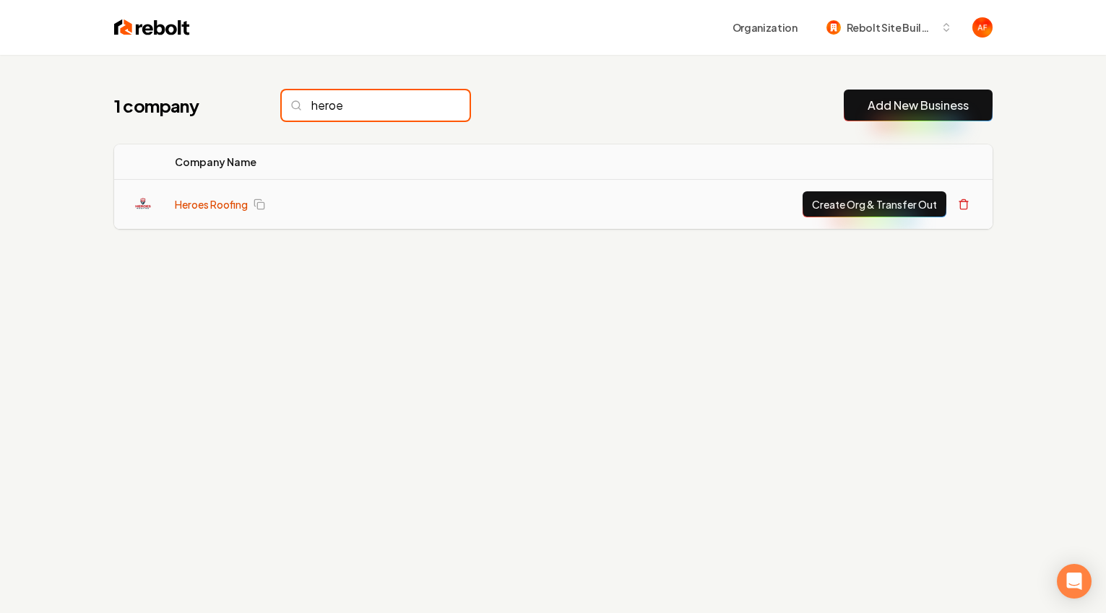
type input "heroe"
click at [220, 204] on link "Heroes Roofing" at bounding box center [211, 204] width 73 height 14
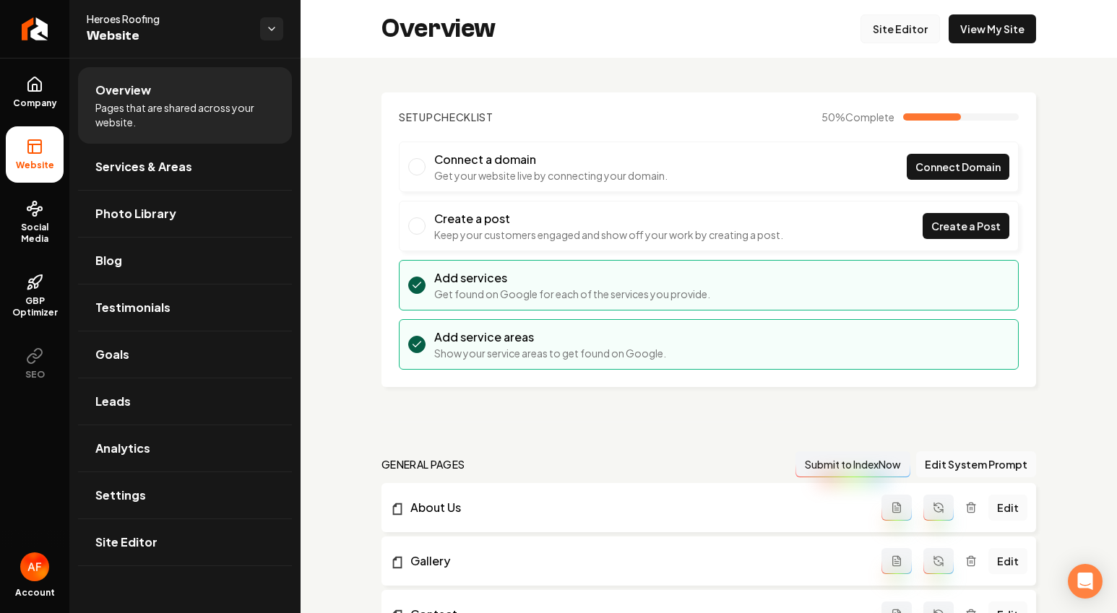
click at [886, 34] on link "Site Editor" at bounding box center [900, 28] width 79 height 29
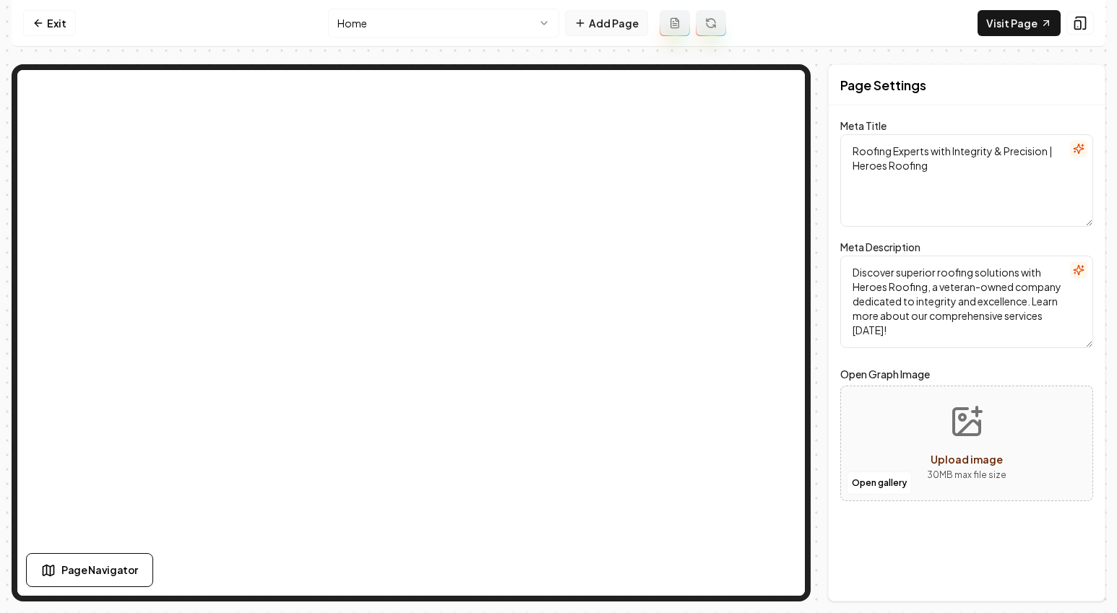
click at [613, 30] on button "Add Page" at bounding box center [606, 23] width 83 height 26
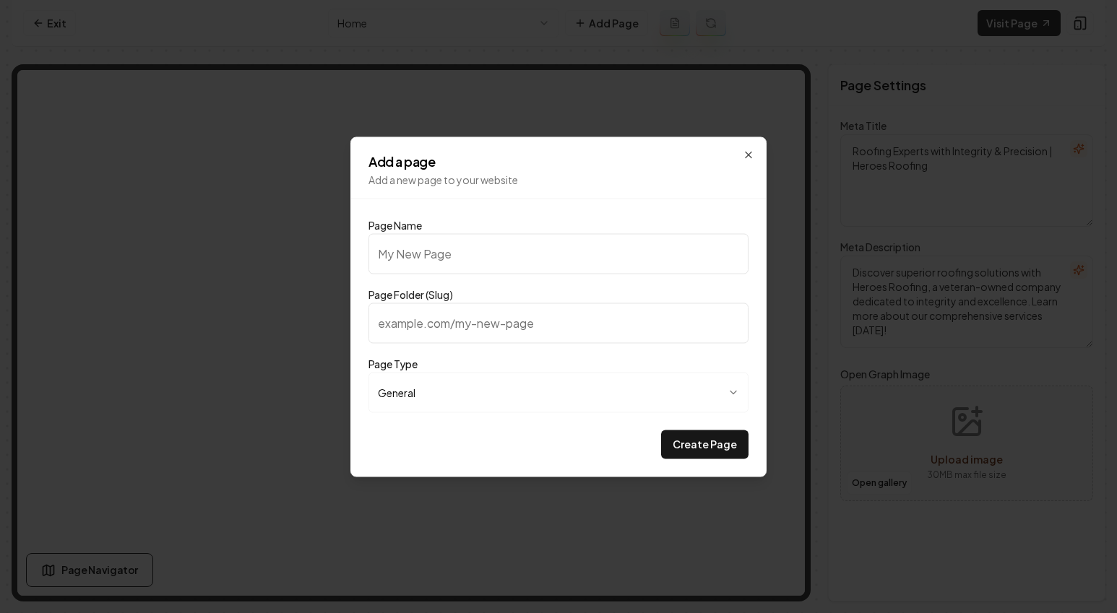
type input "P"
type input "p"
type input "Pr"
type input "pr"
type input "Pri"
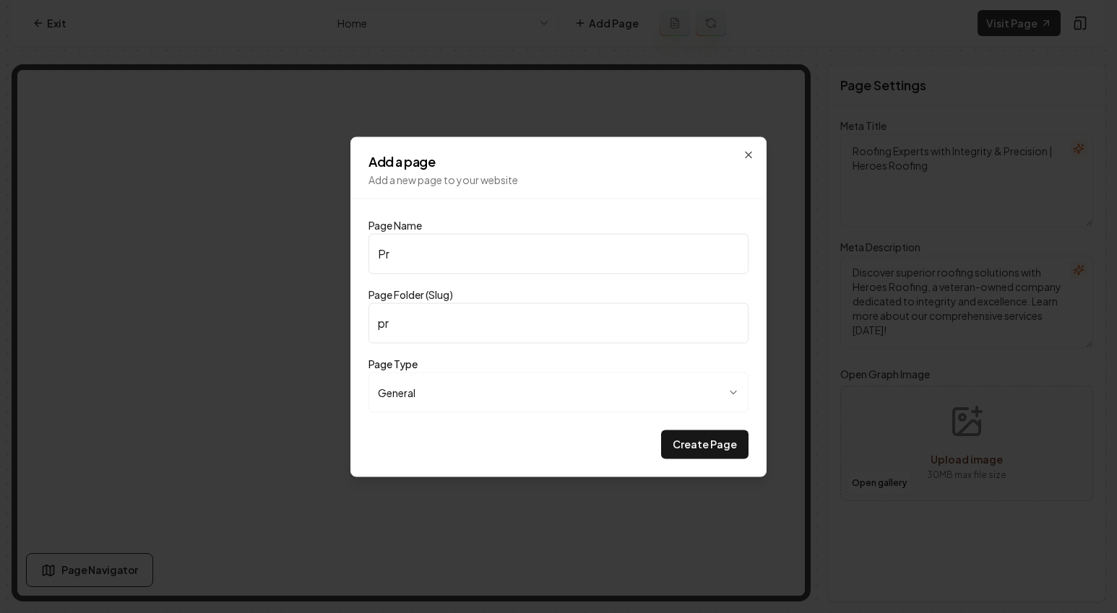
type input "pri"
type input "Pric"
type input "pric"
type input "Prici"
type input "prici"
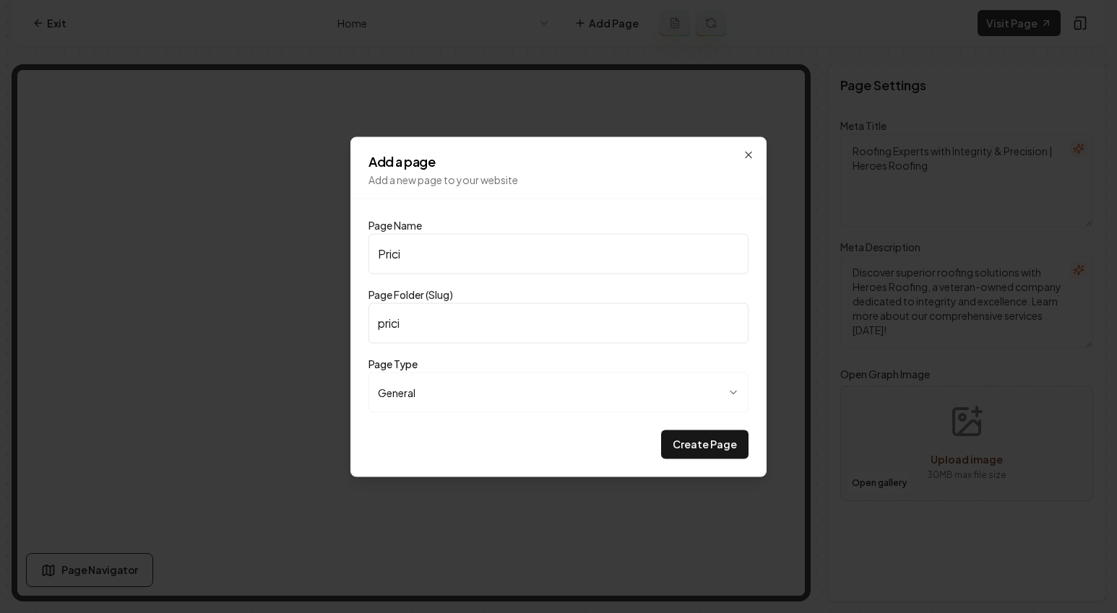
type input "Pricin"
type input "pricin"
type input "Pricing"
type input "pricing"
type input "Pricing"
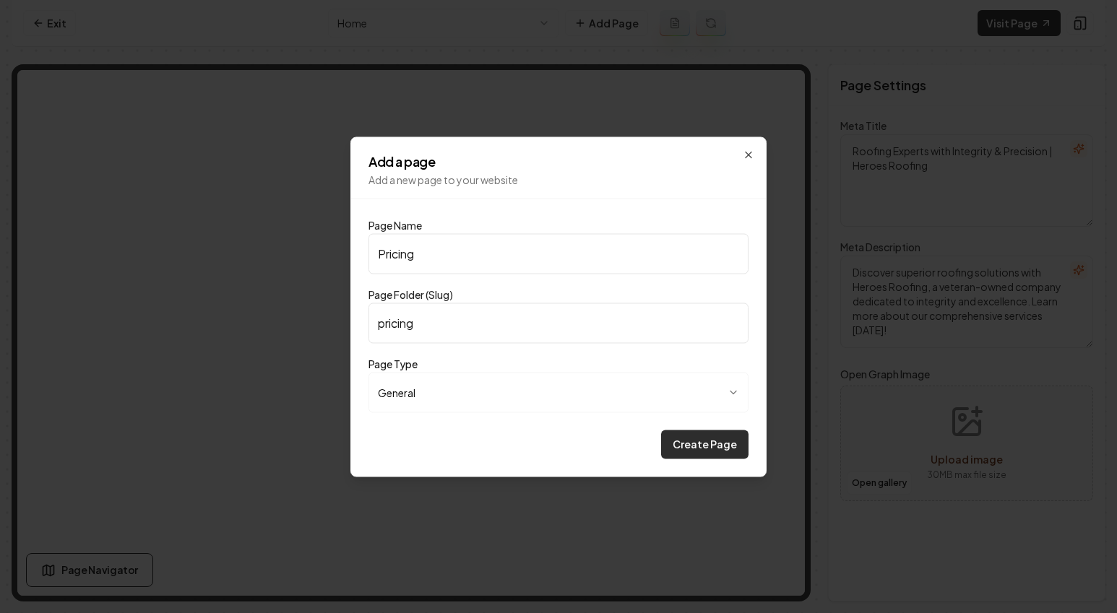
click at [693, 449] on button "Create Page" at bounding box center [704, 444] width 87 height 29
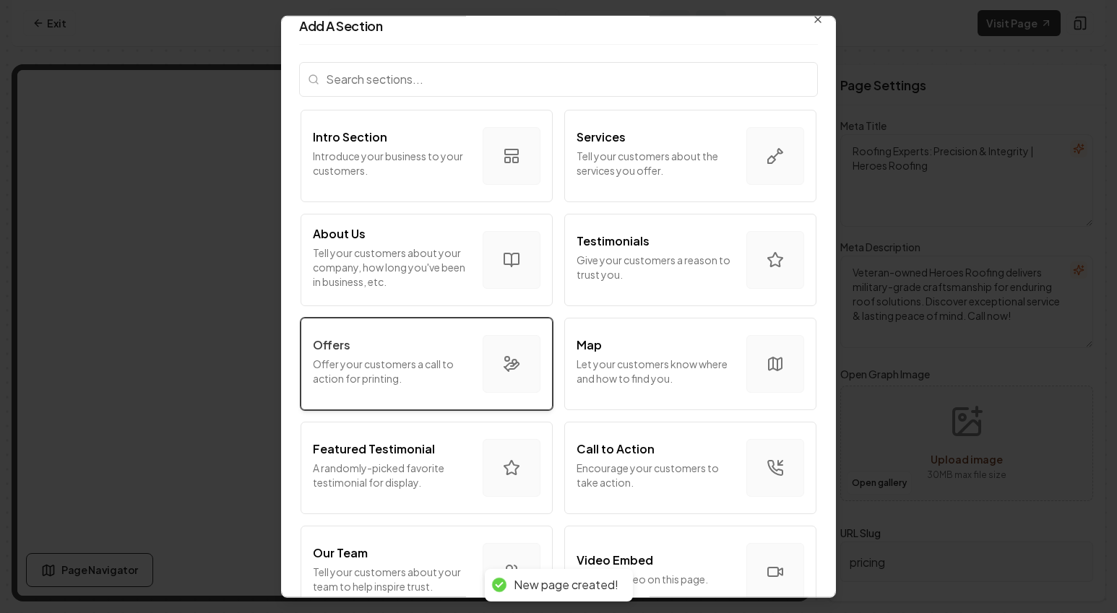
scroll to position [27, 0]
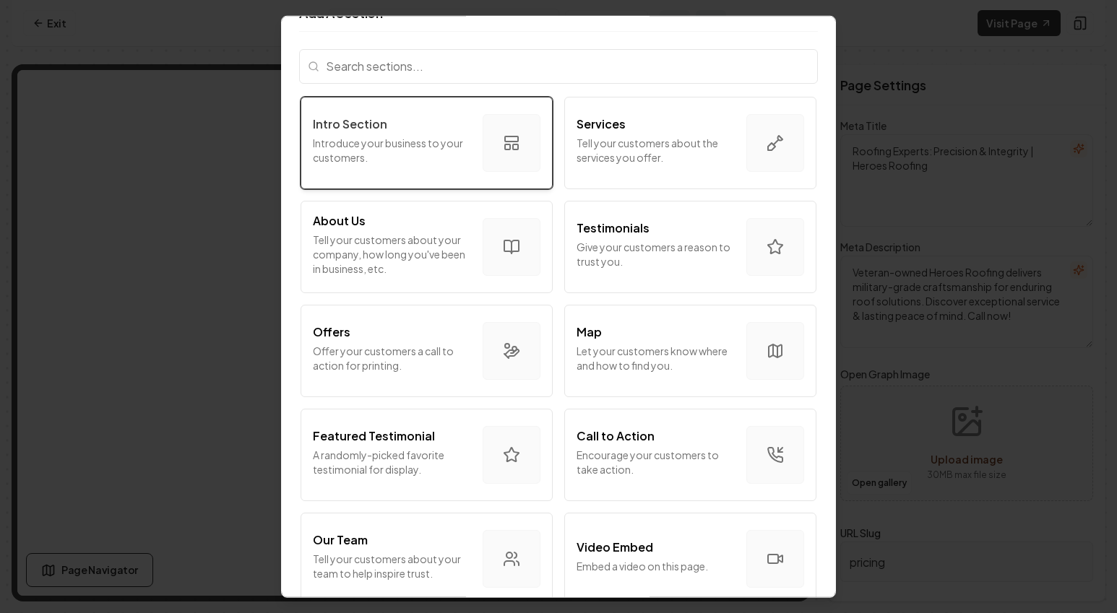
click at [449, 150] on p "Introduce your business to your customers." at bounding box center [392, 149] width 158 height 29
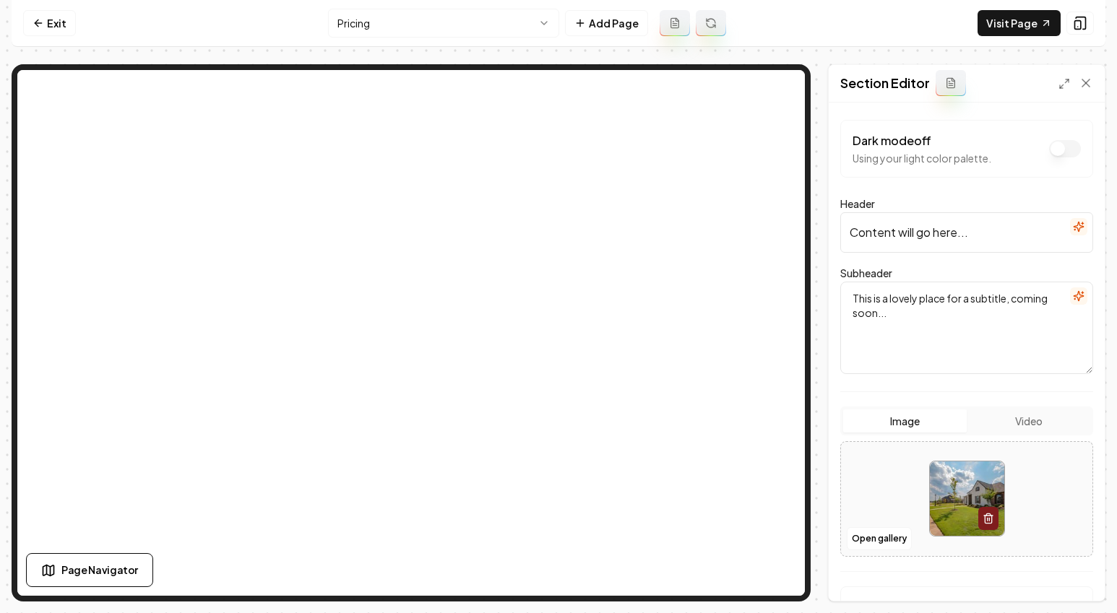
click at [1073, 226] on icon "button" at bounding box center [1079, 227] width 12 height 12
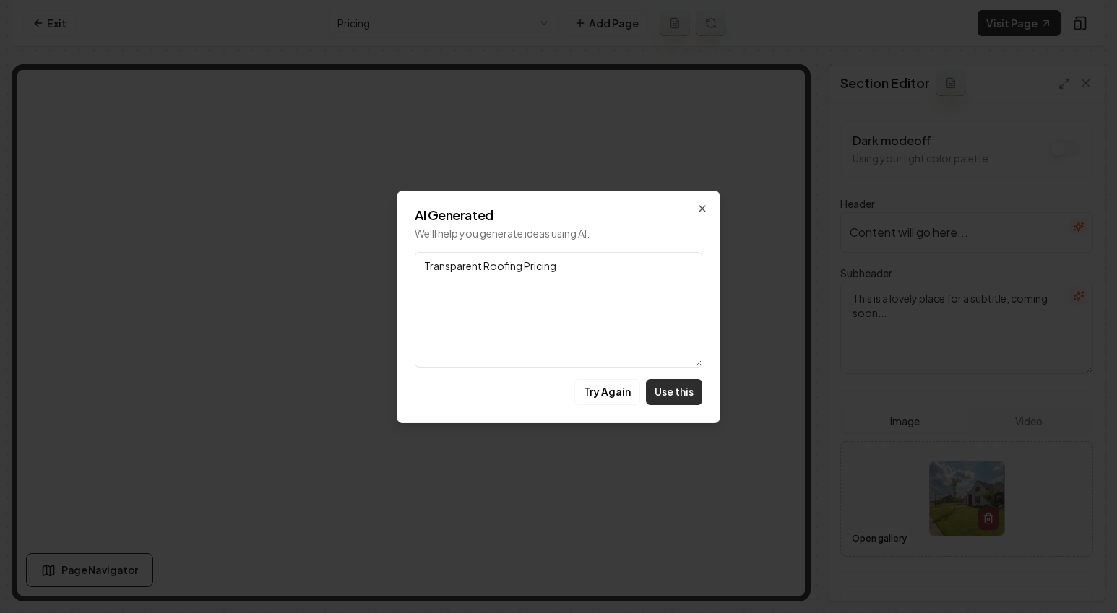
click at [671, 395] on button "Use this" at bounding box center [674, 392] width 56 height 26
type input "Transparent Roofing Pricing"
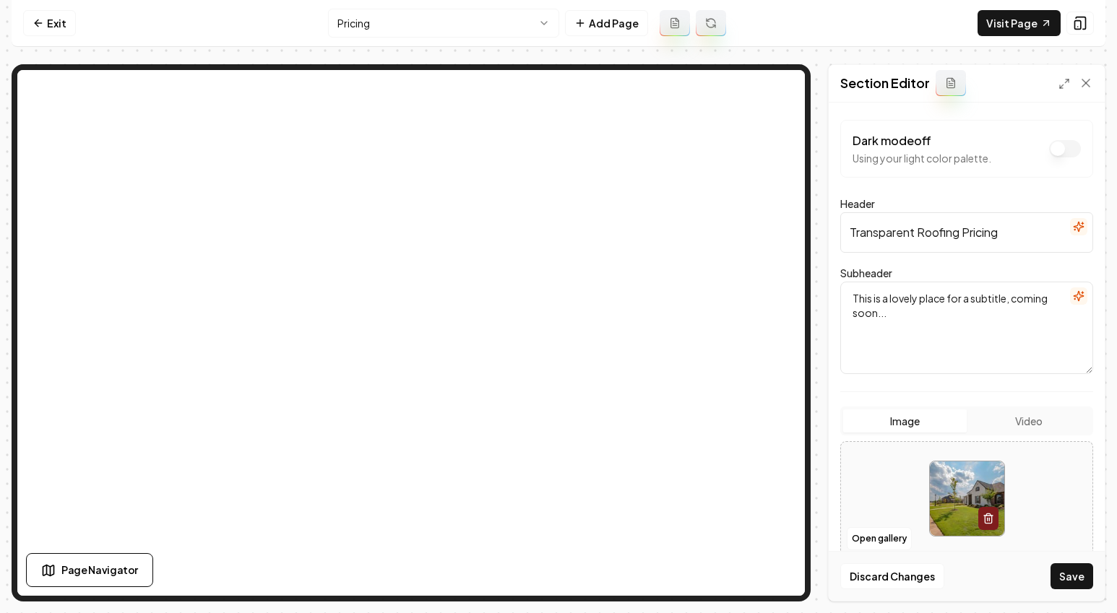
click at [1073, 299] on icon "button" at bounding box center [1079, 296] width 12 height 12
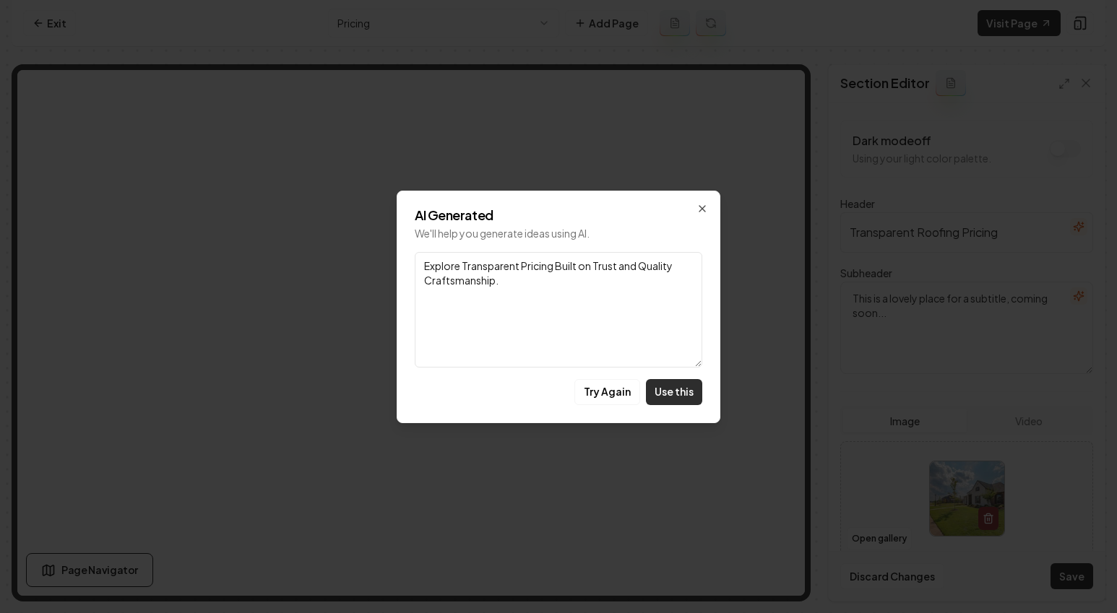
click at [672, 400] on button "Use this" at bounding box center [674, 392] width 56 height 26
type textarea "Explore Transparent Pricing Built on Trust and Quality Craftsmanship."
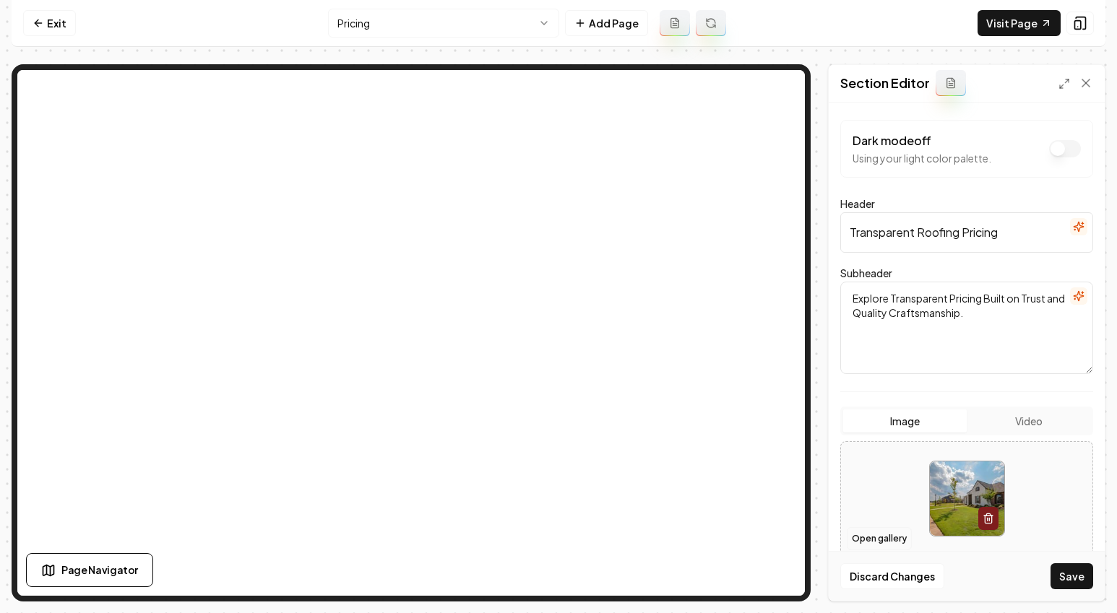
click at [869, 533] on button "Open gallery" at bounding box center [879, 538] width 65 height 23
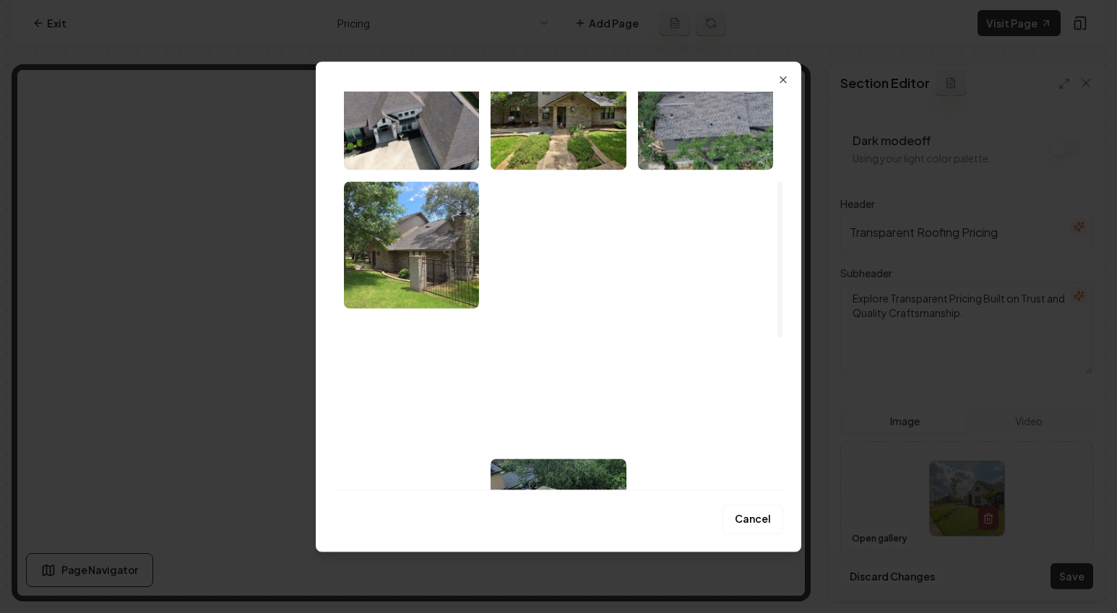
scroll to position [241, 0]
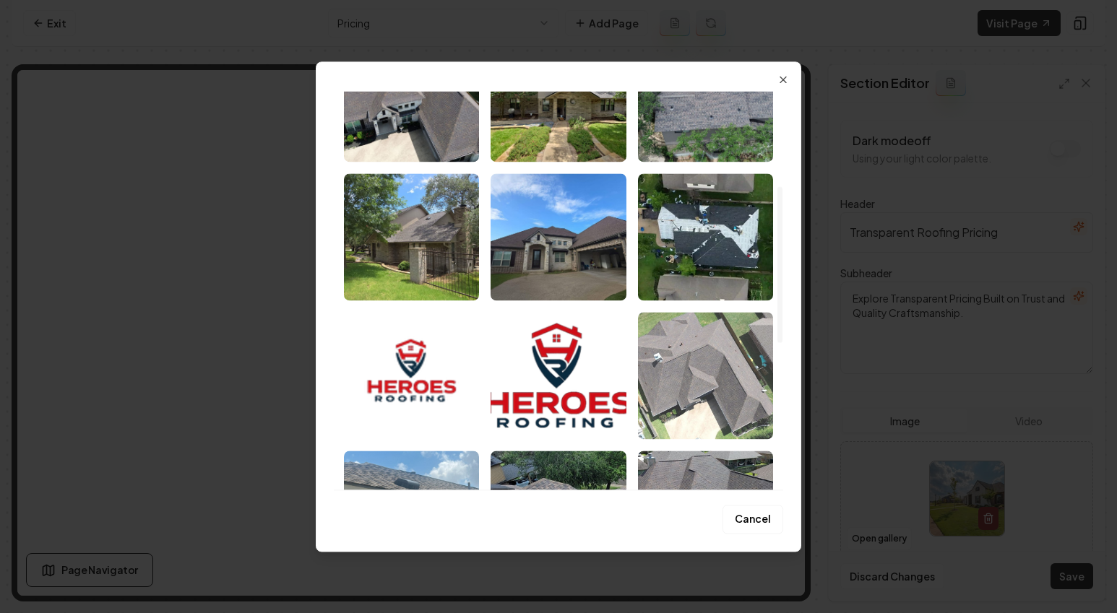
click at [718, 348] on img "Select image image_689e0b7e5c7cd75eb8fe8613.jpeg" at bounding box center [705, 375] width 135 height 127
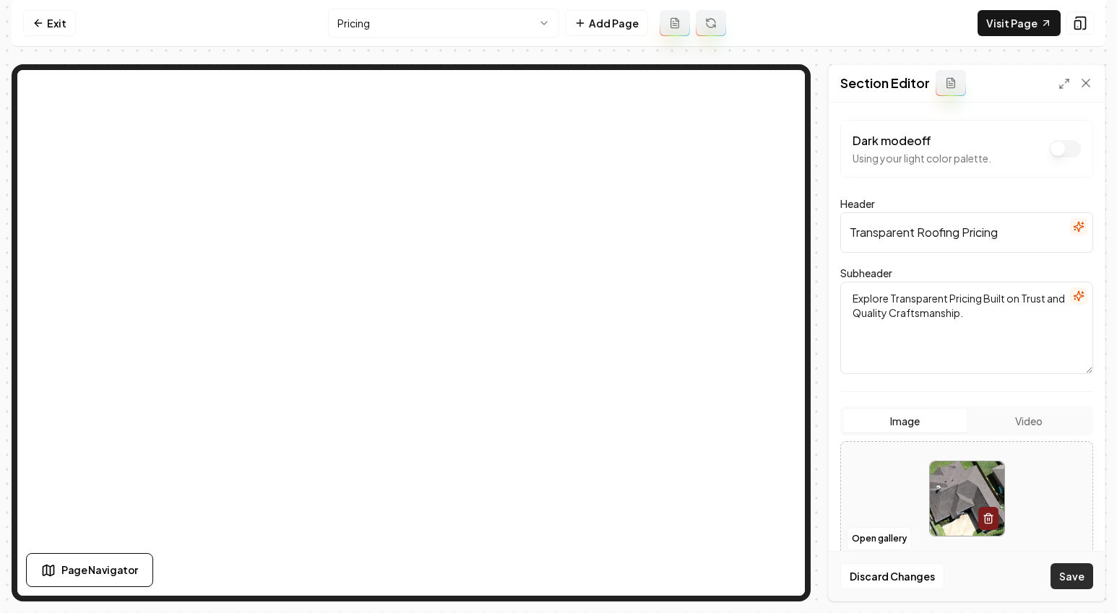
click at [1074, 572] on button "Save" at bounding box center [1072, 577] width 43 height 26
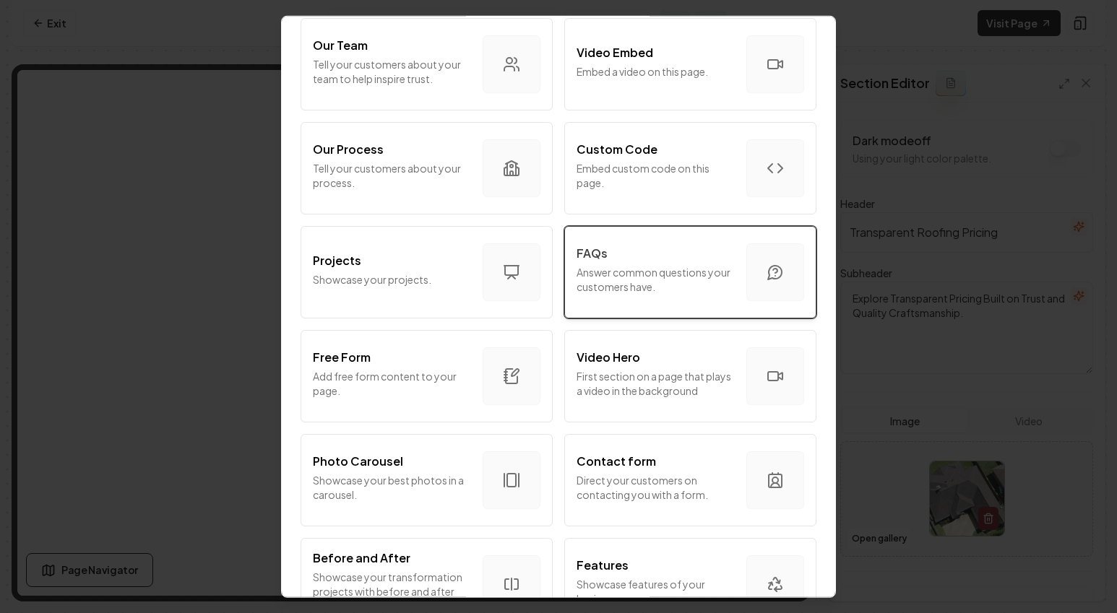
scroll to position [422, 0]
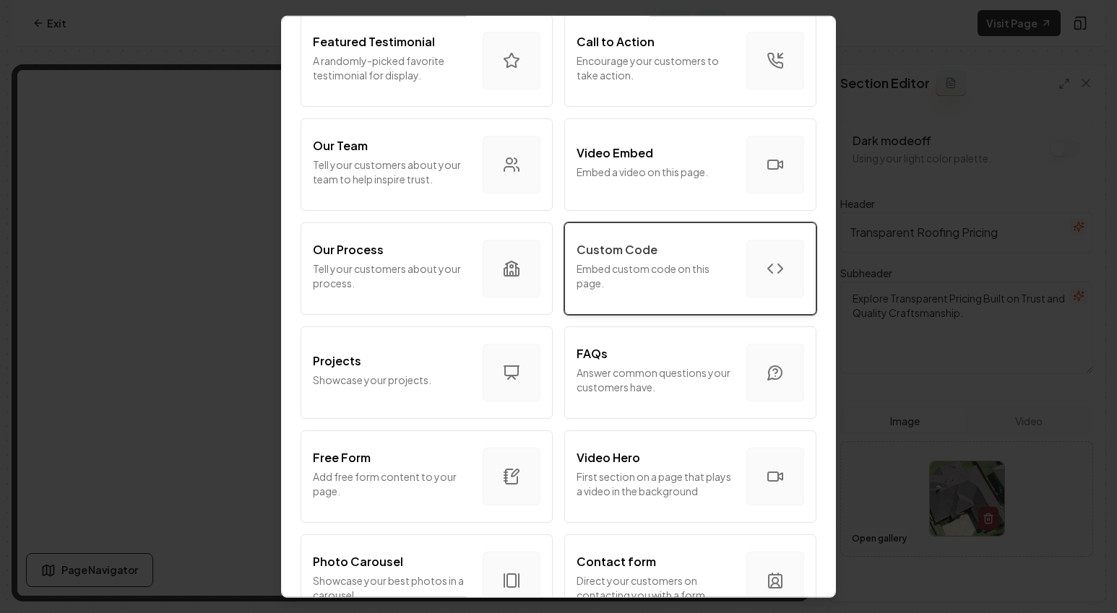
click at [659, 253] on div "Custom Code" at bounding box center [656, 249] width 158 height 17
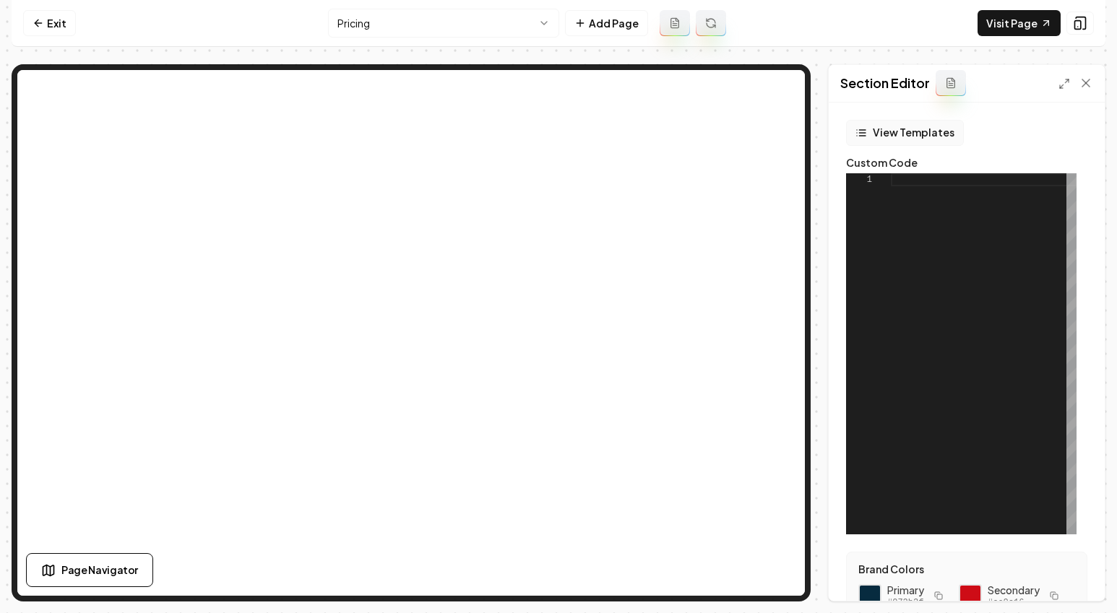
click at [911, 129] on button "View Templates" at bounding box center [905, 133] width 118 height 26
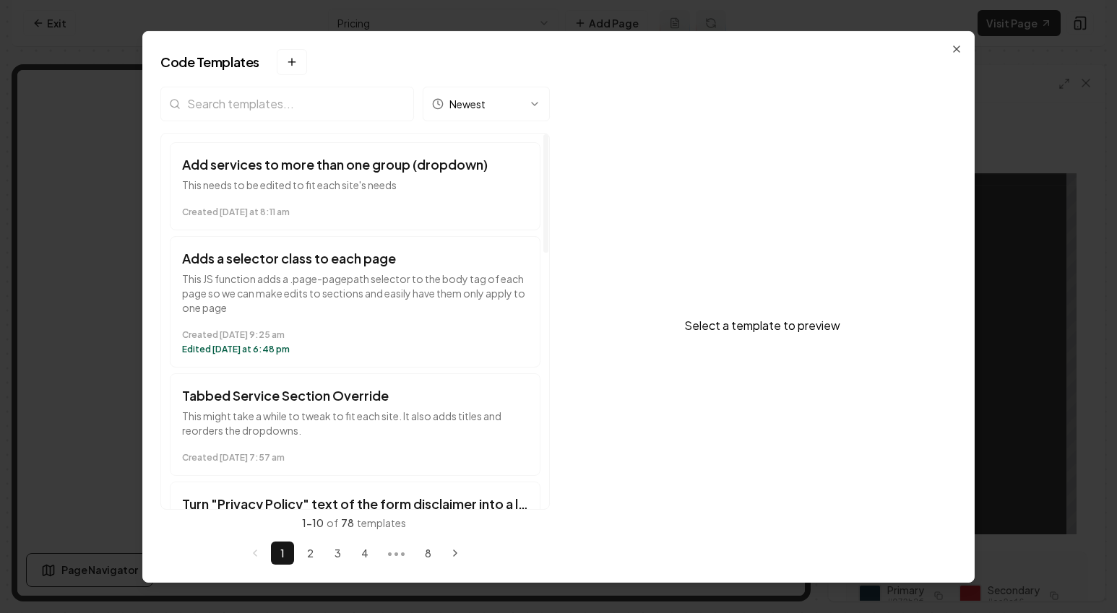
click at [315, 103] on input "search" at bounding box center [287, 103] width 254 height 35
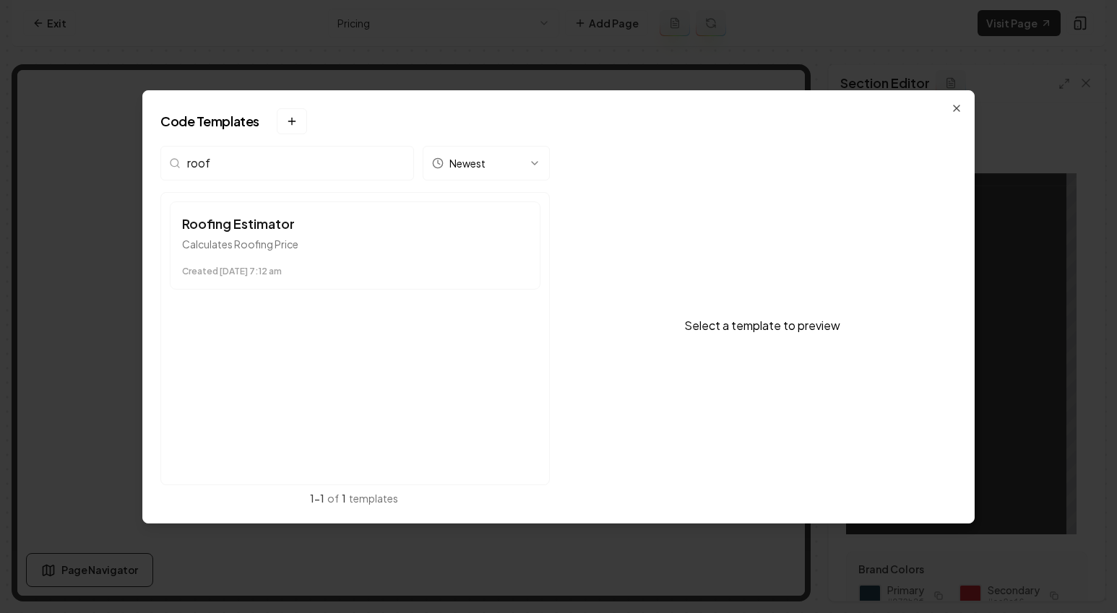
type input "roof"
click at [317, 236] on button "Roofing Estimator Calculates Roofing Price Created February 14 at 7:12 am" at bounding box center [355, 246] width 371 height 88
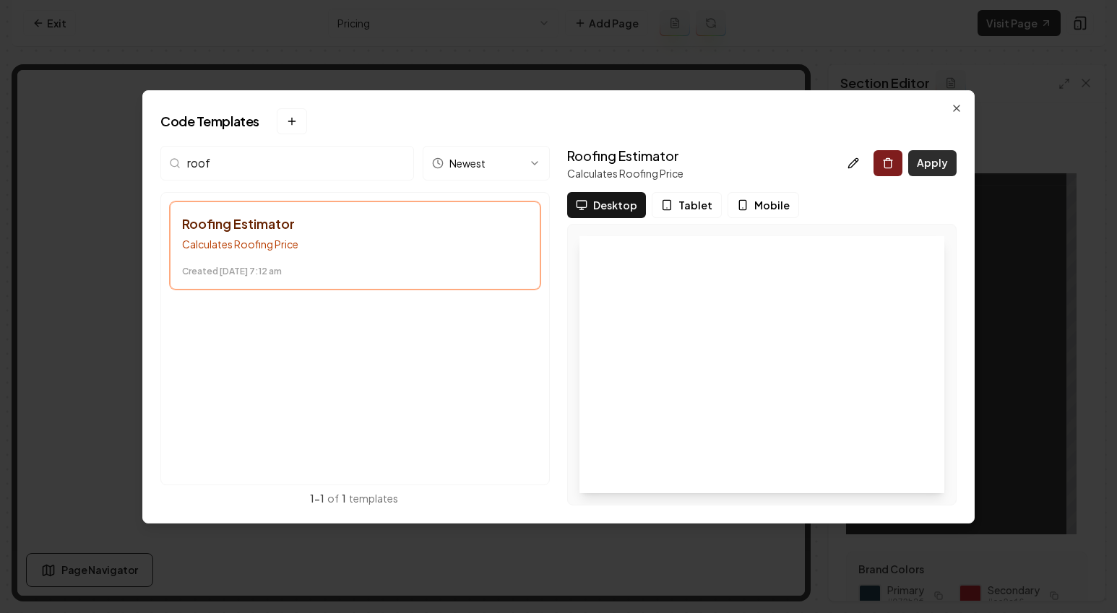
click at [936, 171] on button "Apply" at bounding box center [932, 163] width 48 height 26
type textarea "*********"
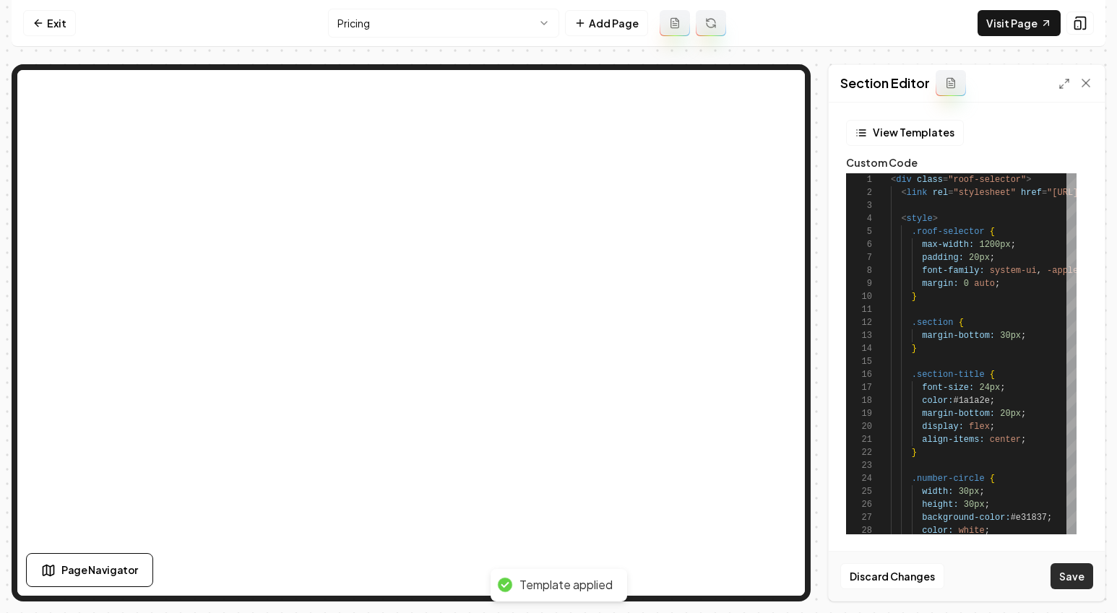
click at [1081, 585] on button "Save" at bounding box center [1072, 577] width 43 height 26
click at [24, 15] on link "Exit" at bounding box center [49, 23] width 53 height 26
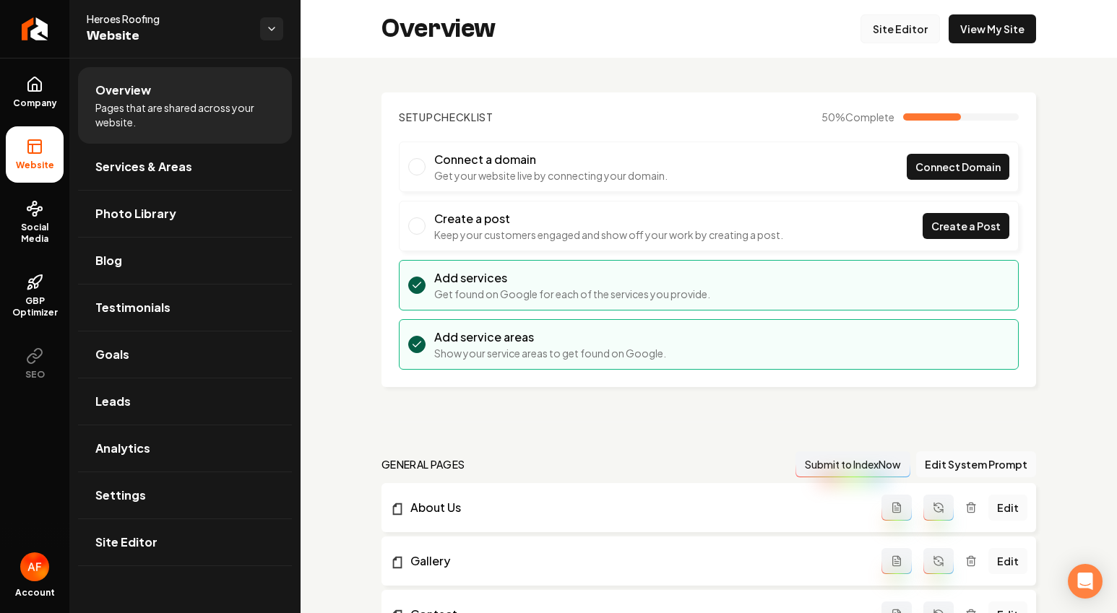
click at [882, 25] on link "Site Editor" at bounding box center [900, 28] width 79 height 29
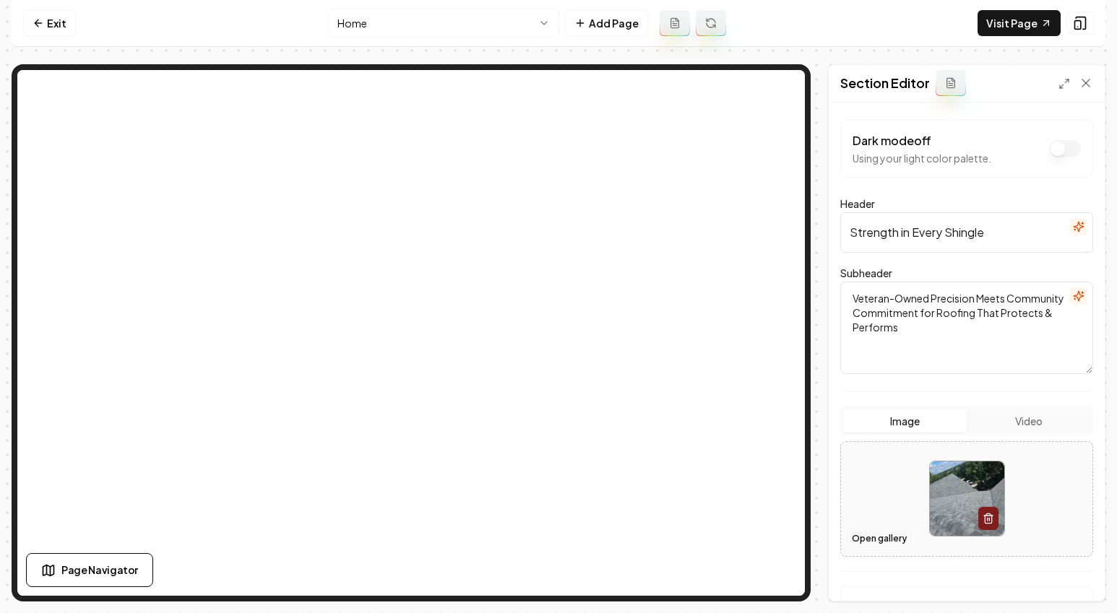
click at [881, 538] on button "Open gallery" at bounding box center [879, 538] width 65 height 23
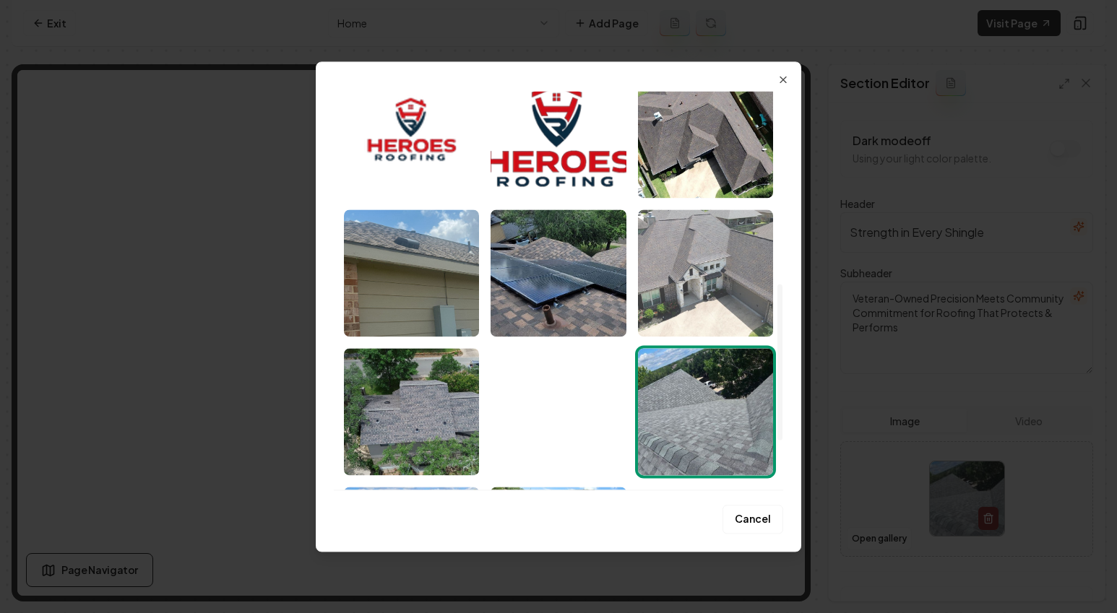
scroll to position [490, 0]
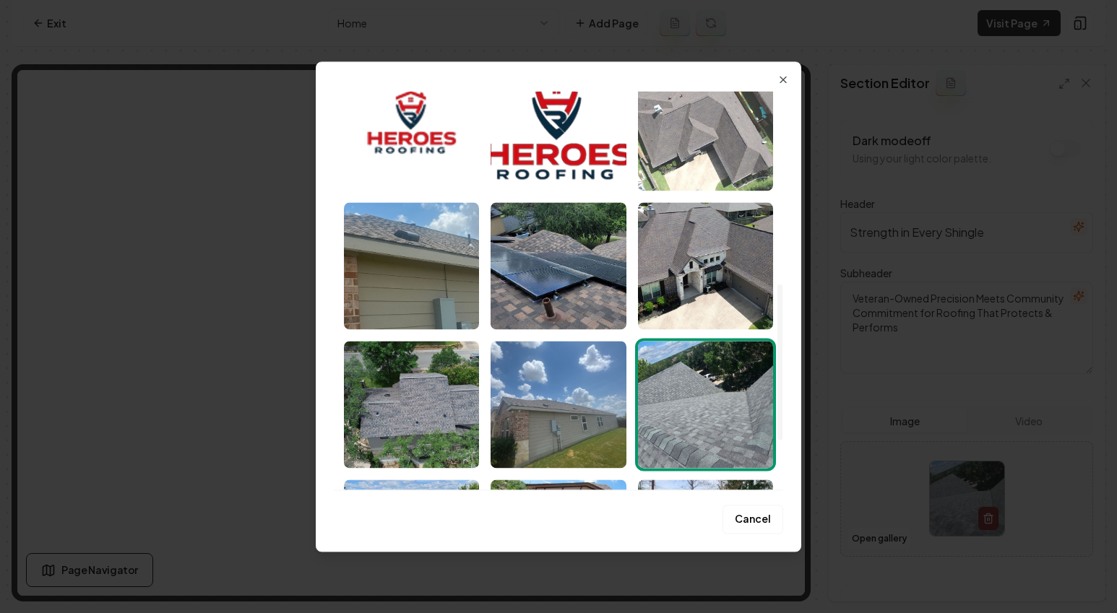
click at [713, 142] on img "Select image image_689e0b7e5c7cd75eb8fe8613.jpeg" at bounding box center [705, 127] width 135 height 127
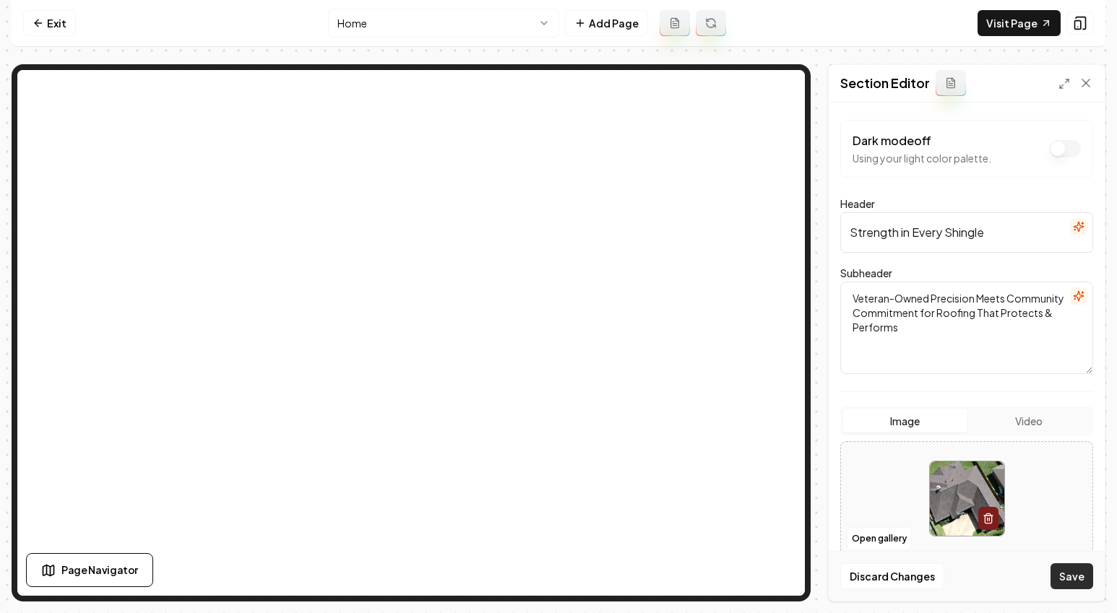
click at [1072, 577] on button "Save" at bounding box center [1072, 577] width 43 height 26
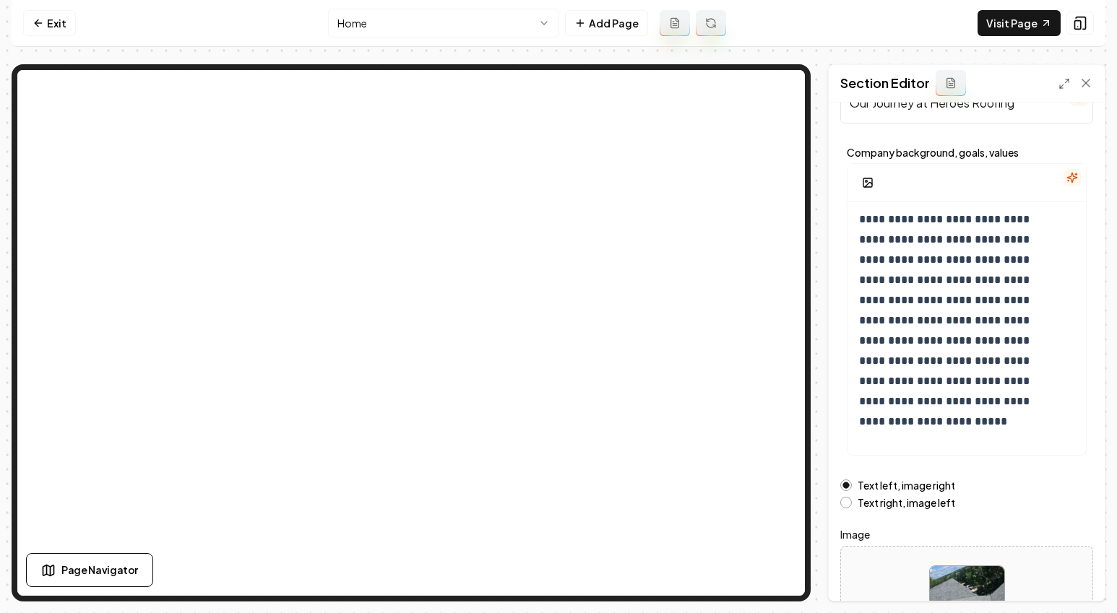
scroll to position [139, 0]
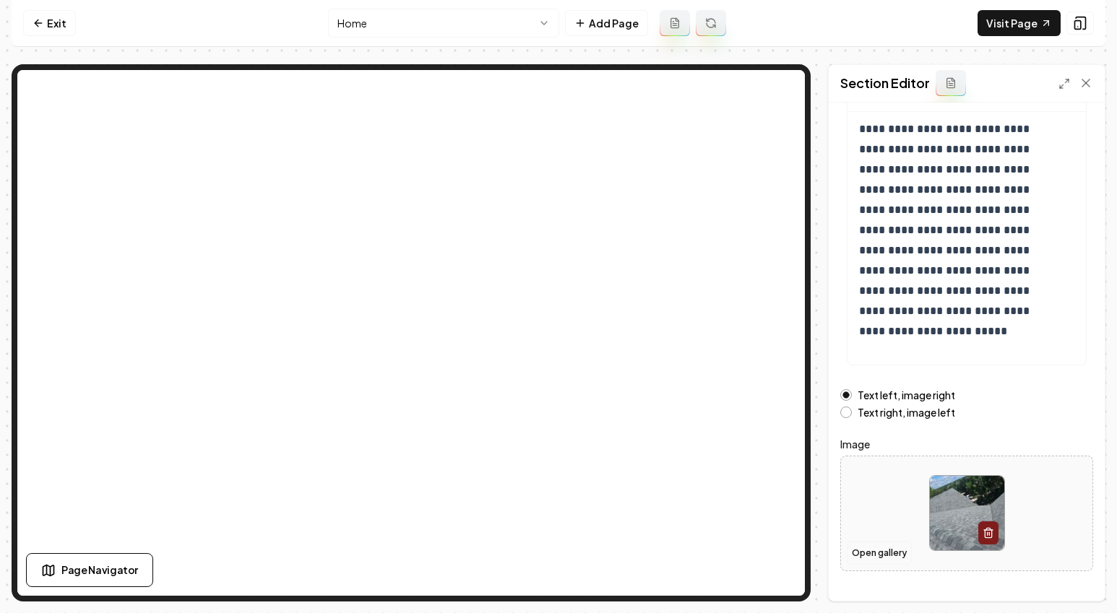
click at [872, 548] on button "Open gallery" at bounding box center [879, 553] width 65 height 23
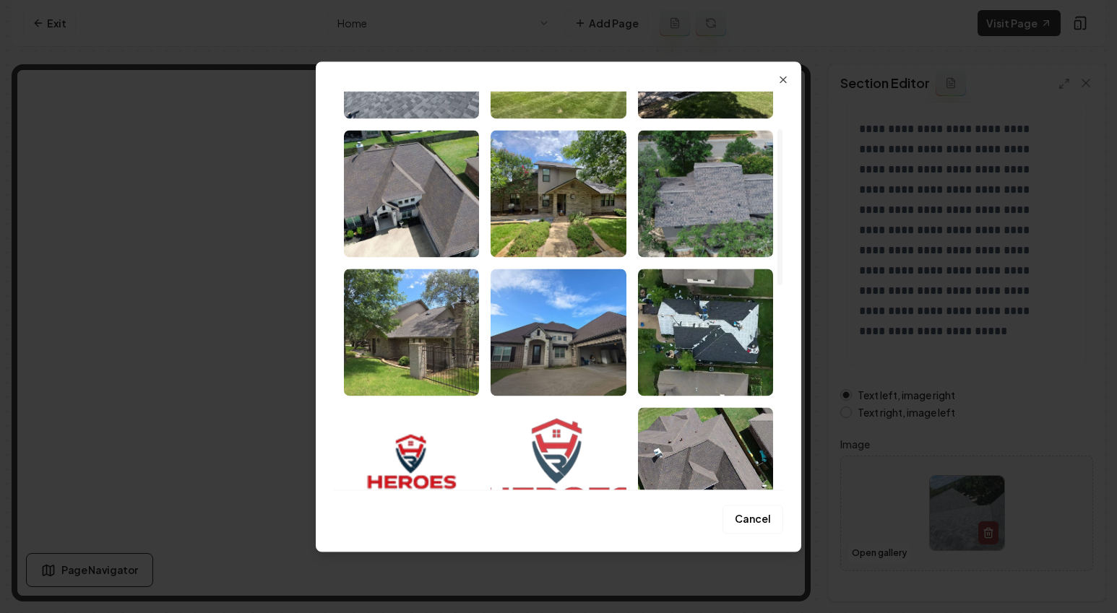
scroll to position [0, 0]
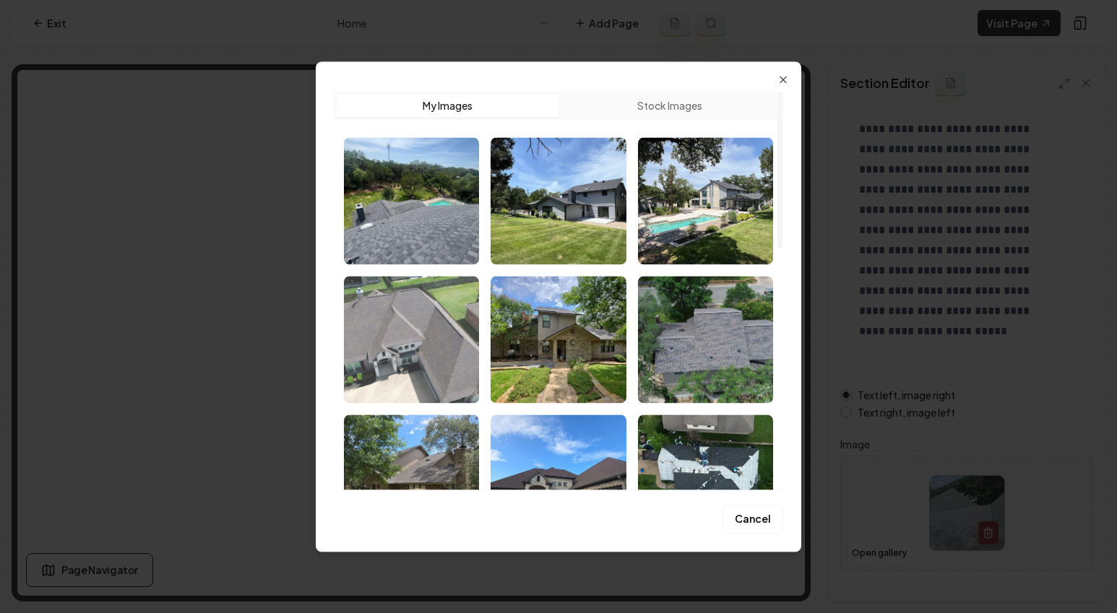
click at [436, 317] on img "Select image image_689e0cb95c7cd75eb805a167.jpg" at bounding box center [411, 339] width 135 height 127
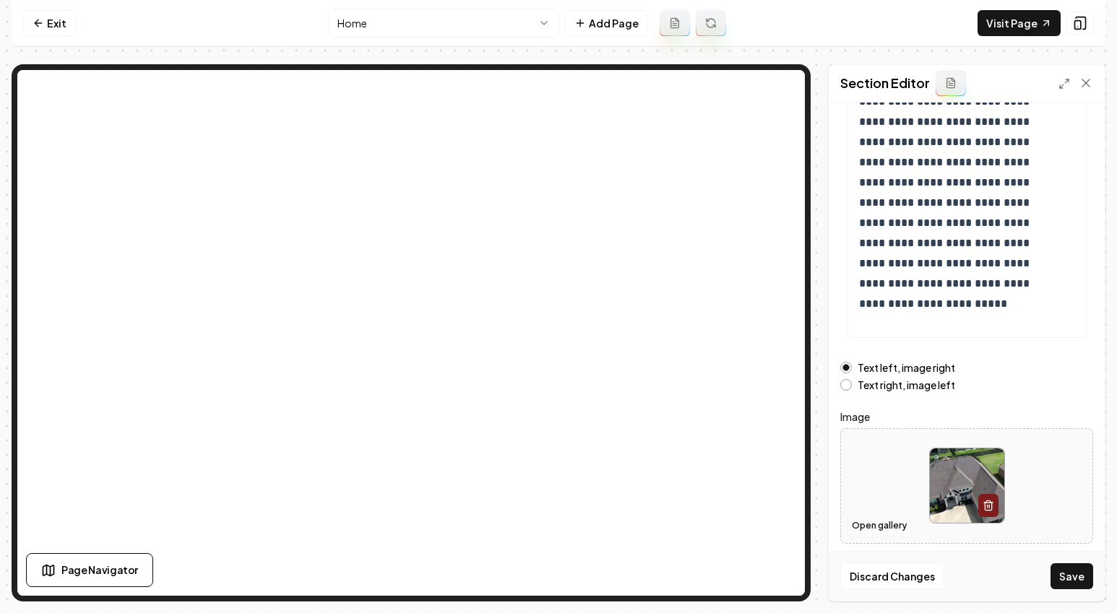
scroll to position [167, 0]
click at [872, 528] on button "Open gallery" at bounding box center [879, 525] width 65 height 23
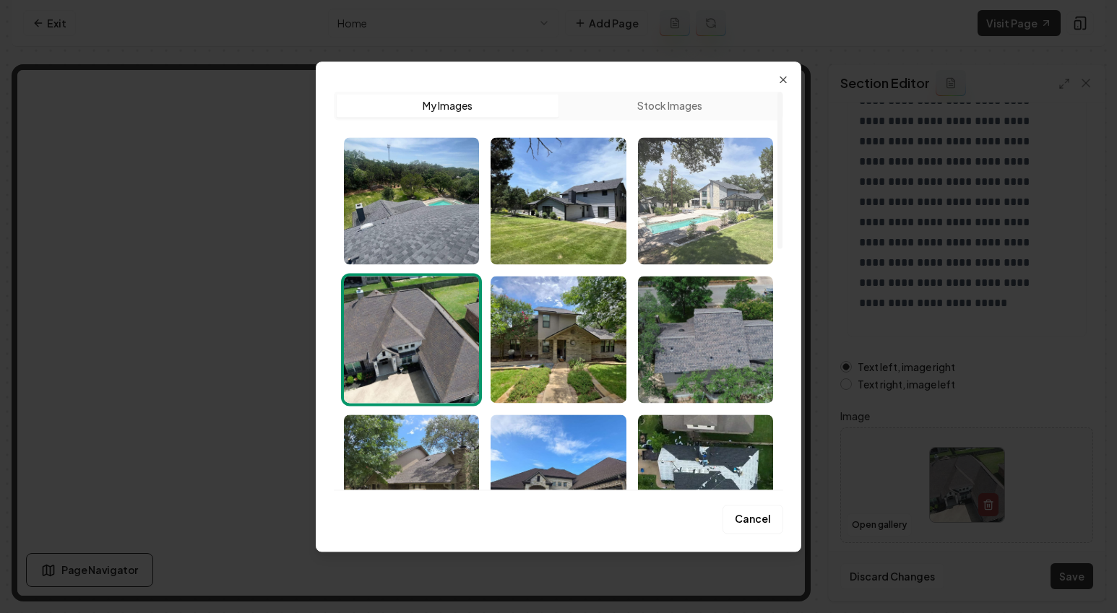
click at [713, 234] on img "Select image image_689e0cb95c7cd75eb805a131.jpg" at bounding box center [705, 200] width 135 height 127
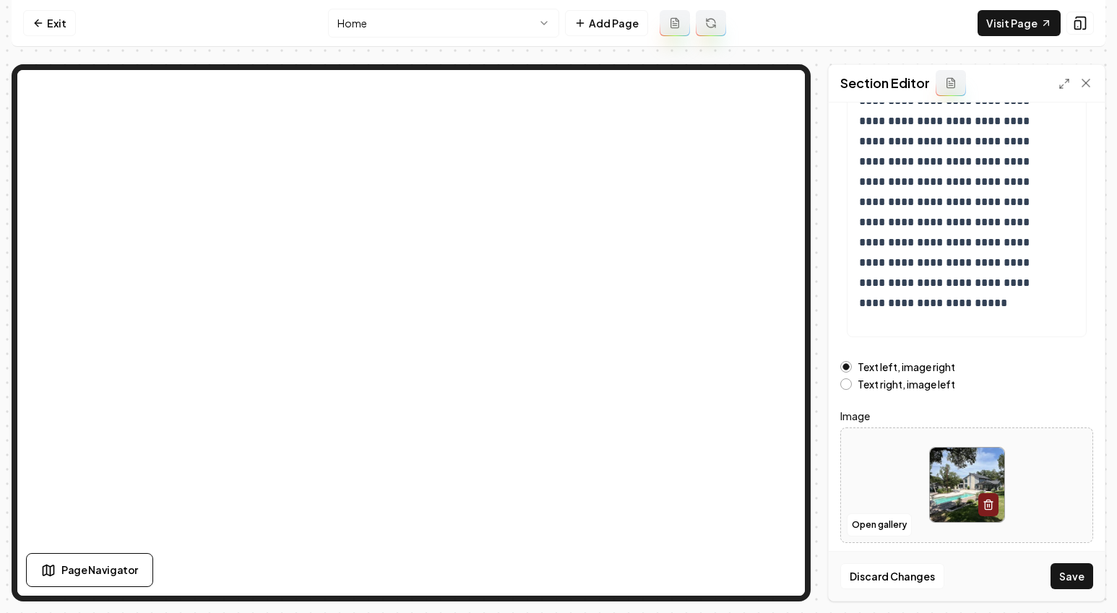
click at [1080, 583] on button "Save" at bounding box center [1072, 577] width 43 height 26
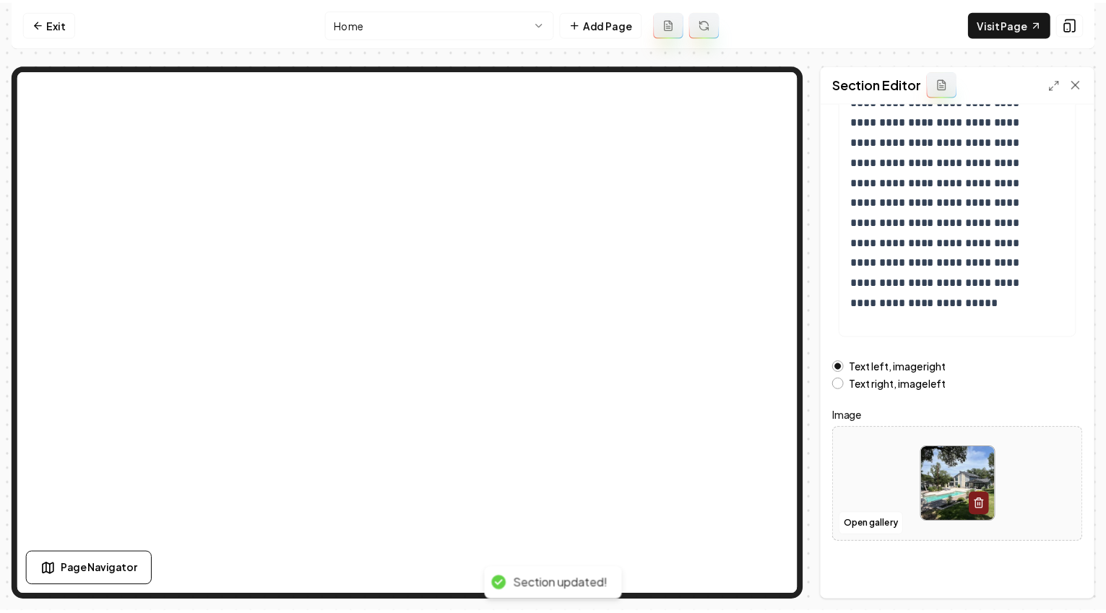
scroll to position [0, 0]
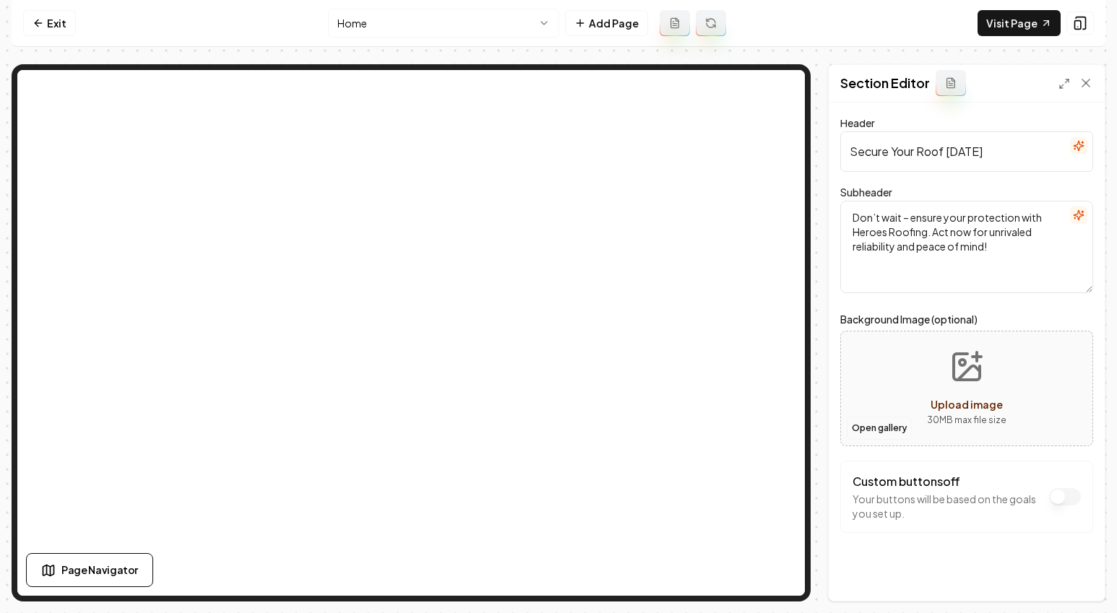
click at [871, 431] on button "Open gallery" at bounding box center [879, 428] width 65 height 23
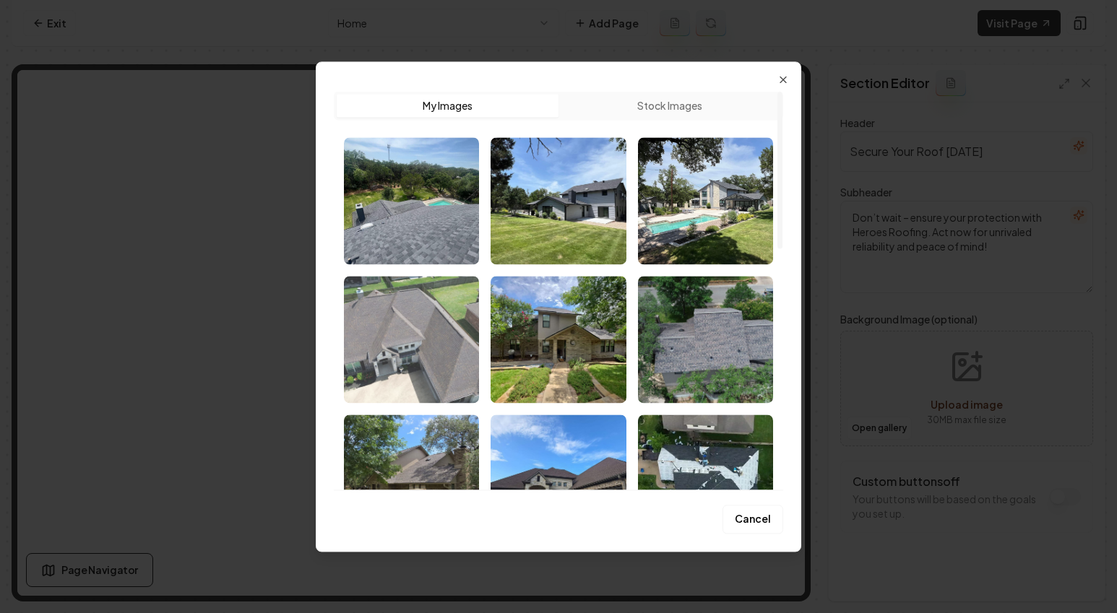
click at [438, 333] on img "Select image image_689e0cb95c7cd75eb805a167.jpg" at bounding box center [411, 339] width 135 height 127
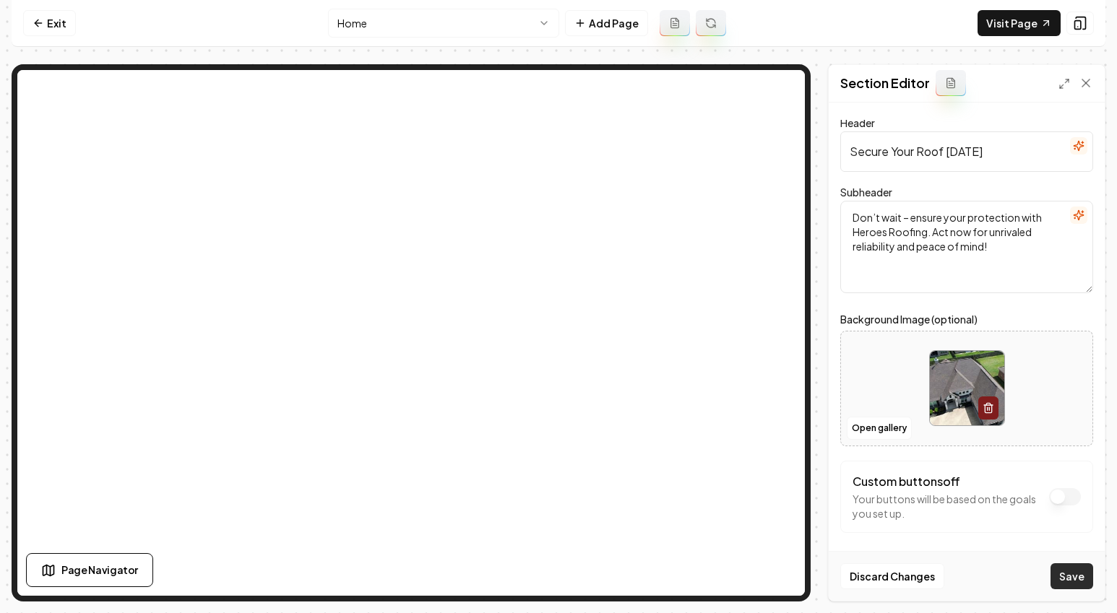
click at [1069, 571] on button "Save" at bounding box center [1072, 577] width 43 height 26
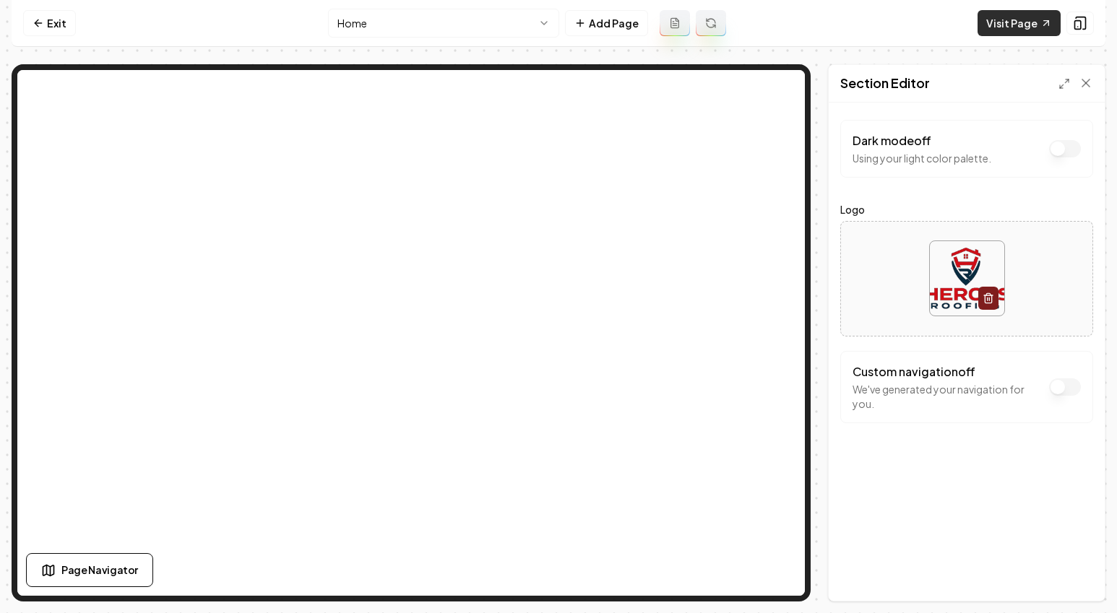
click at [1010, 16] on link "Visit Page" at bounding box center [1019, 23] width 83 height 26
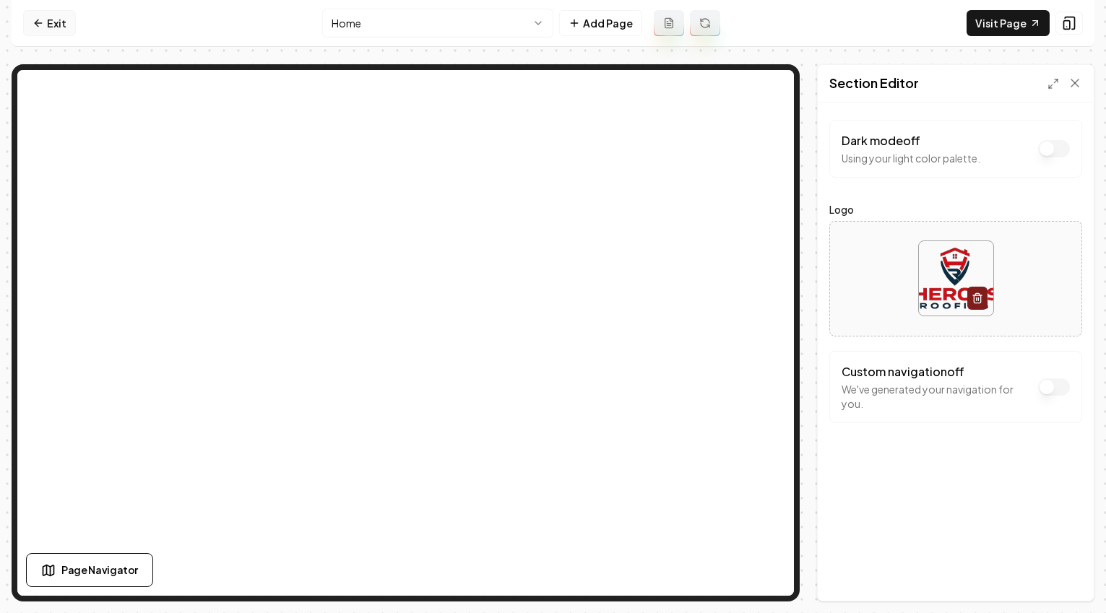
click at [58, 20] on link "Exit" at bounding box center [49, 23] width 53 height 26
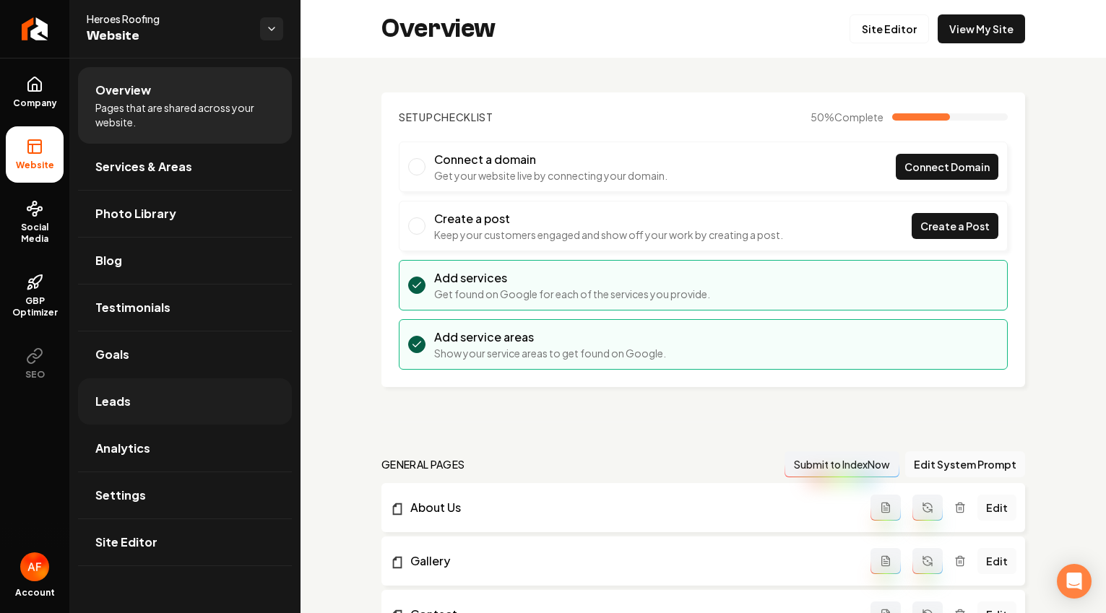
click at [131, 402] on link "Leads" at bounding box center [185, 402] width 214 height 46
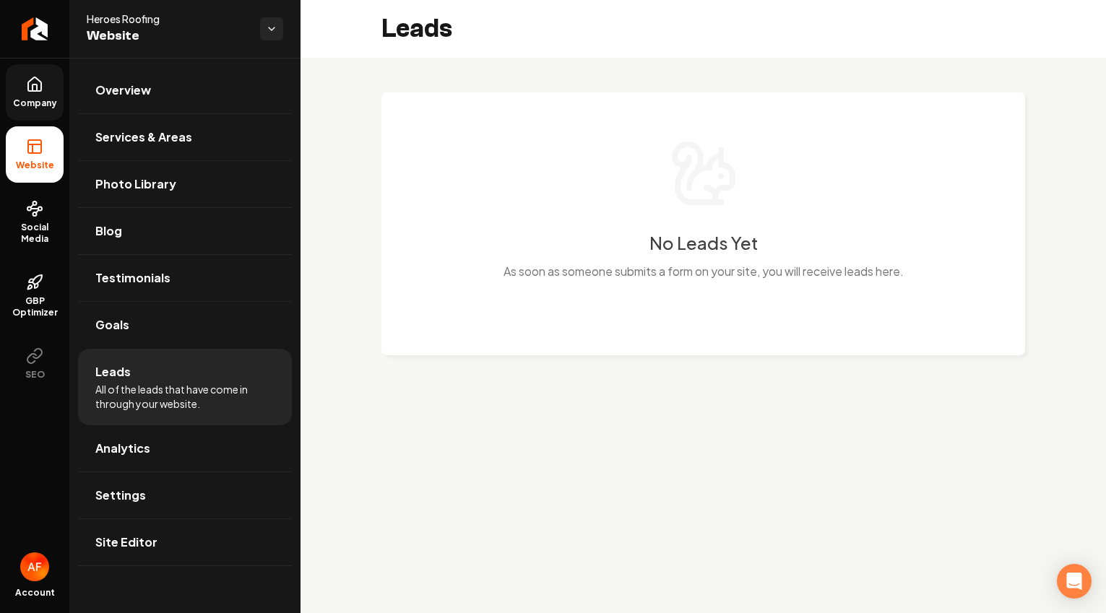
click at [54, 95] on link "Company" at bounding box center [35, 92] width 58 height 56
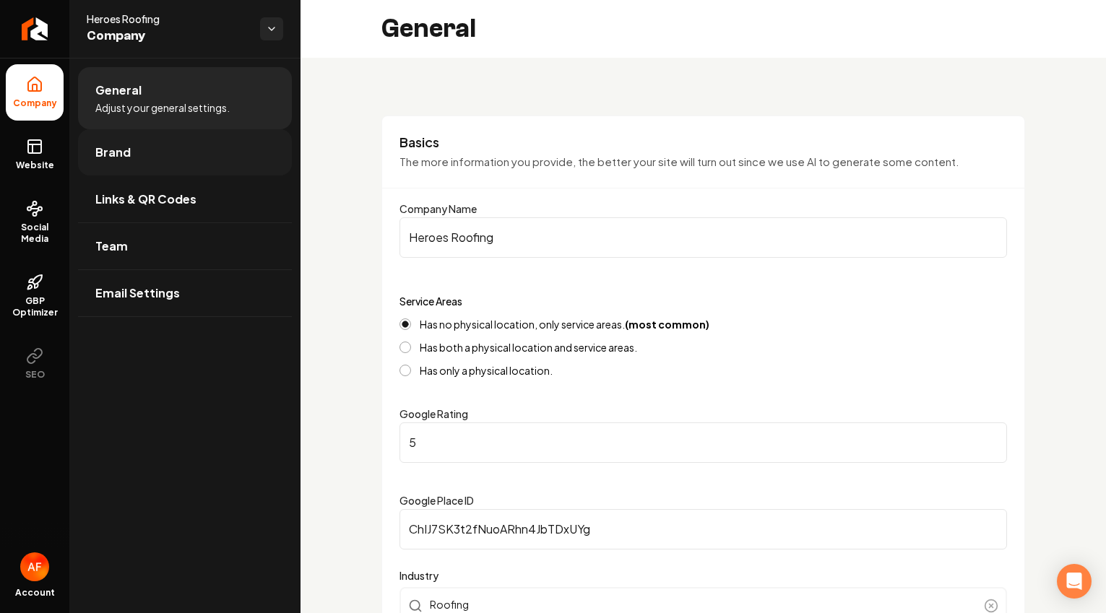
click at [159, 139] on link "Brand" at bounding box center [185, 152] width 214 height 46
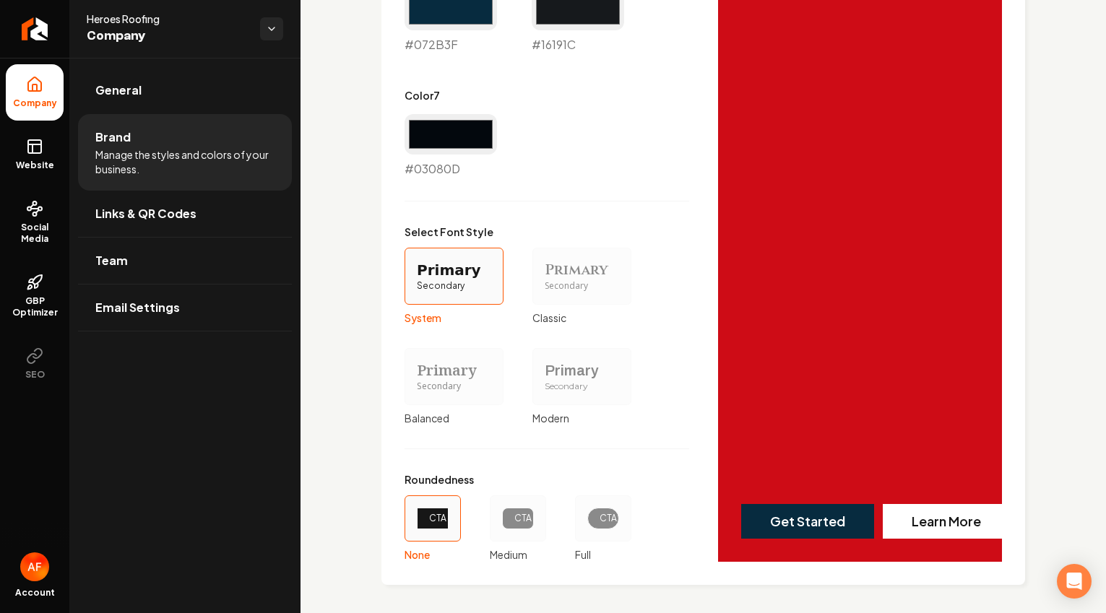
scroll to position [1181, 0]
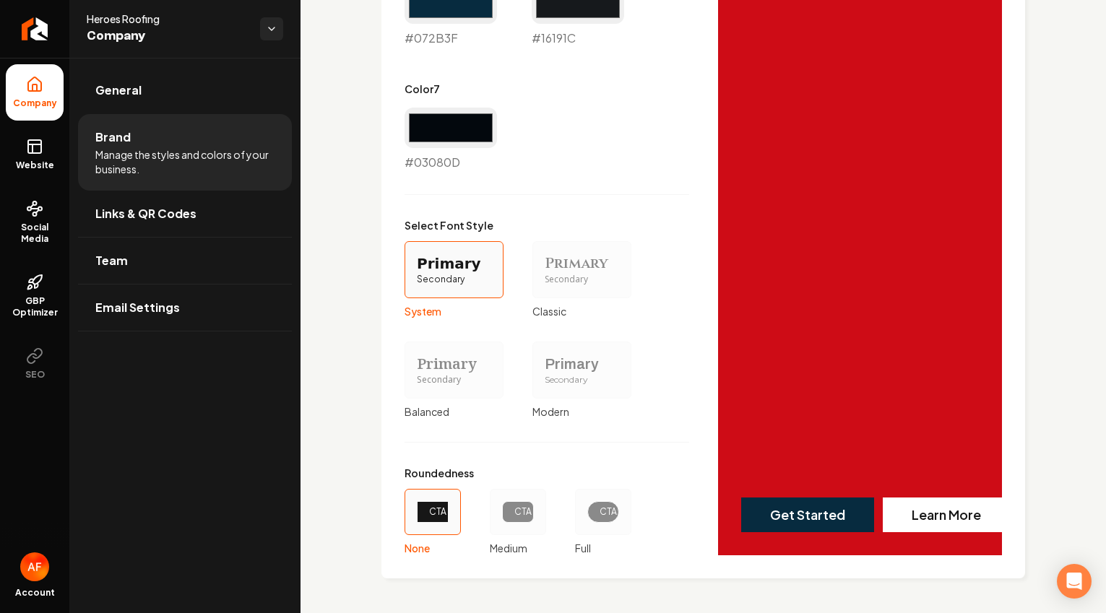
click at [579, 519] on div "CTA" at bounding box center [603, 512] width 56 height 46
click at [579, 518] on button "CTA Full" at bounding box center [580, 513] width 12 height 12
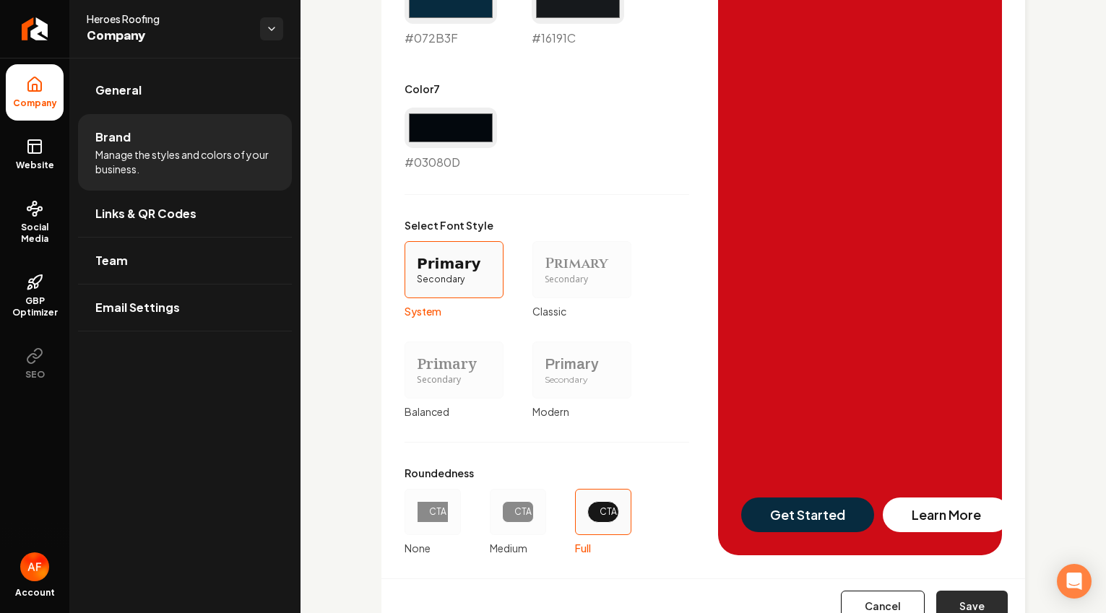
click at [953, 603] on button "Save" at bounding box center [972, 607] width 72 height 32
type input "#e9ebef"
type input "#d0d7de"
type input "#d0d7dc"
type input "#404d57"
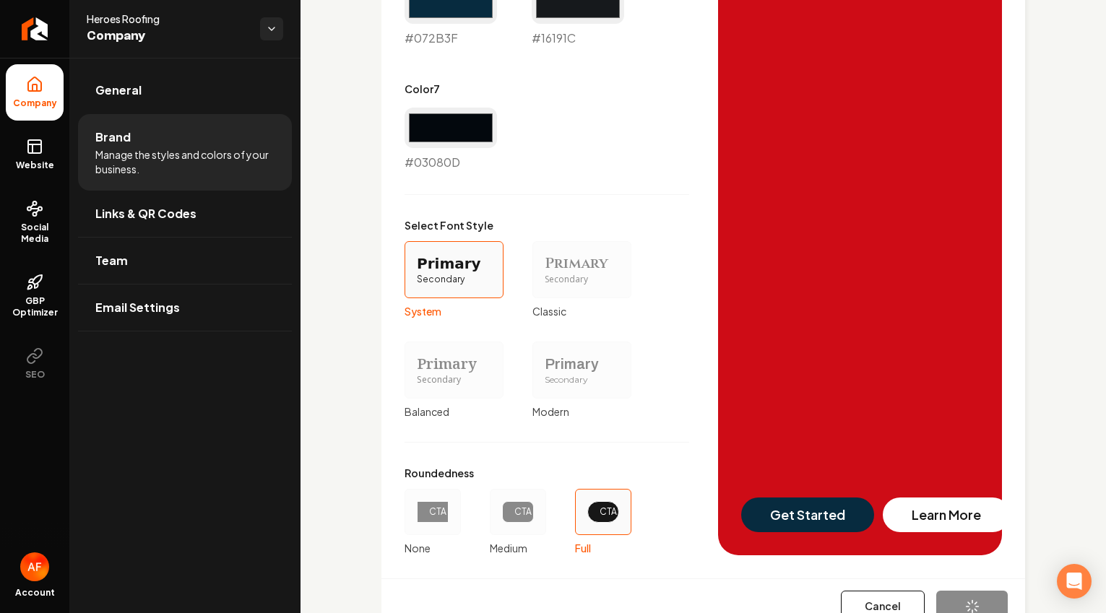
type input "#072b3f"
type input "#16191c"
type input "#03080d"
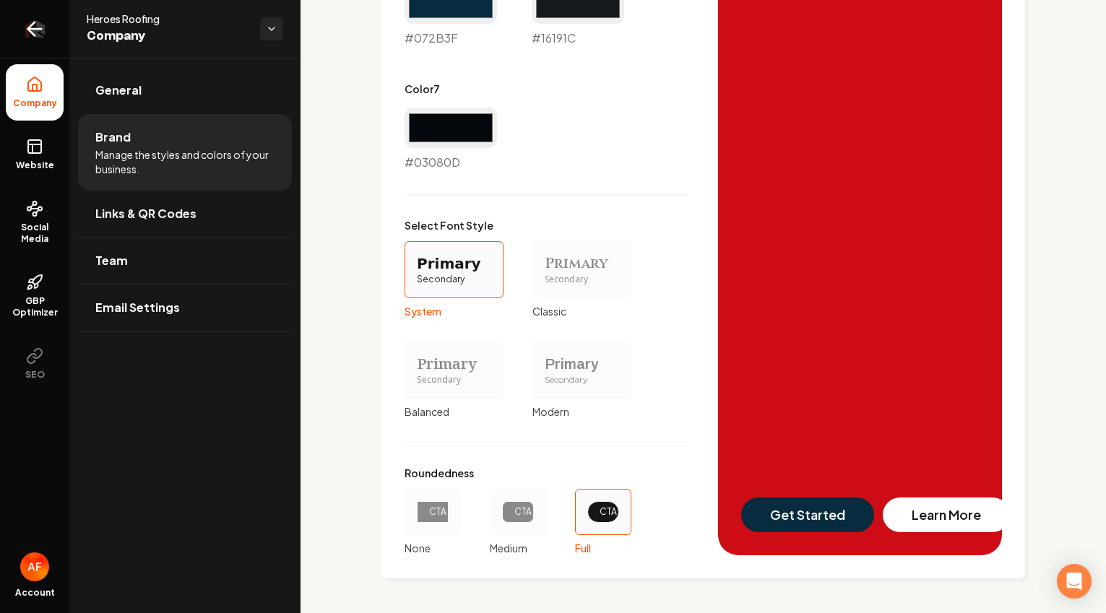
click at [27, 22] on icon "Return to dashboard" at bounding box center [34, 28] width 23 height 23
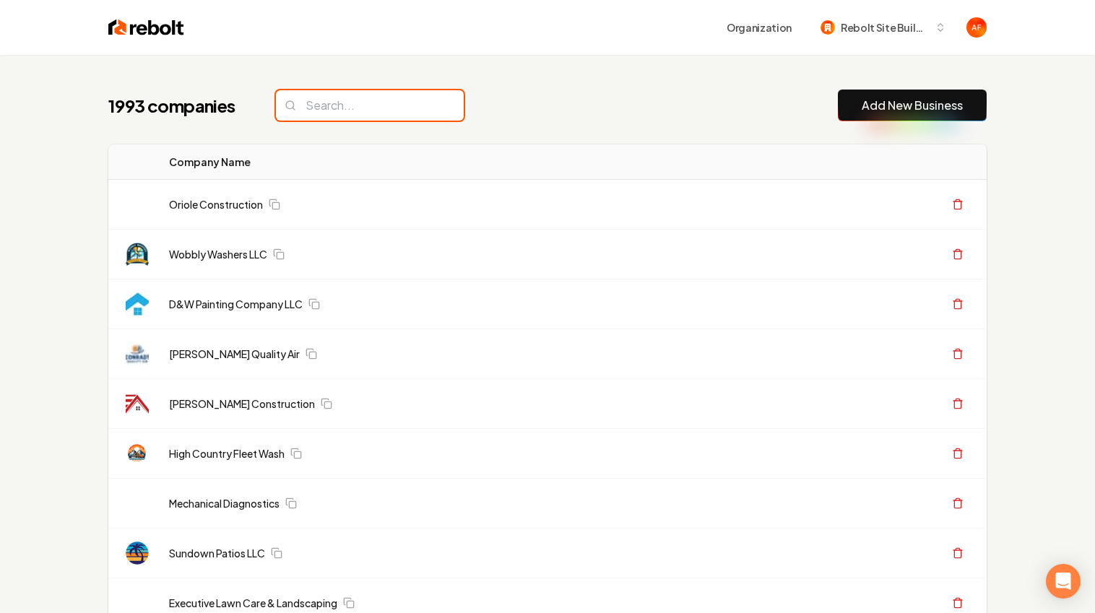
click at [372, 103] on input "search" at bounding box center [370, 105] width 188 height 30
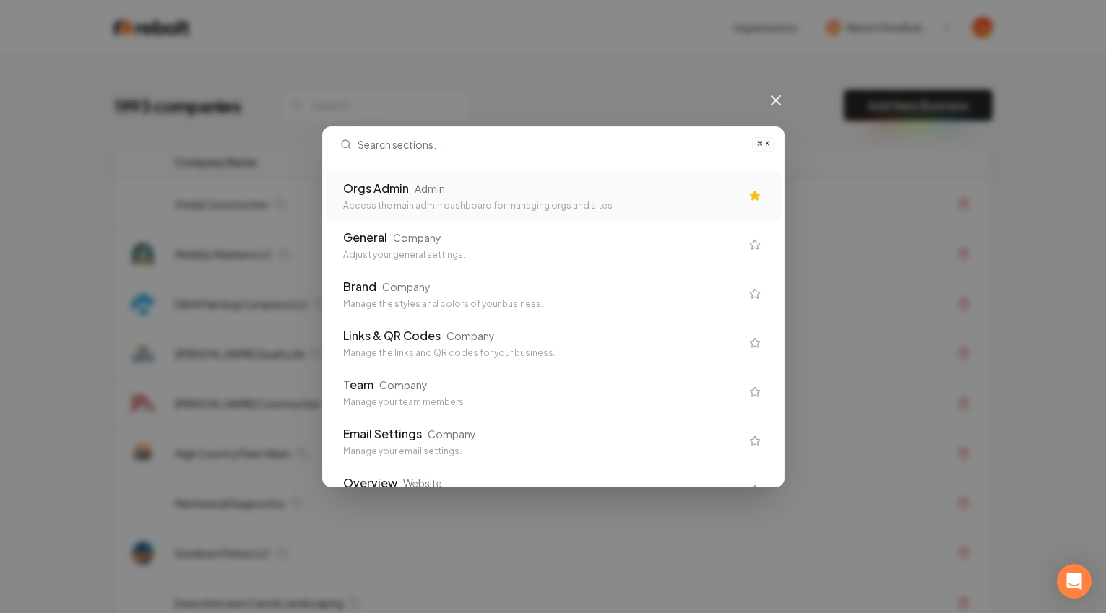
click at [584, 197] on div "Orgs Admin Admin Access the main admin dashboard for managing orgs and sites" at bounding box center [541, 196] width 397 height 32
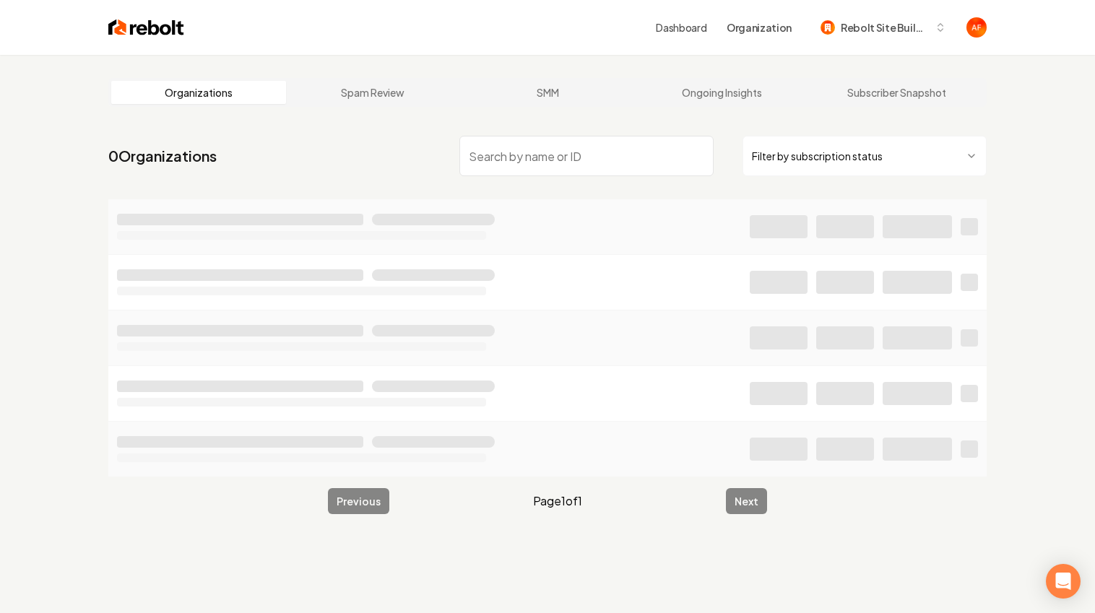
click at [530, 155] on input "search" at bounding box center [587, 156] width 254 height 40
type input "plumbers hu"
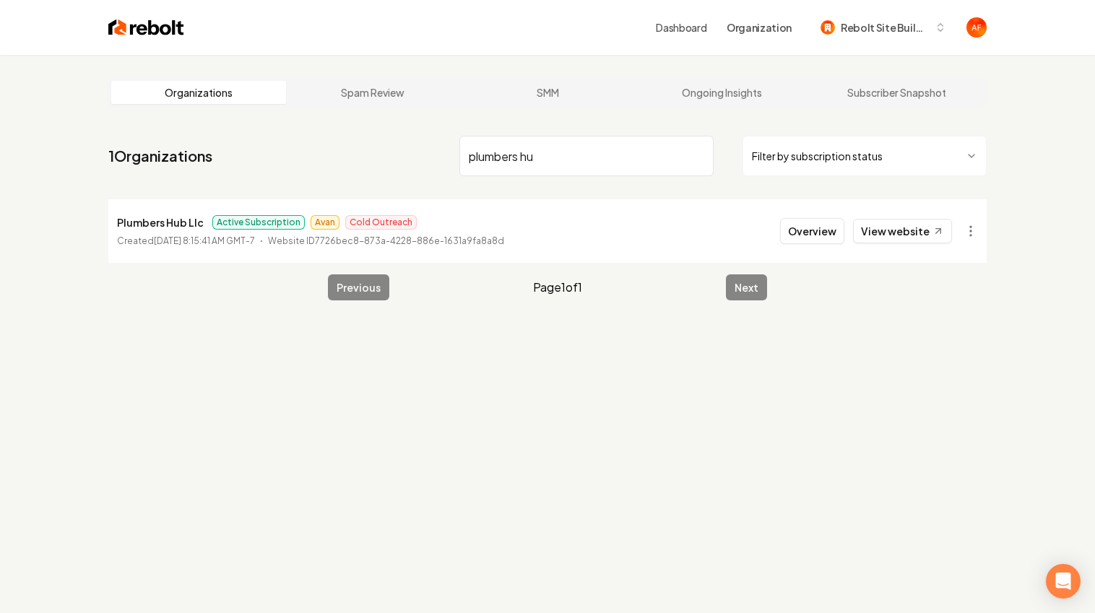
drag, startPoint x: 813, startPoint y: 231, endPoint x: 659, endPoint y: 231, distance: 153.9
click at [813, 231] on button "Overview" at bounding box center [812, 231] width 64 height 26
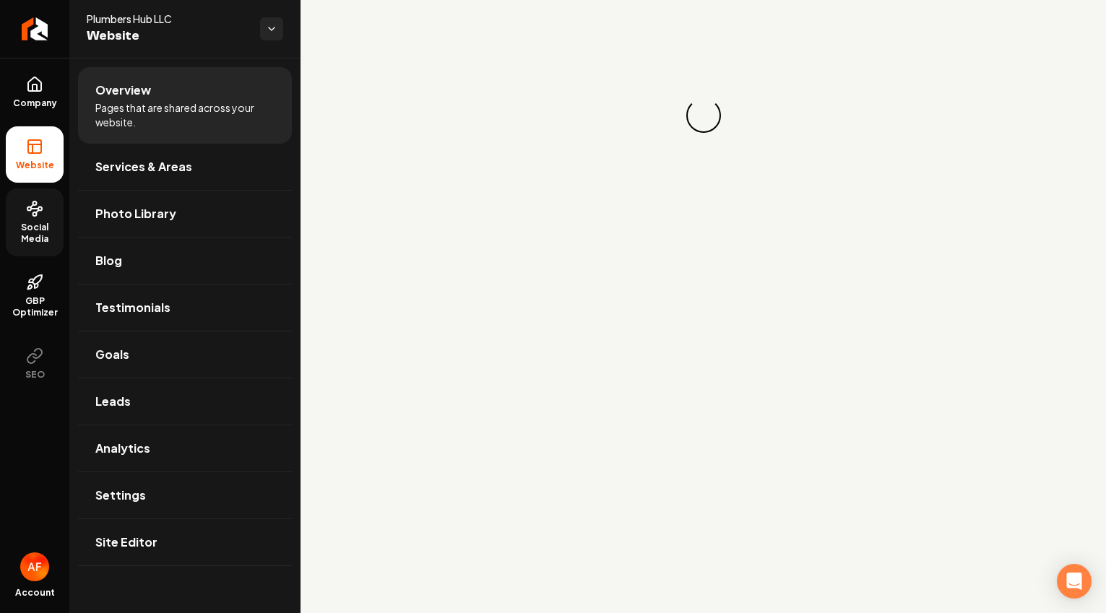
click at [39, 223] on span "Social Media" at bounding box center [35, 233] width 58 height 23
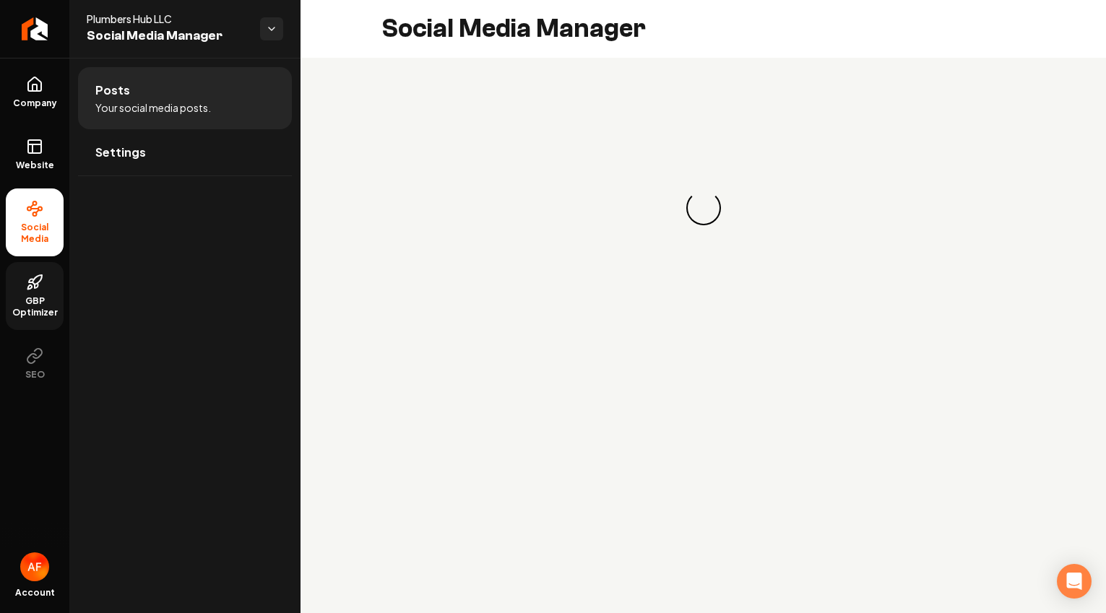
click at [34, 269] on link "GBP Optimizer" at bounding box center [35, 296] width 58 height 68
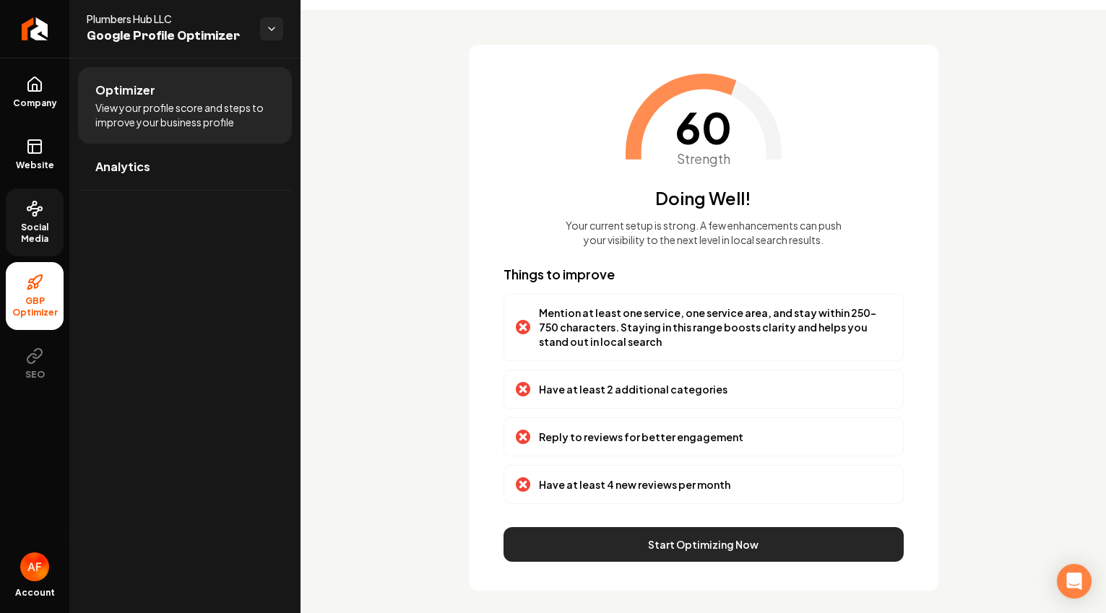
scroll to position [60, 0]
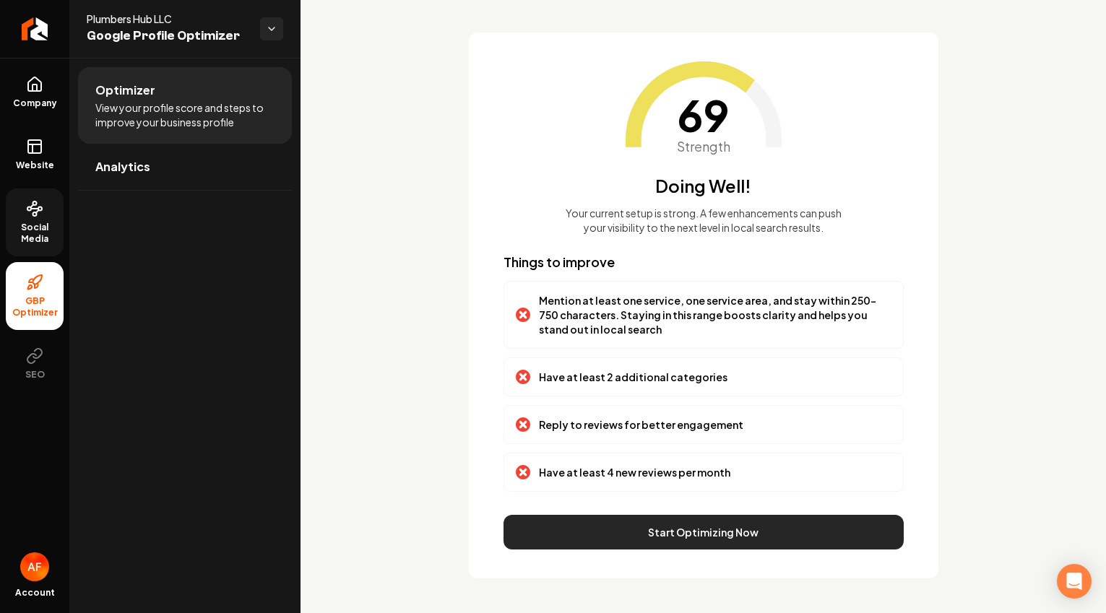
click at [752, 530] on button "Start Optimizing Now" at bounding box center [704, 532] width 400 height 35
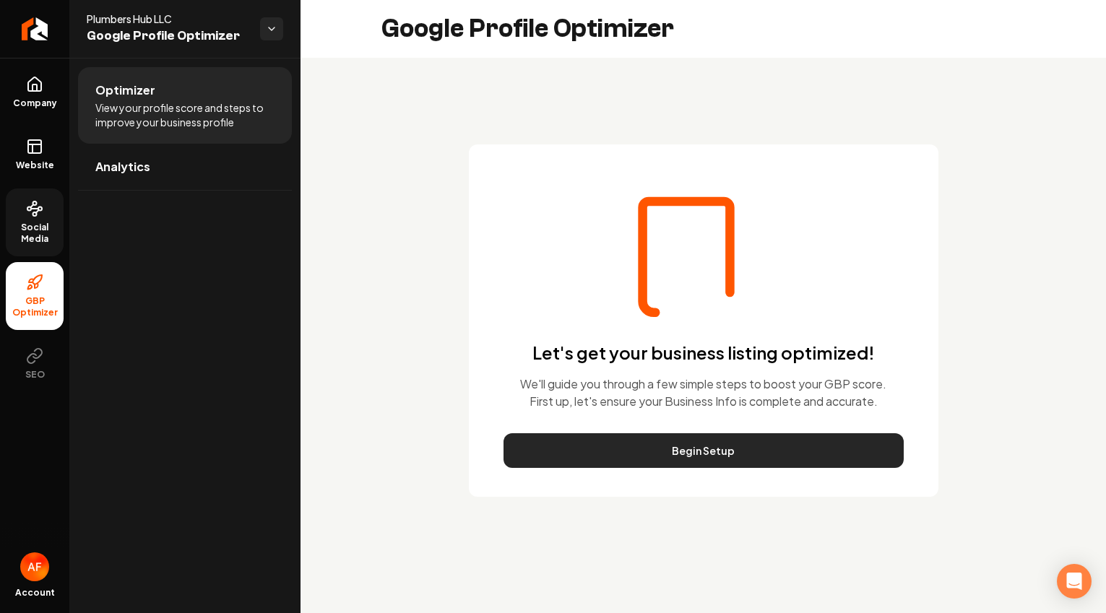
click at [725, 440] on button "Begin Setup" at bounding box center [704, 451] width 400 height 35
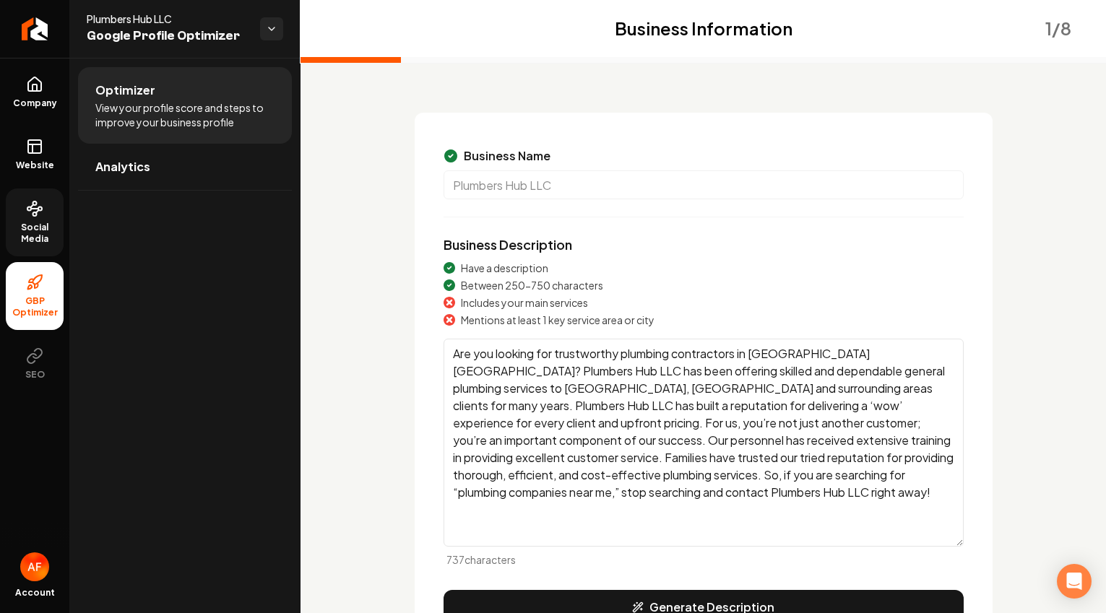
scroll to position [137, 0]
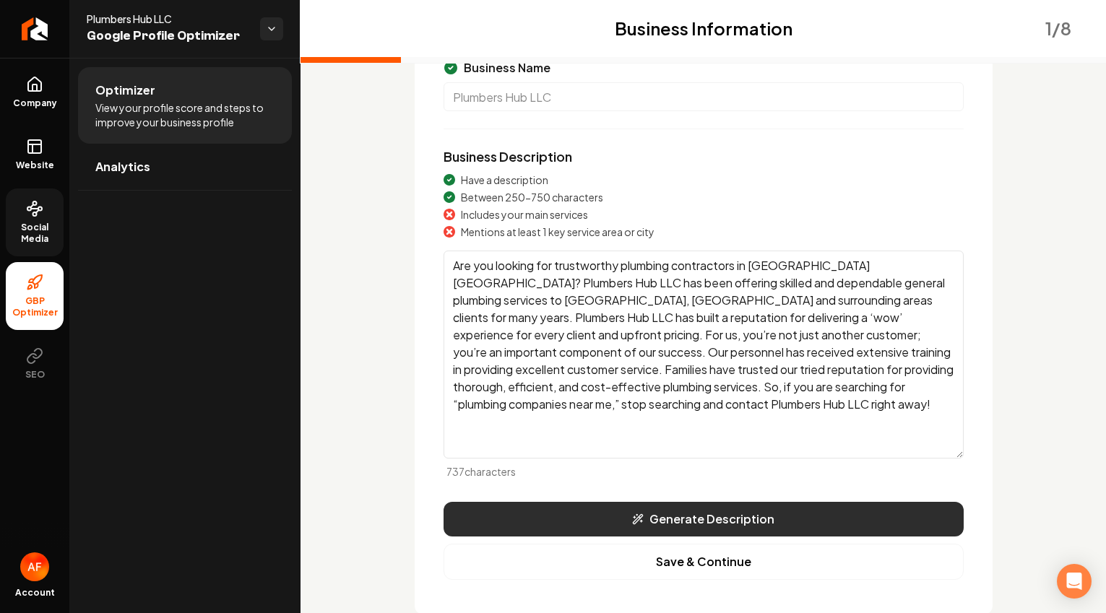
click at [715, 517] on button "Generate Description" at bounding box center [704, 519] width 520 height 35
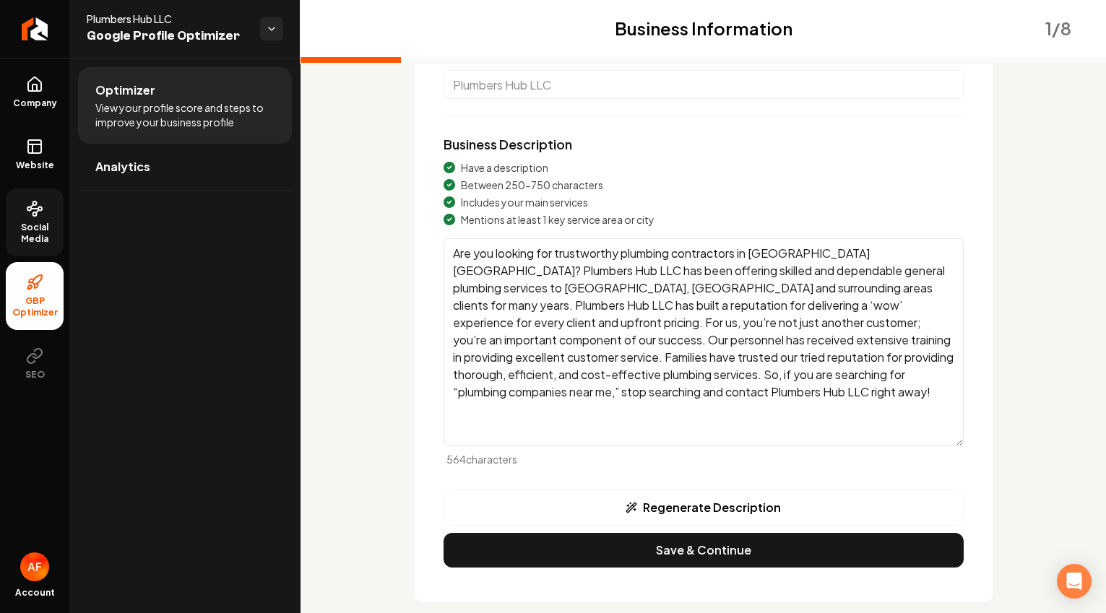
scroll to position [164, 0]
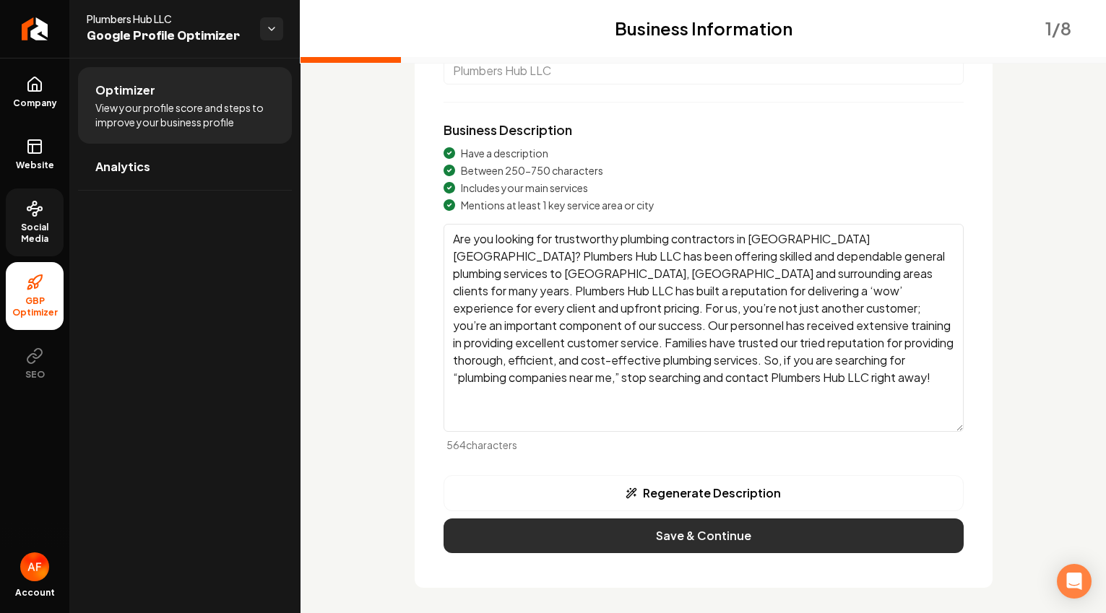
click at [720, 534] on button "Save & Continue" at bounding box center [704, 536] width 520 height 35
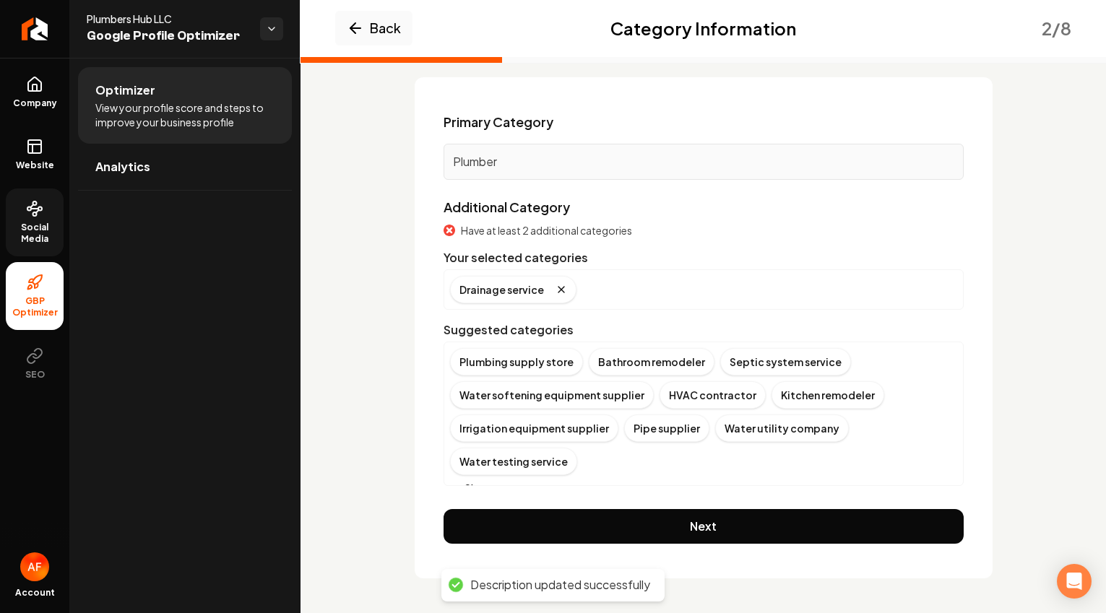
scroll to position [67, 0]
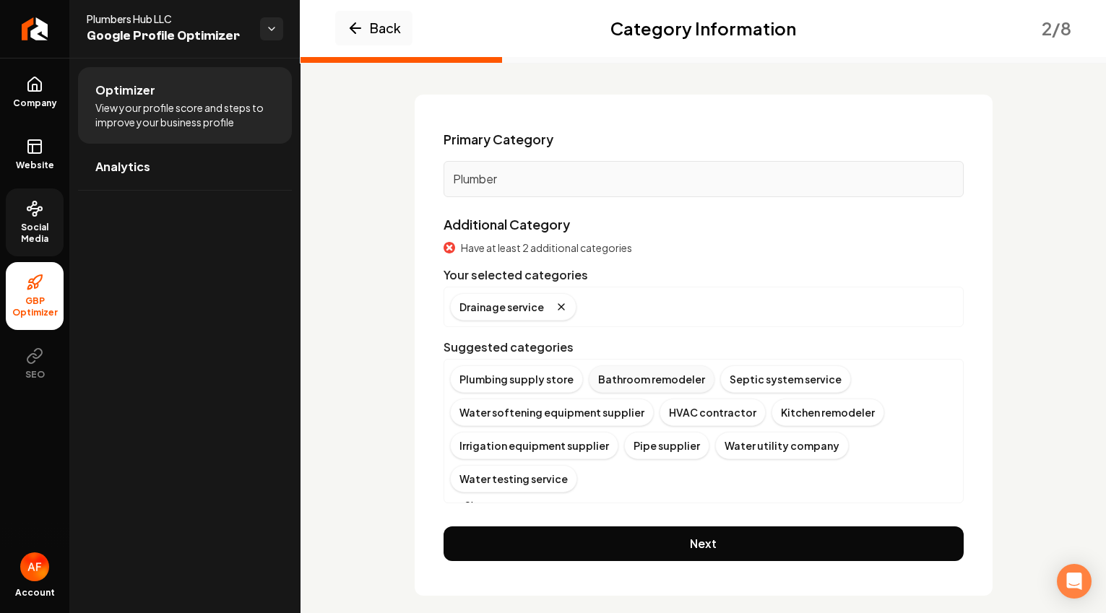
click at [635, 376] on div "Bathroom remodeler" at bounding box center [652, 379] width 126 height 27
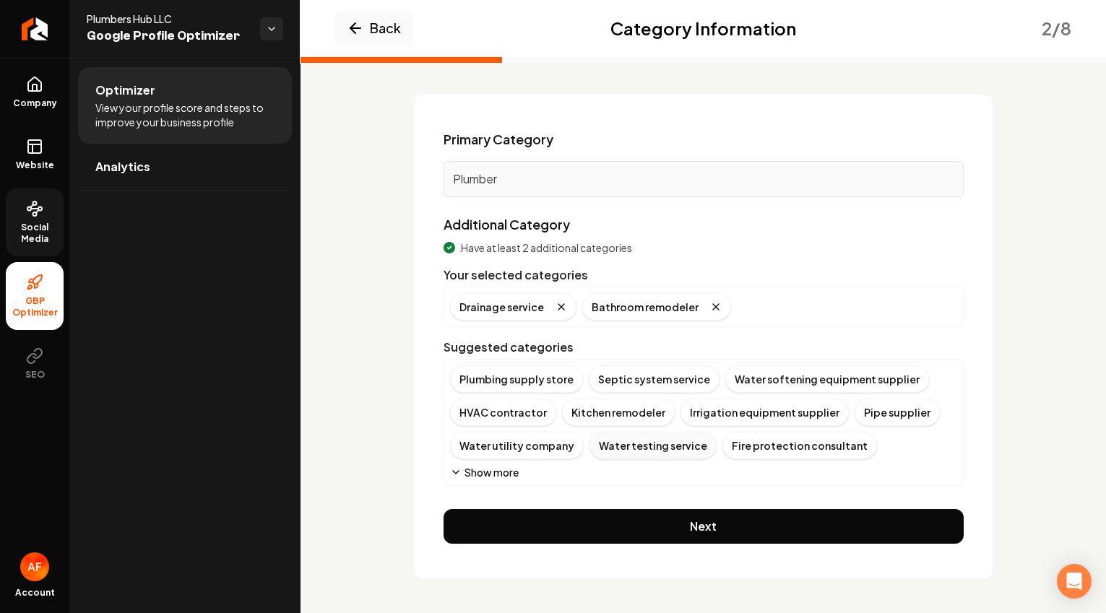
click at [615, 449] on div "Water testing service" at bounding box center [653, 445] width 127 height 27
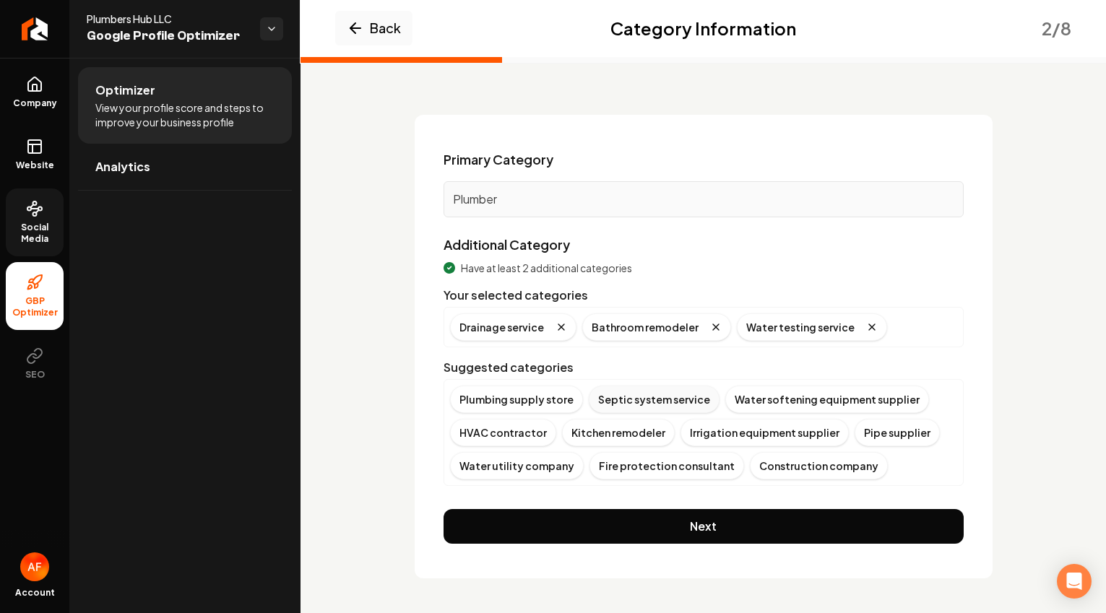
click at [647, 397] on div "Septic system service" at bounding box center [654, 399] width 131 height 27
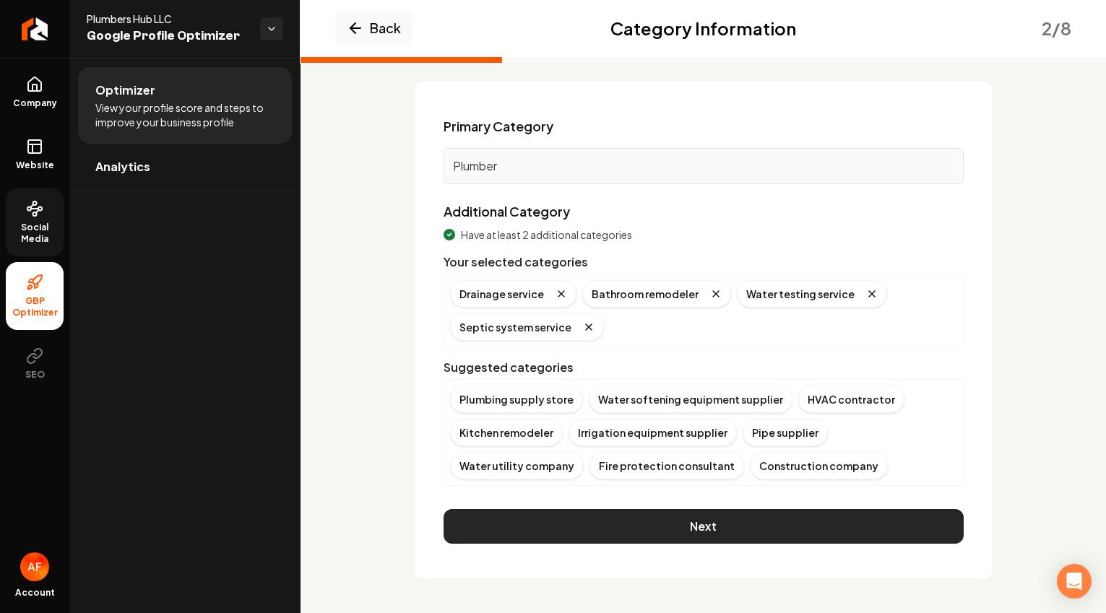
click at [828, 523] on button "Next" at bounding box center [704, 526] width 520 height 35
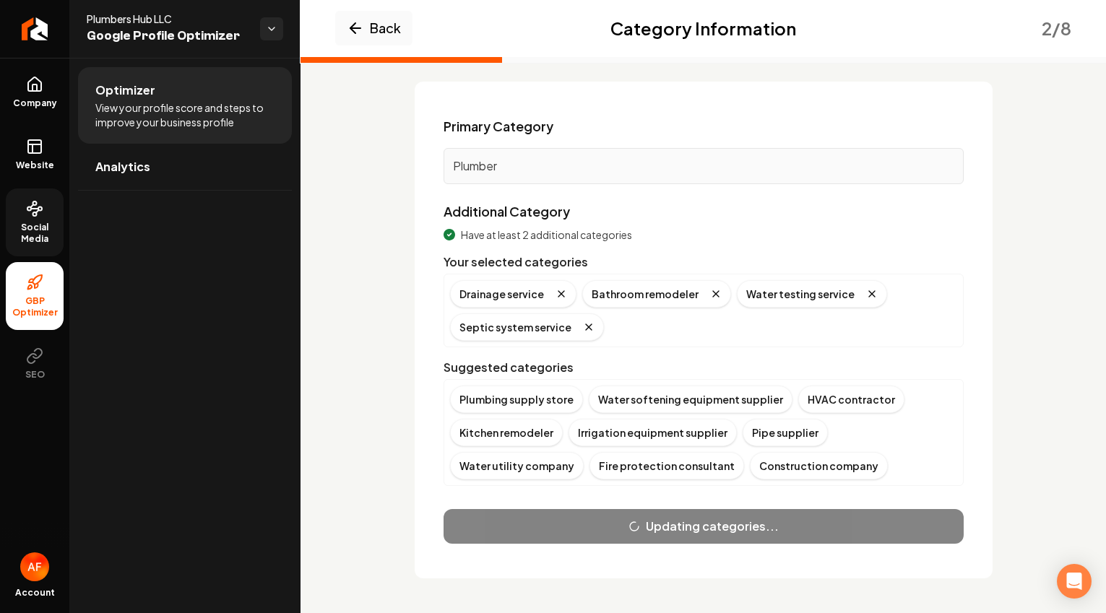
scroll to position [53, 0]
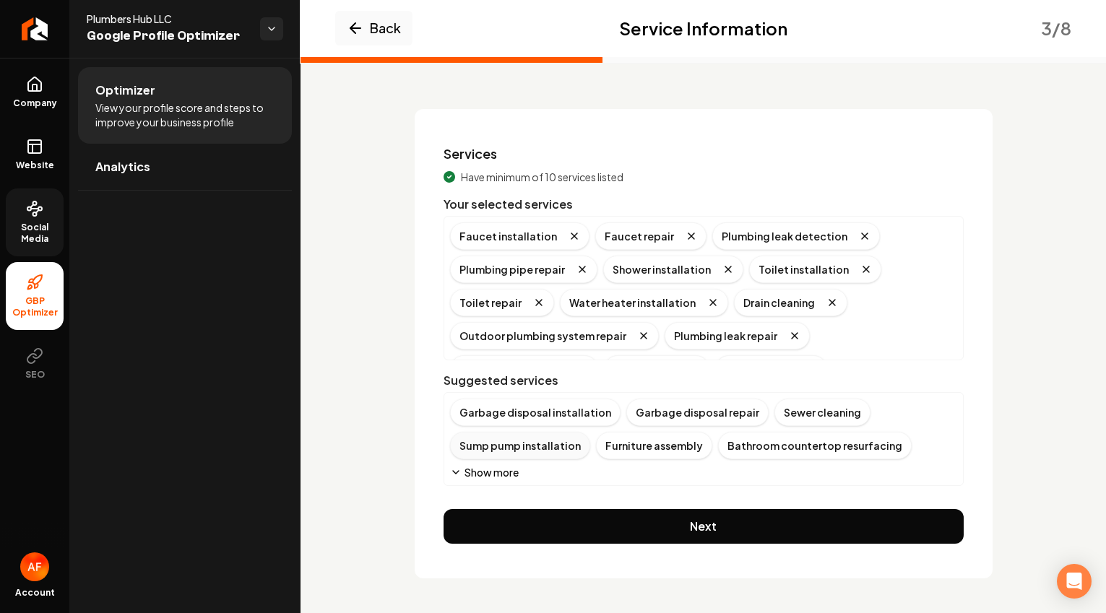
click at [520, 447] on div "Sump pump installation" at bounding box center [520, 445] width 140 height 27
click at [513, 416] on div "Garbage disposal installation" at bounding box center [535, 412] width 171 height 27
click at [513, 416] on div "Garbage disposal repair" at bounding box center [521, 412] width 142 height 27
click at [612, 442] on div "Bathtub installation" at bounding box center [656, 445] width 122 height 27
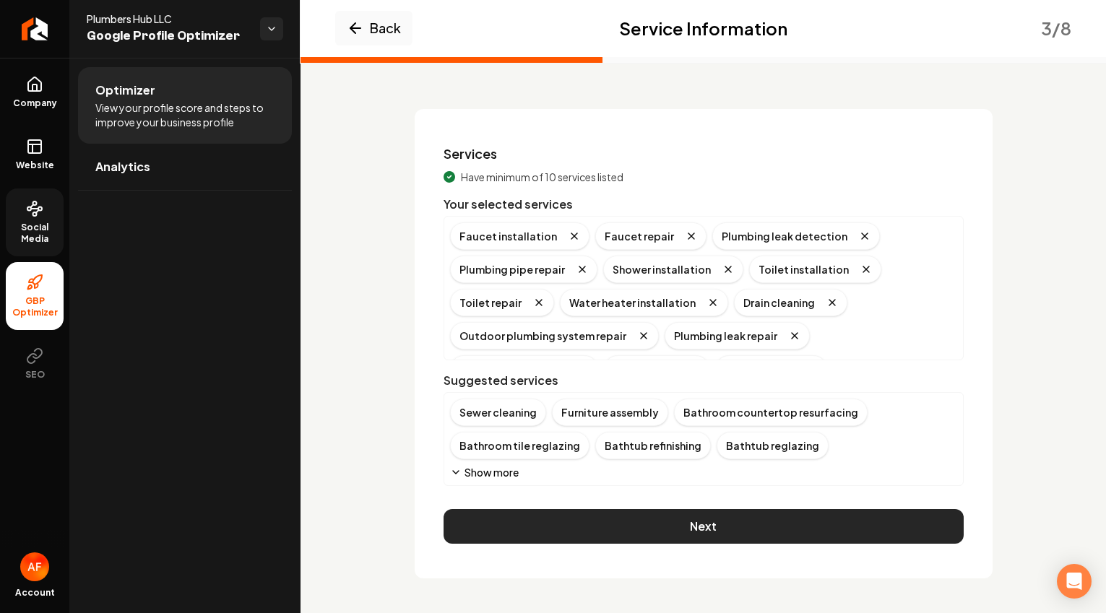
click at [690, 516] on button "Next" at bounding box center [704, 526] width 520 height 35
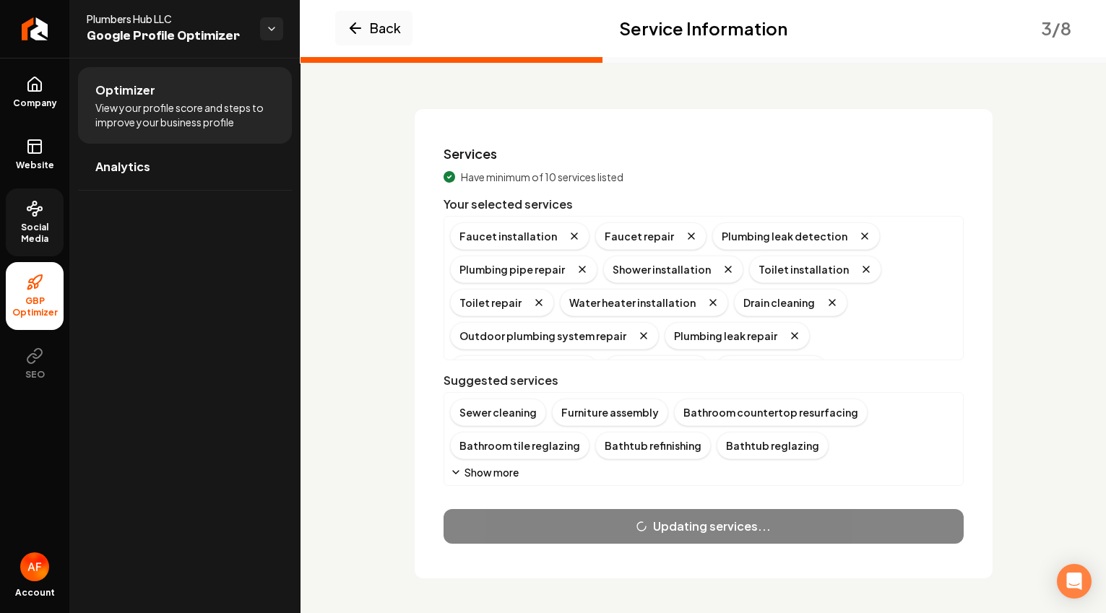
scroll to position [0, 0]
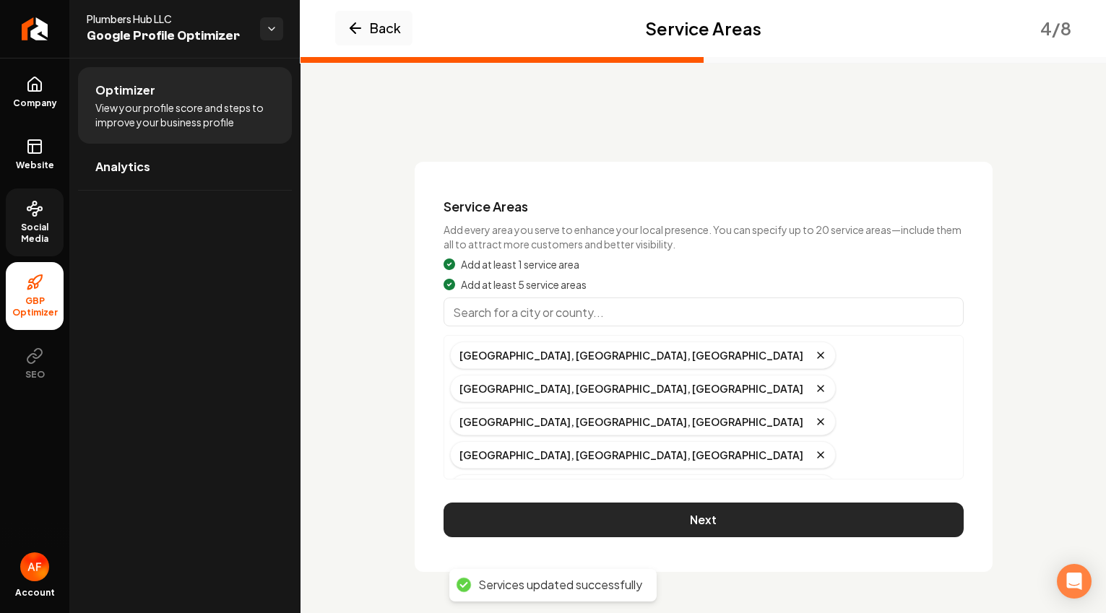
click at [738, 503] on button "Next" at bounding box center [704, 520] width 520 height 35
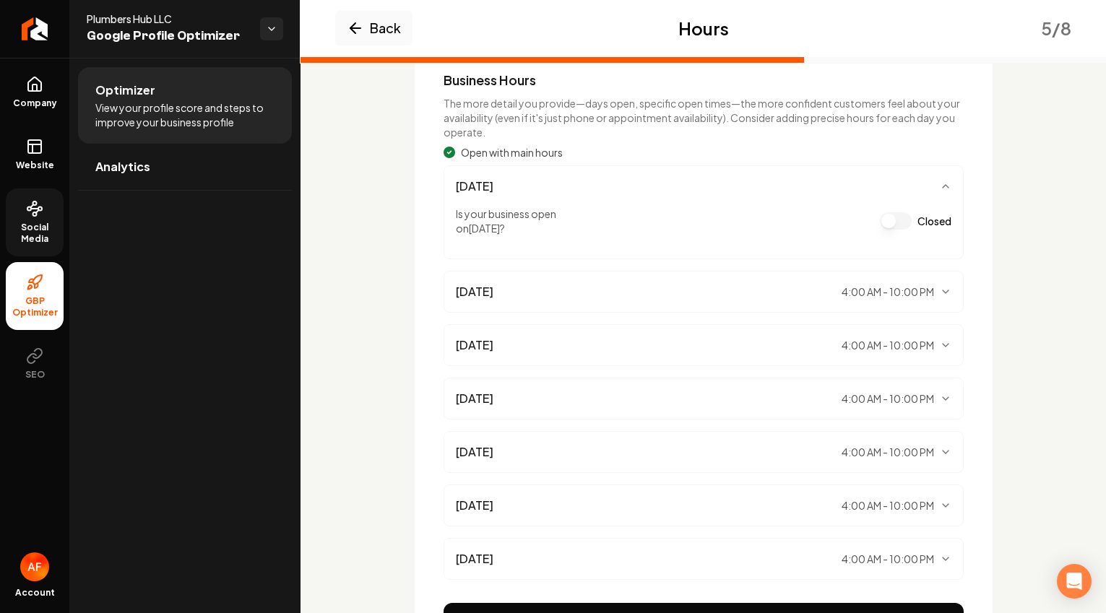
scroll to position [220, 0]
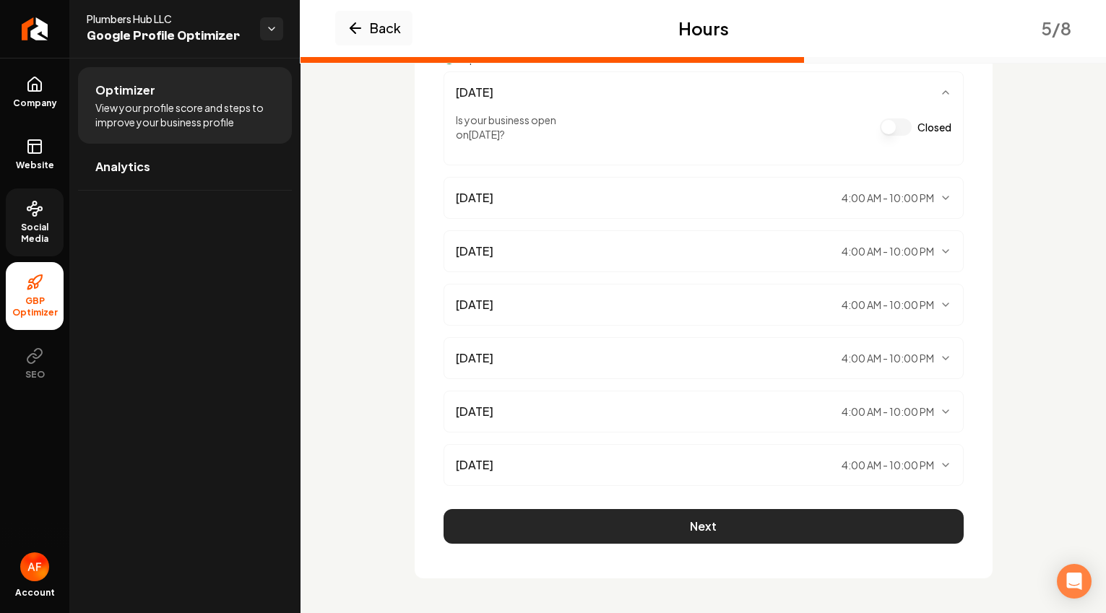
click at [843, 530] on button "Next" at bounding box center [704, 526] width 520 height 35
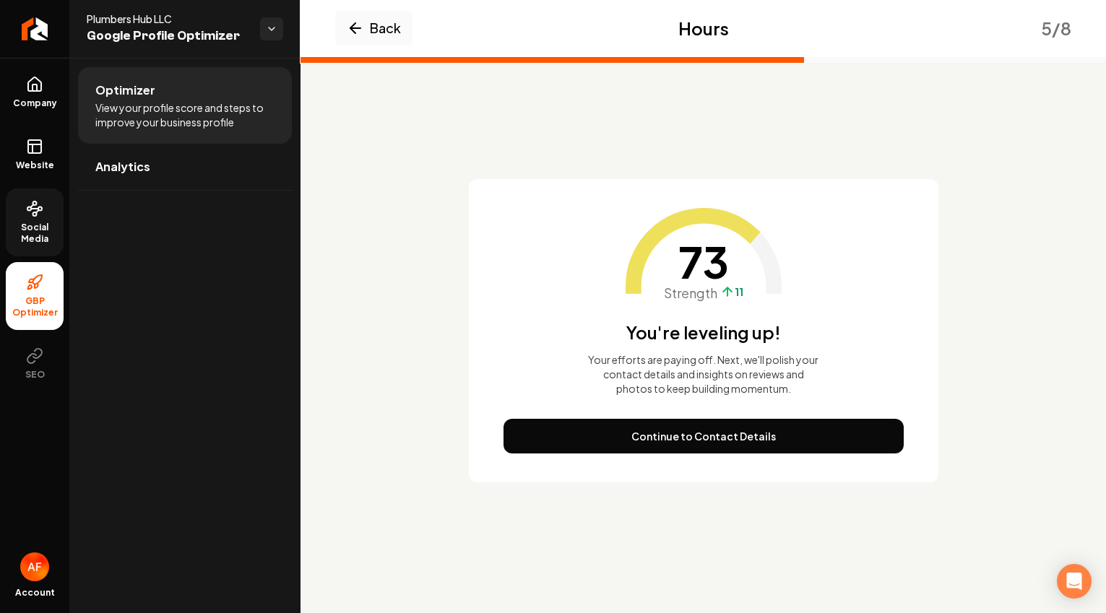
scroll to position [0, 0]
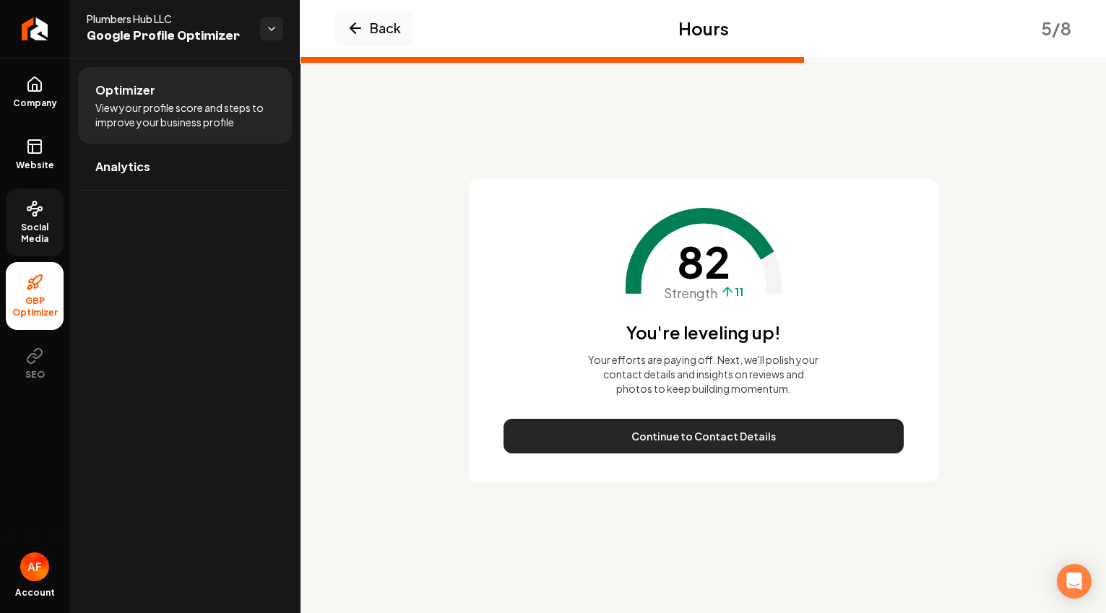
click at [783, 434] on button "Continue to Contact Details" at bounding box center [704, 436] width 400 height 35
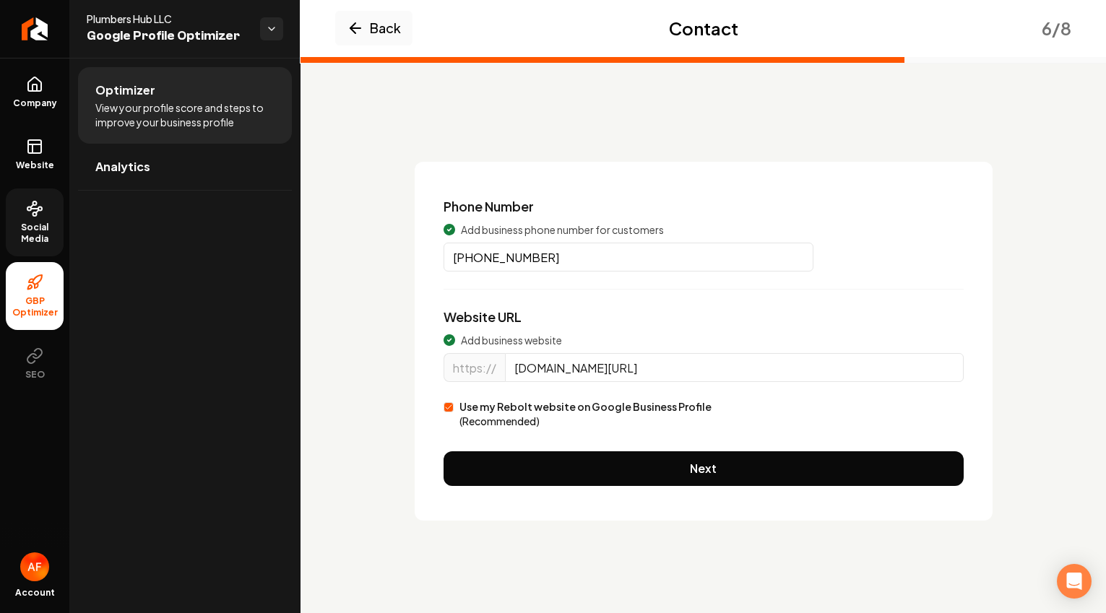
click at [602, 450] on div "Phone Number Add business phone number for customers (626) 626-3693 Website URL…" at bounding box center [704, 341] width 578 height 359
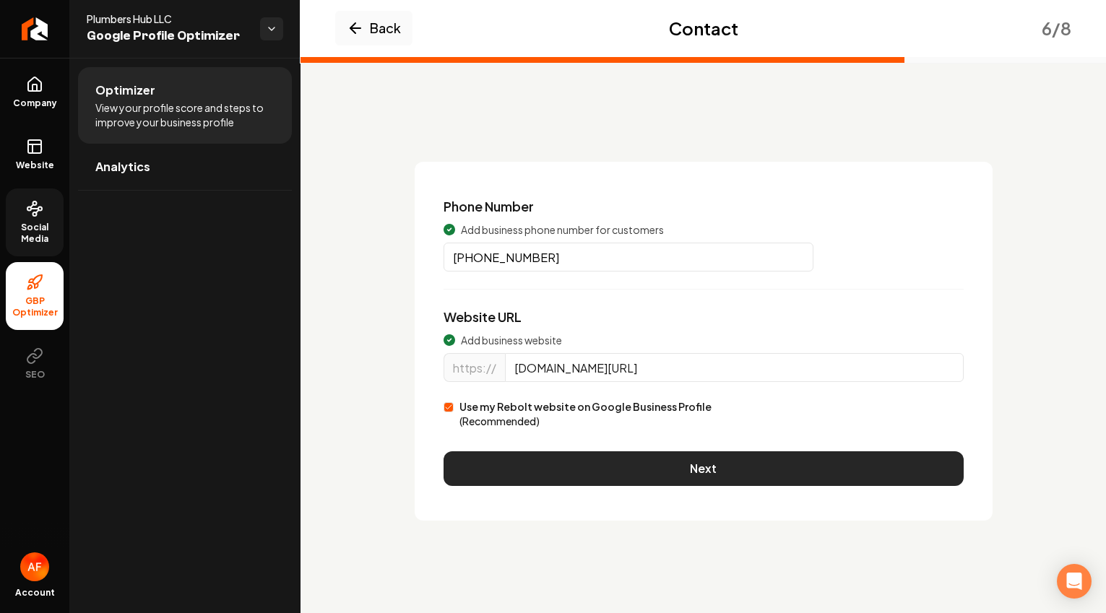
click at [607, 459] on button "Next" at bounding box center [704, 469] width 520 height 35
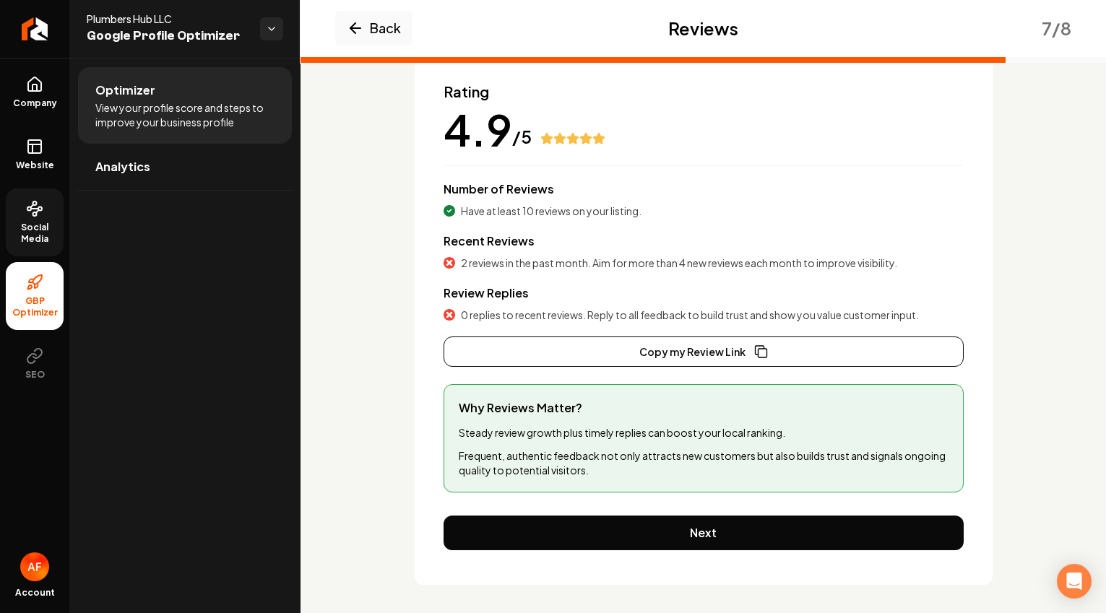
scroll to position [121, 0]
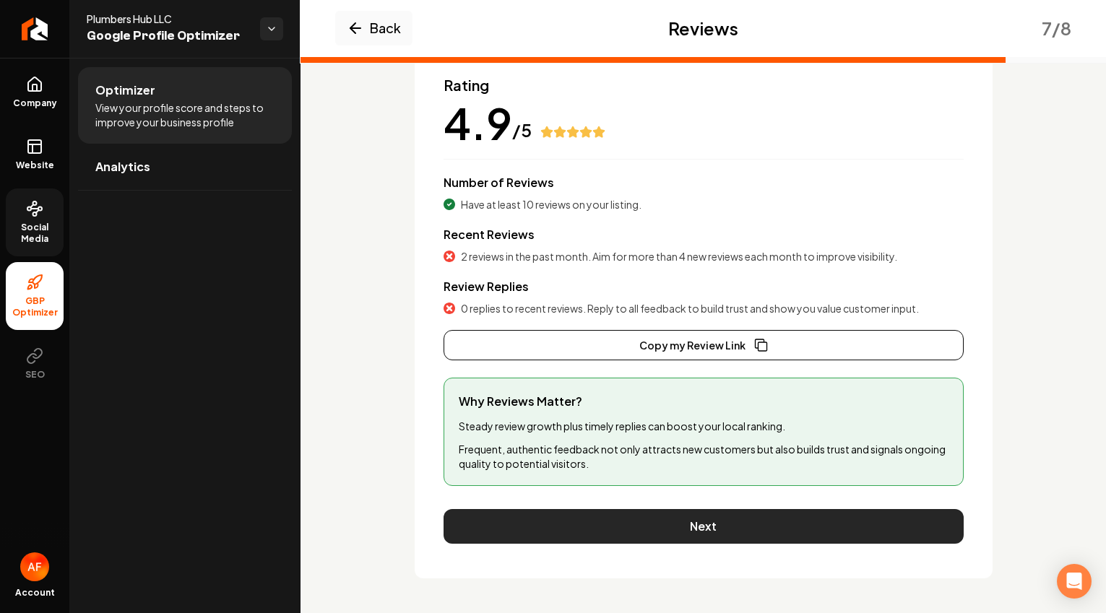
click at [699, 524] on button "Next" at bounding box center [704, 526] width 520 height 35
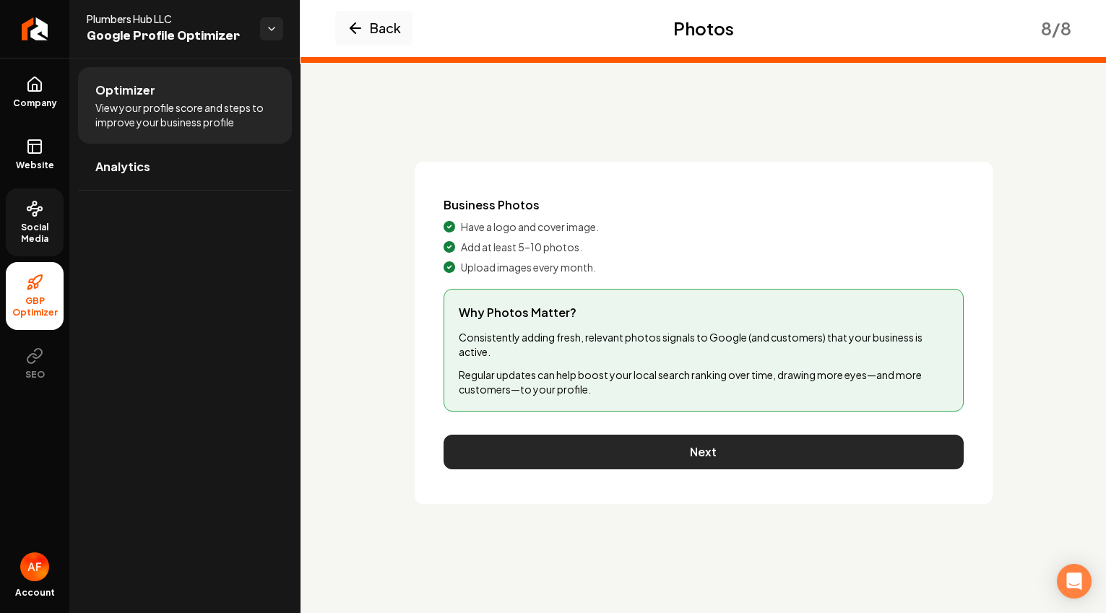
click at [808, 444] on button "Next" at bounding box center [704, 452] width 520 height 35
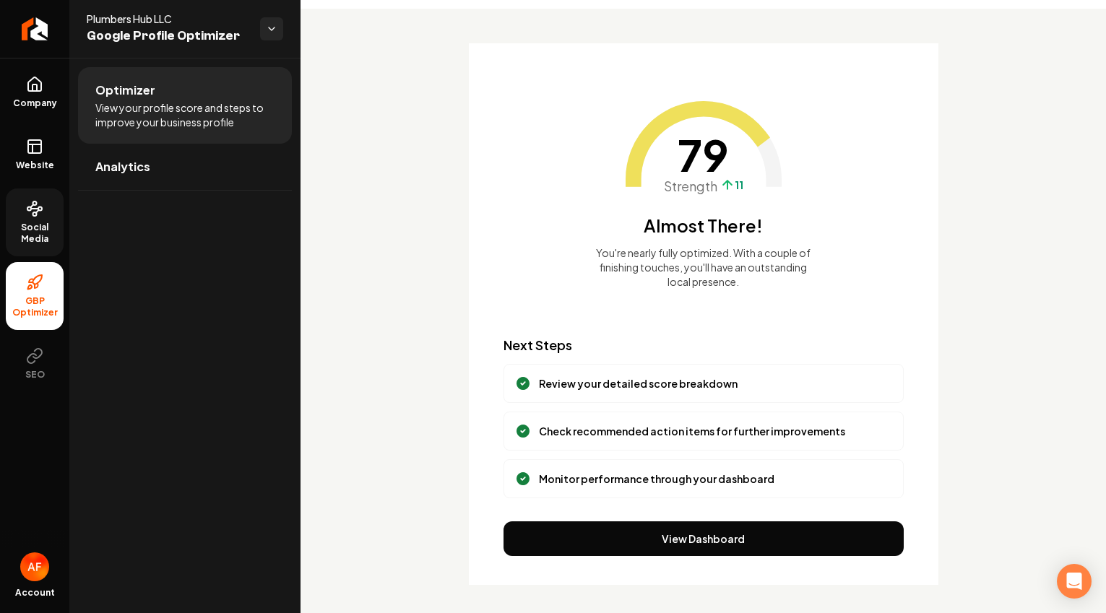
scroll to position [56, 0]
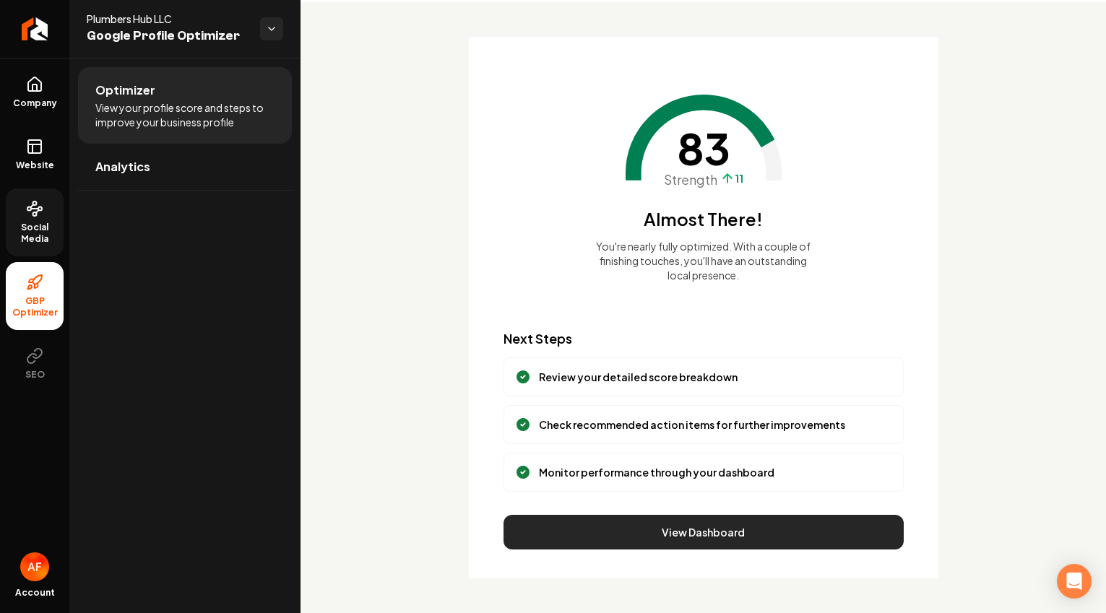
click at [699, 539] on button "View Dashboard" at bounding box center [704, 532] width 400 height 35
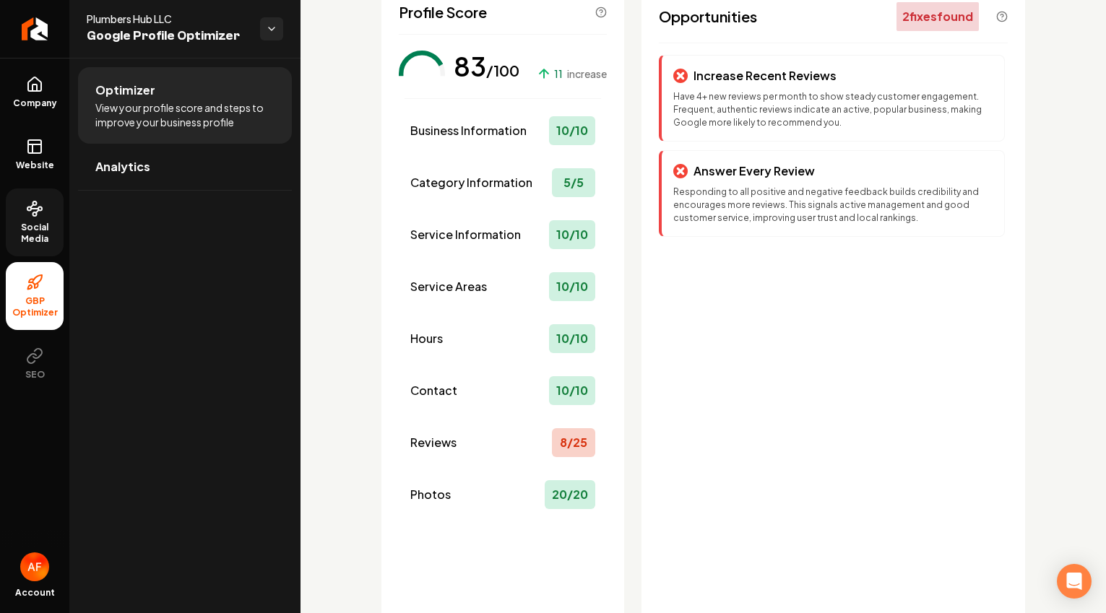
scroll to position [179, 0]
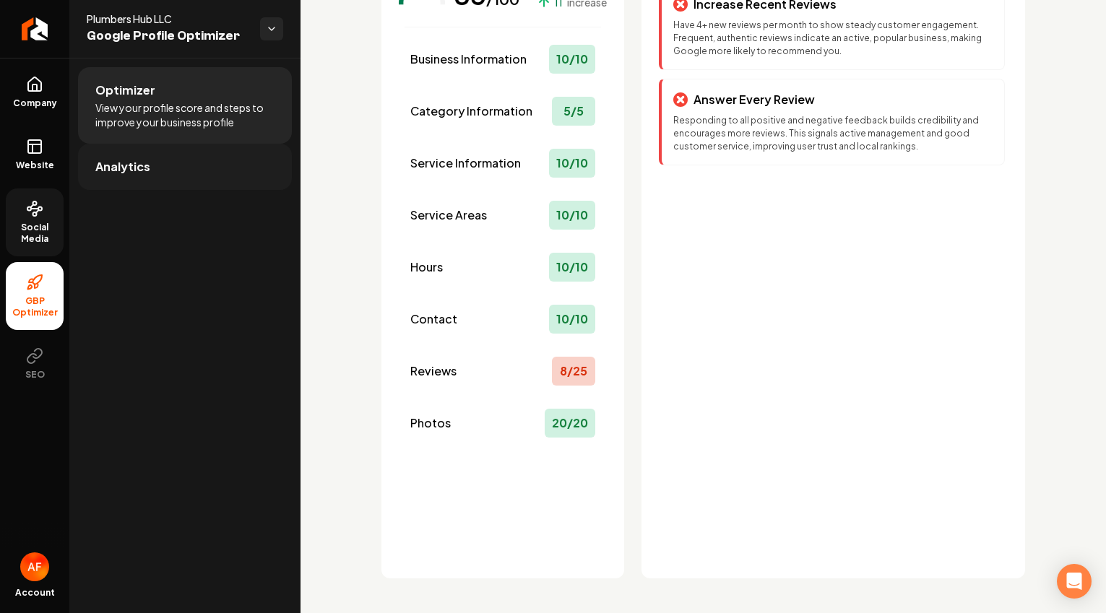
click at [214, 171] on link "Analytics" at bounding box center [185, 167] width 214 height 46
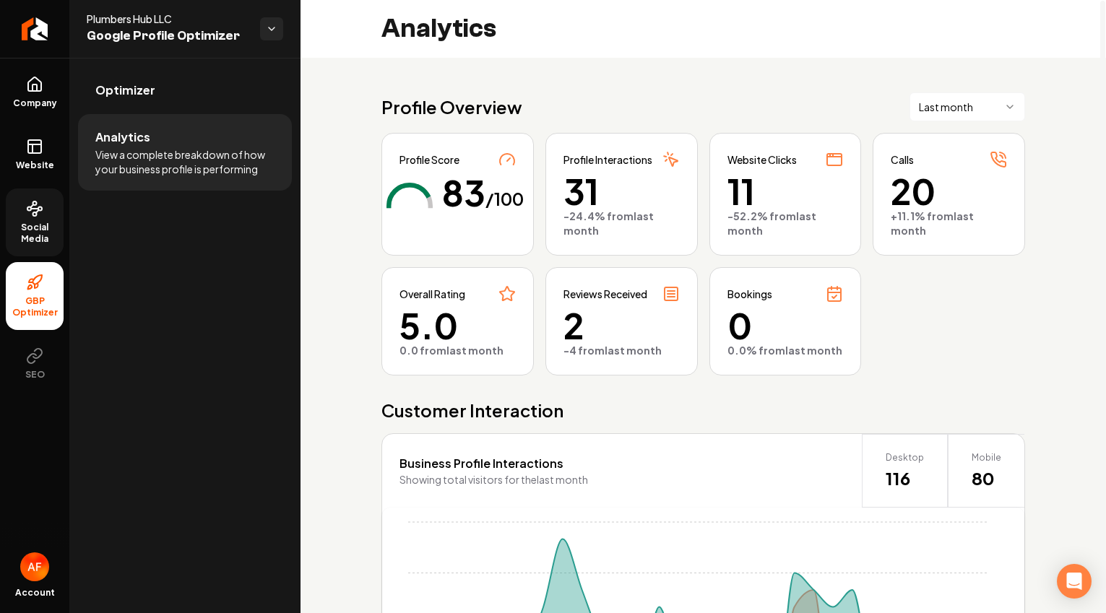
click at [990, 105] on html "Company Website Social Media GBP Optimizer SEO Account Plumbers Hub LLC Google …" at bounding box center [553, 306] width 1106 height 613
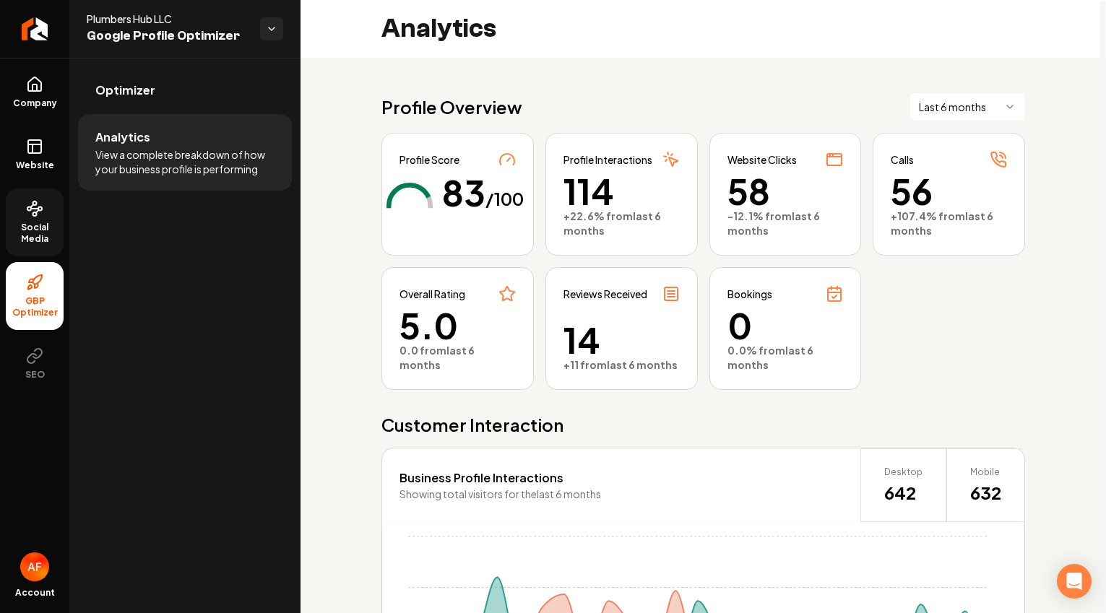
click at [979, 119] on html "Company Website Social Media GBP Optimizer SEO Account Plumbers Hub LLC Google …" at bounding box center [553, 306] width 1106 height 613
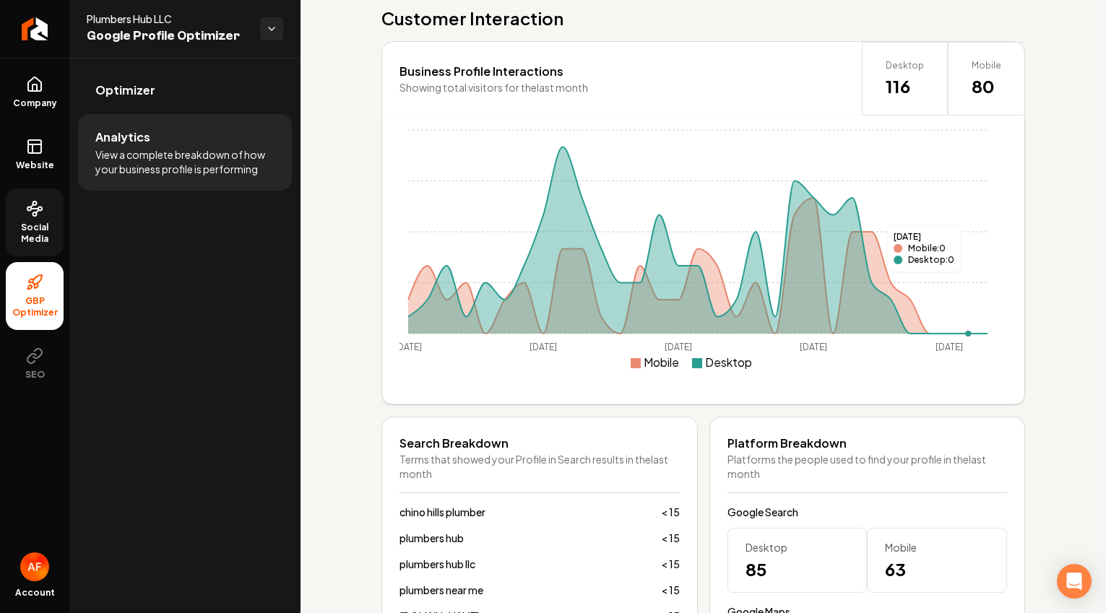
scroll to position [459, 0]
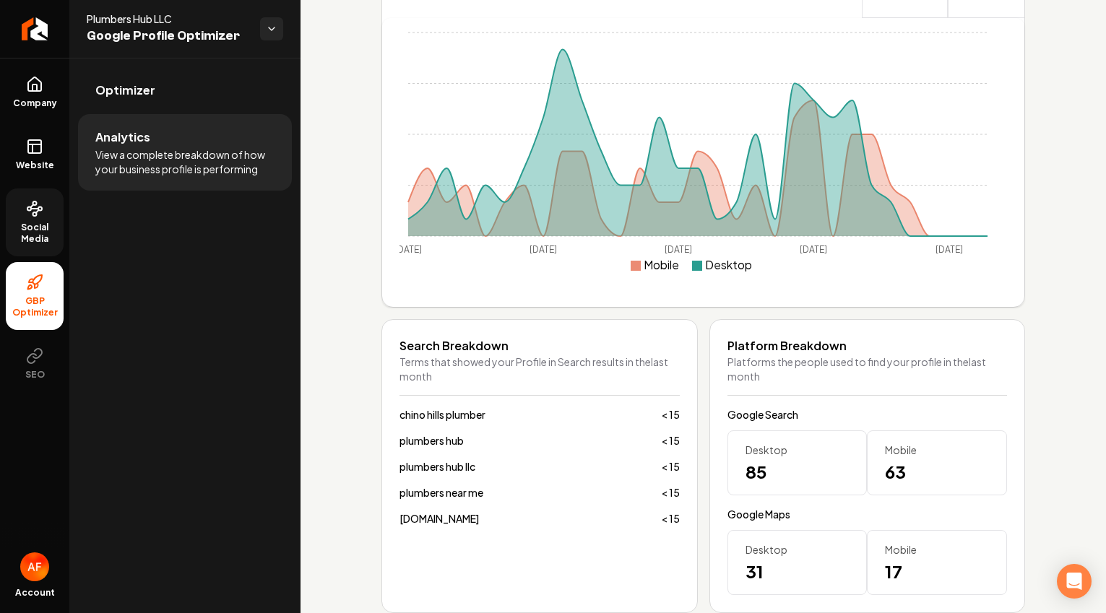
click at [22, 225] on span "Social Media" at bounding box center [35, 233] width 58 height 23
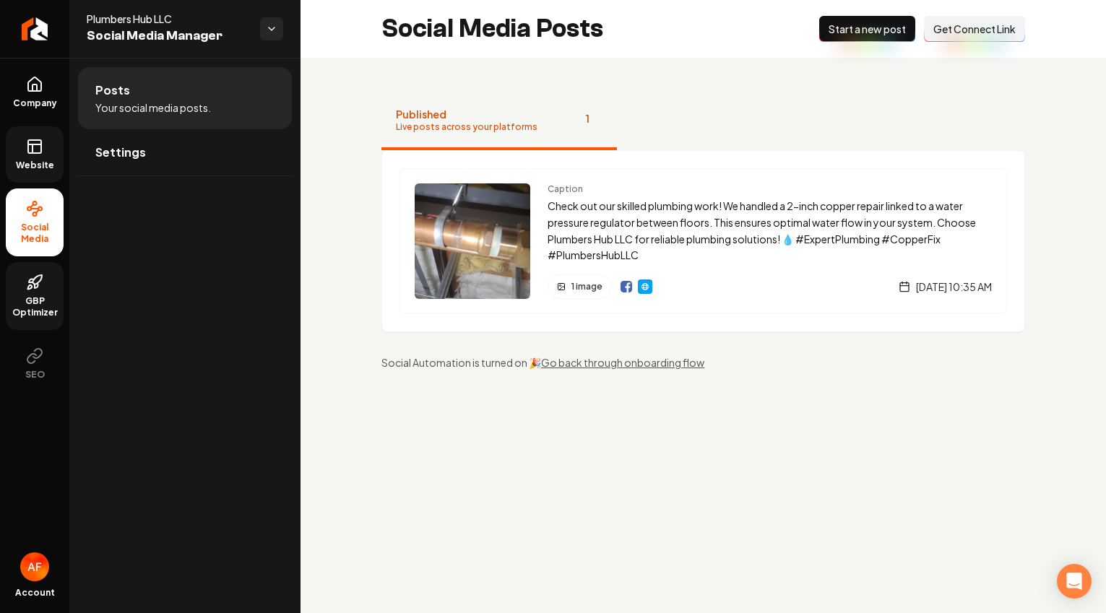
click at [18, 155] on link "Website" at bounding box center [35, 154] width 58 height 56
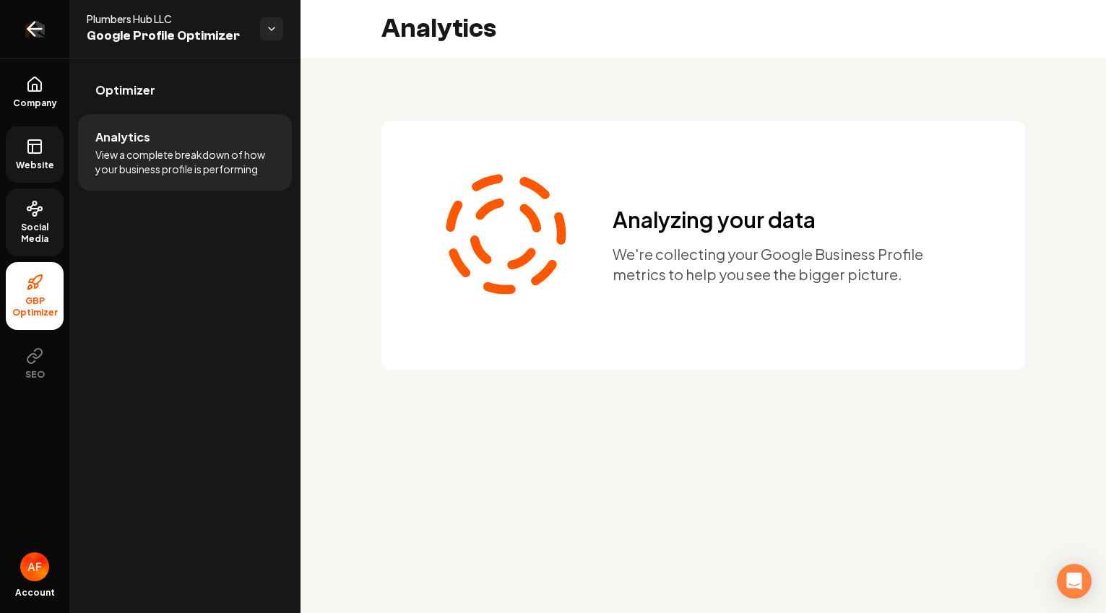
click at [34, 22] on icon "Return to dashboard" at bounding box center [31, 29] width 7 height 14
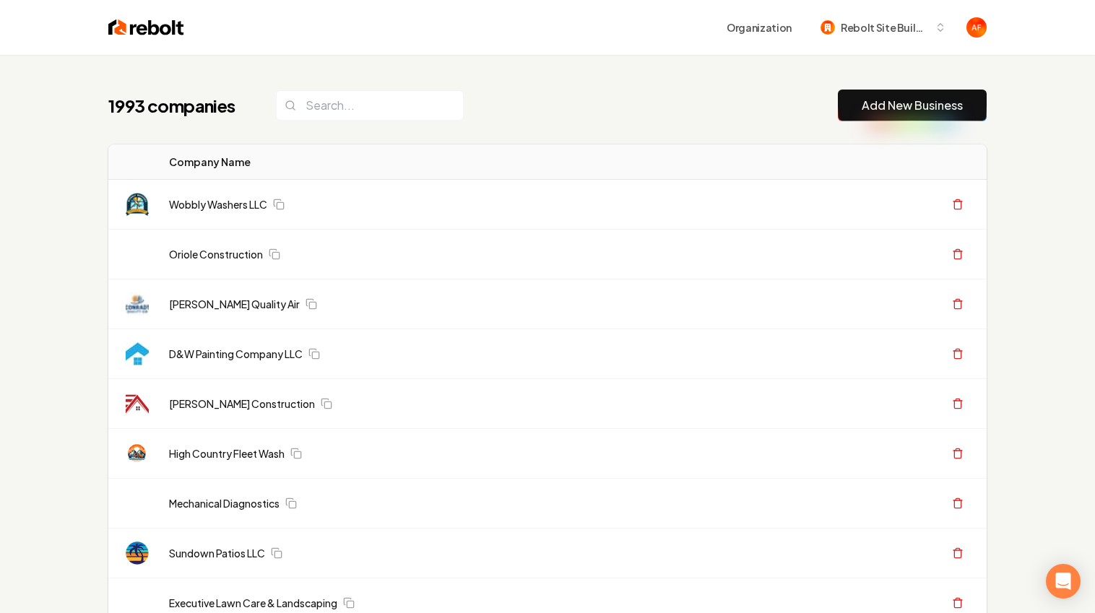
click at [121, 15] on div "Organization Rebolt Site Builder" at bounding box center [547, 27] width 925 height 55
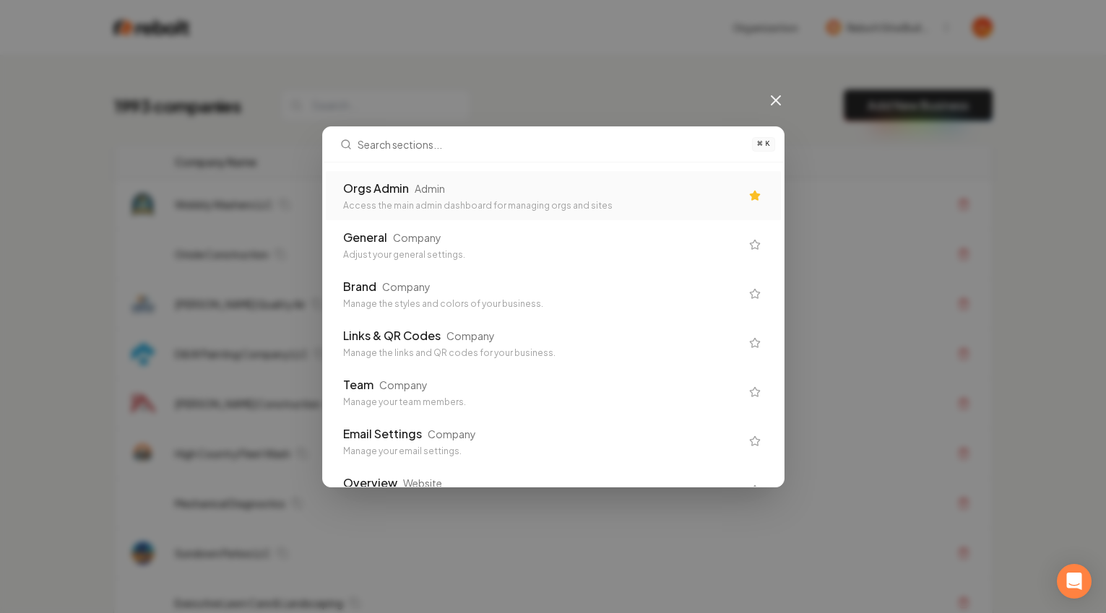
click at [423, 173] on div "Orgs Admin Admin Access the main admin dashboard for managing orgs and sites" at bounding box center [553, 195] width 455 height 49
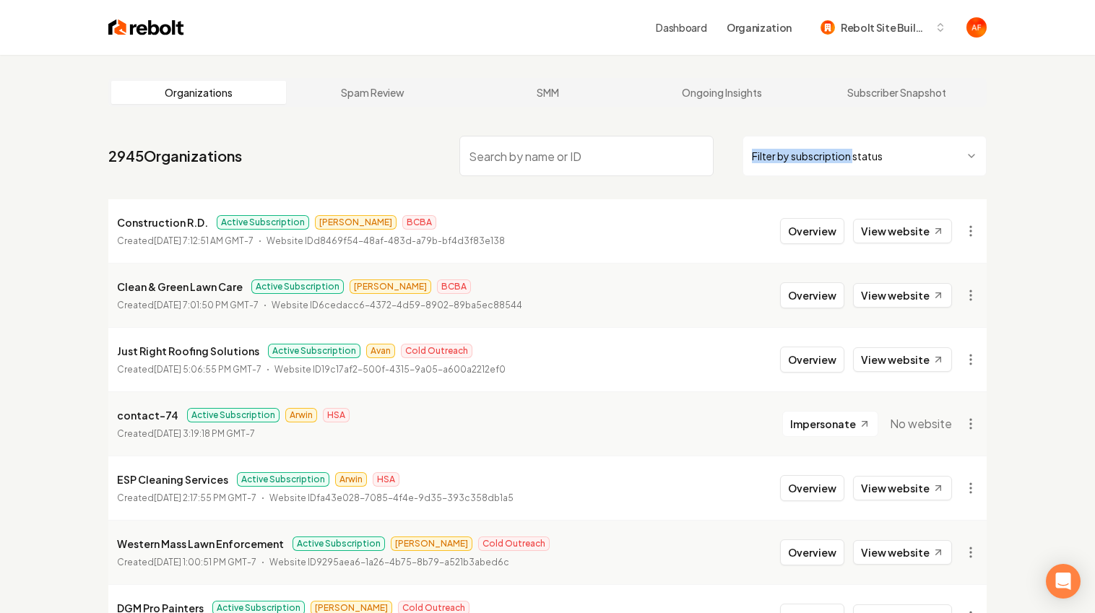
drag, startPoint x: 864, startPoint y: 126, endPoint x: 856, endPoint y: 152, distance: 27.2
click at [851, 158] on html "Dashboard Organization Rebolt Site Builder Organizations Spam Review SMM Ongoin…" at bounding box center [547, 306] width 1095 height 613
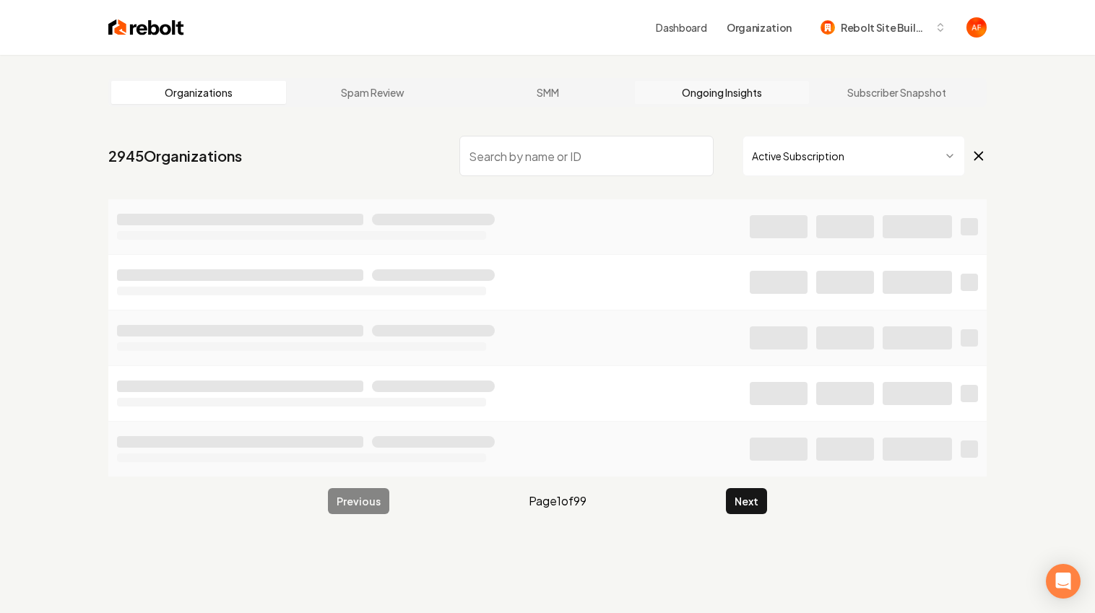
click at [717, 85] on link "Ongoing Insights" at bounding box center [722, 92] width 175 height 23
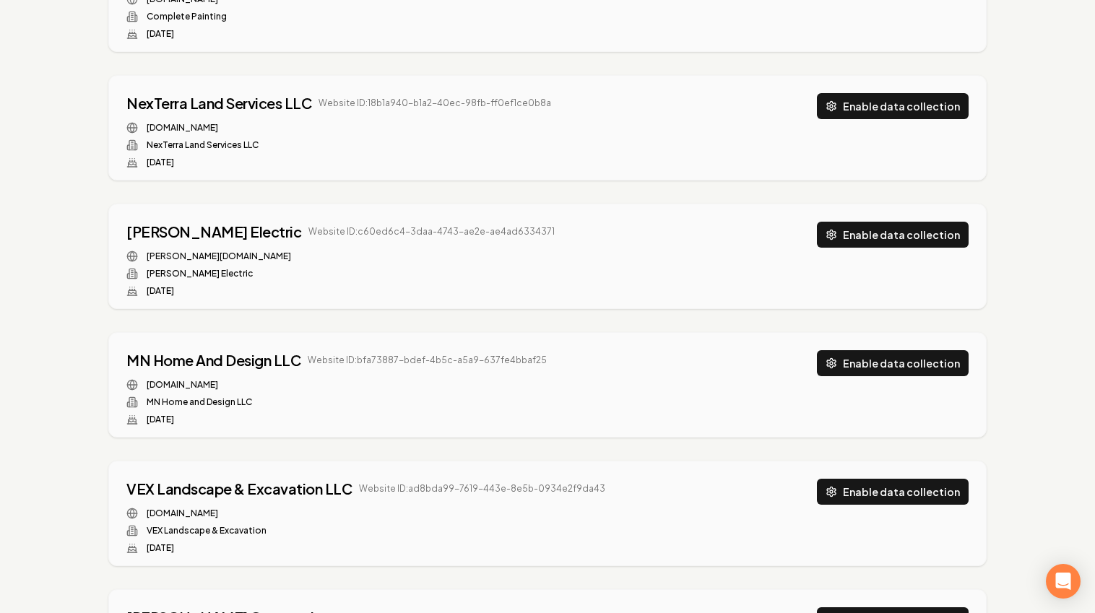
scroll to position [802, 0]
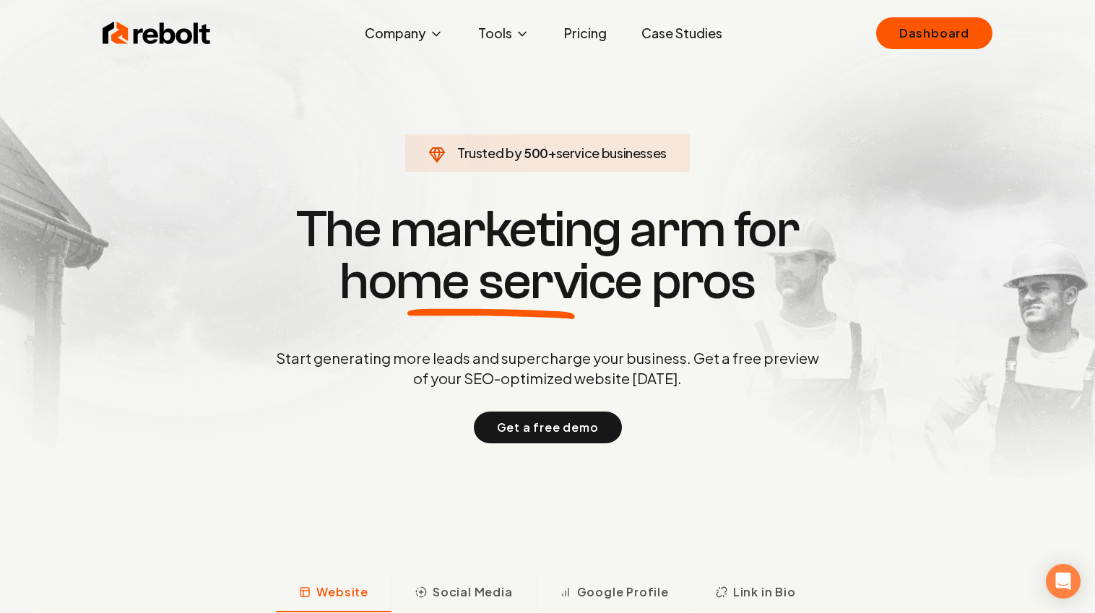
click at [671, 27] on link "Case Studies" at bounding box center [682, 33] width 104 height 29
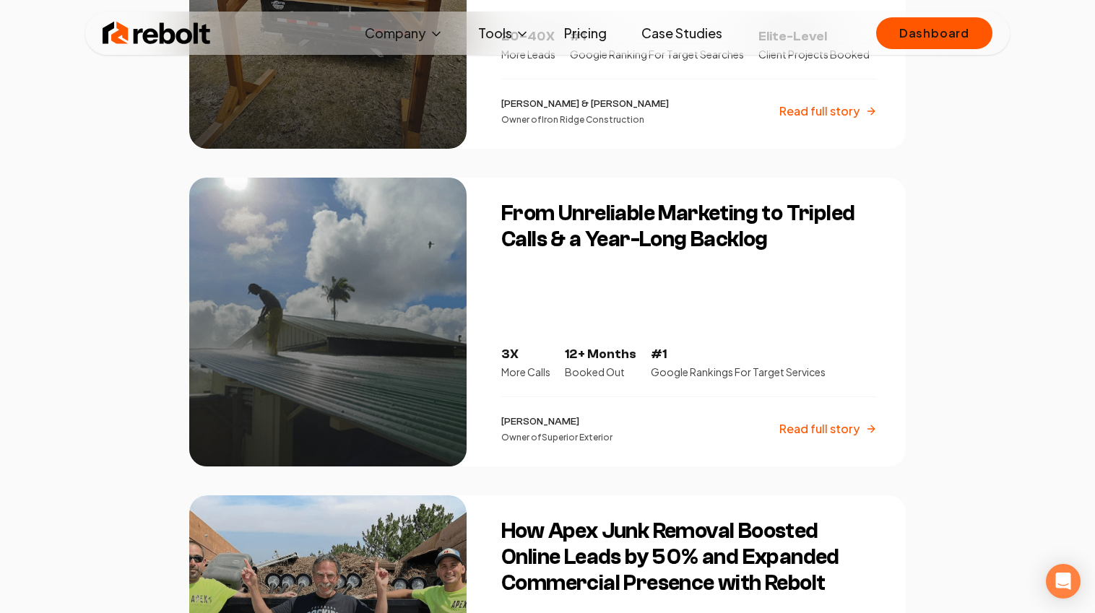
scroll to position [983, 0]
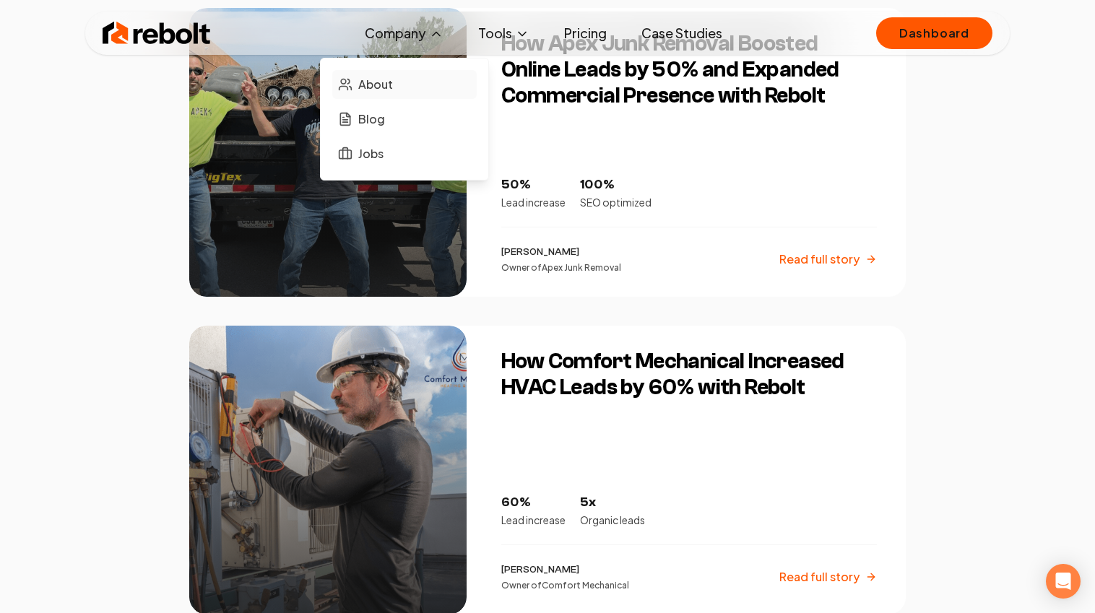
click at [383, 91] on span "About" at bounding box center [375, 84] width 35 height 17
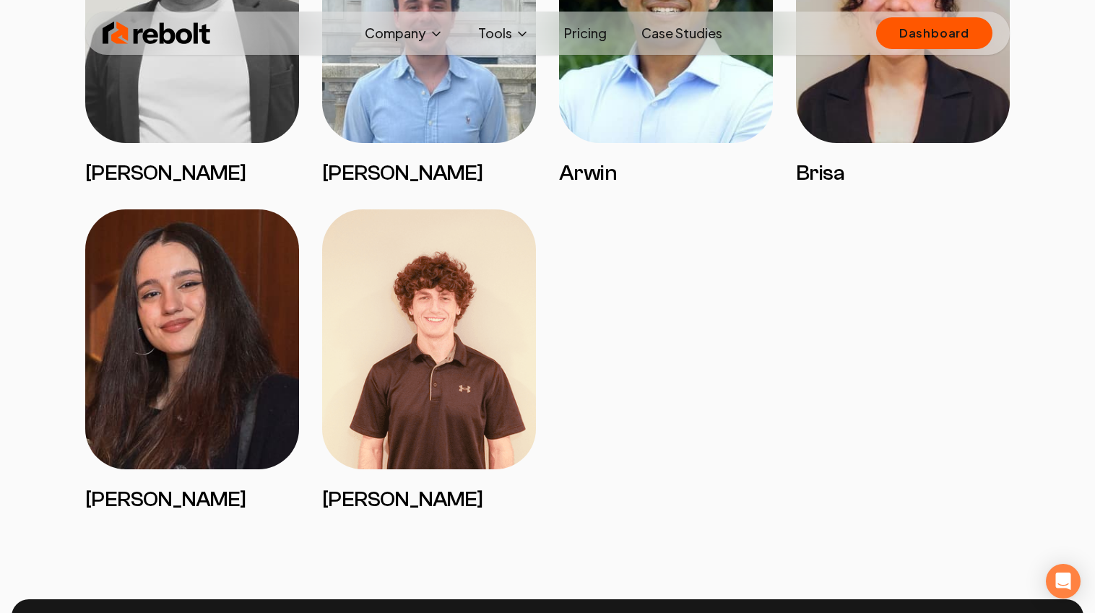
scroll to position [2692, 0]
